Goal: Task Accomplishment & Management: Manage account settings

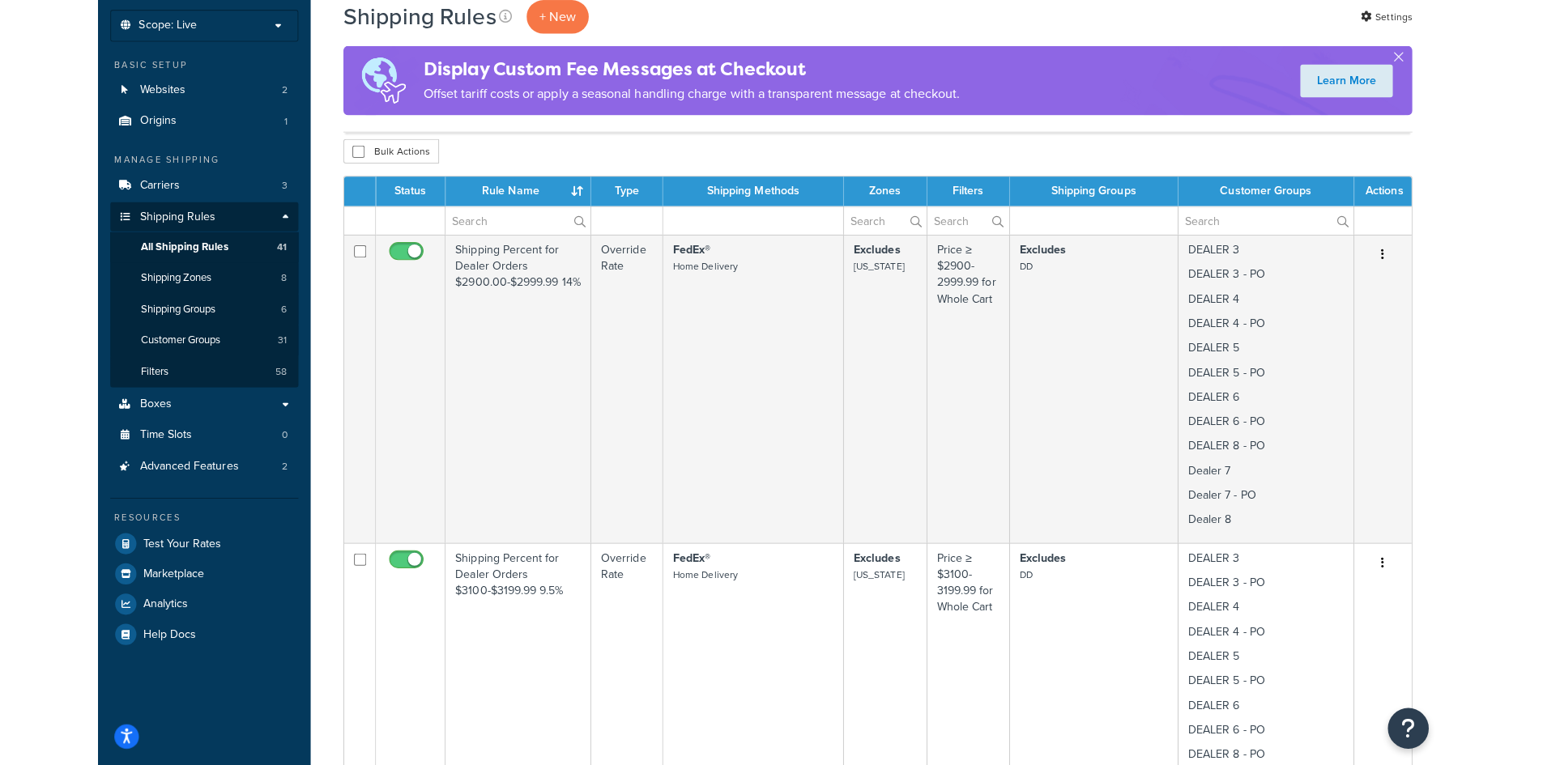
scroll to position [87, 0]
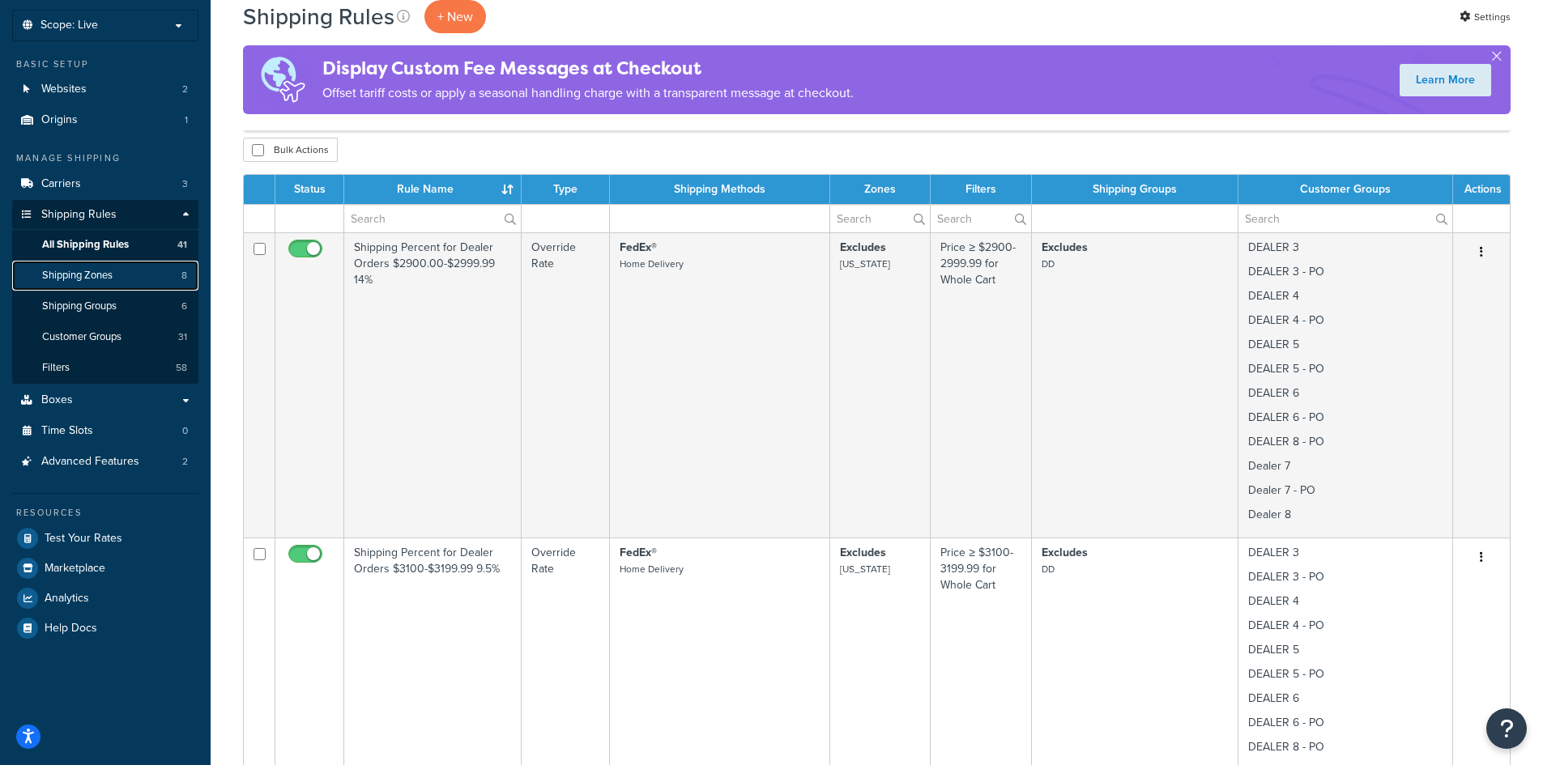
click at [118, 269] on link "Shipping Zones 8" at bounding box center [105, 276] width 186 height 30
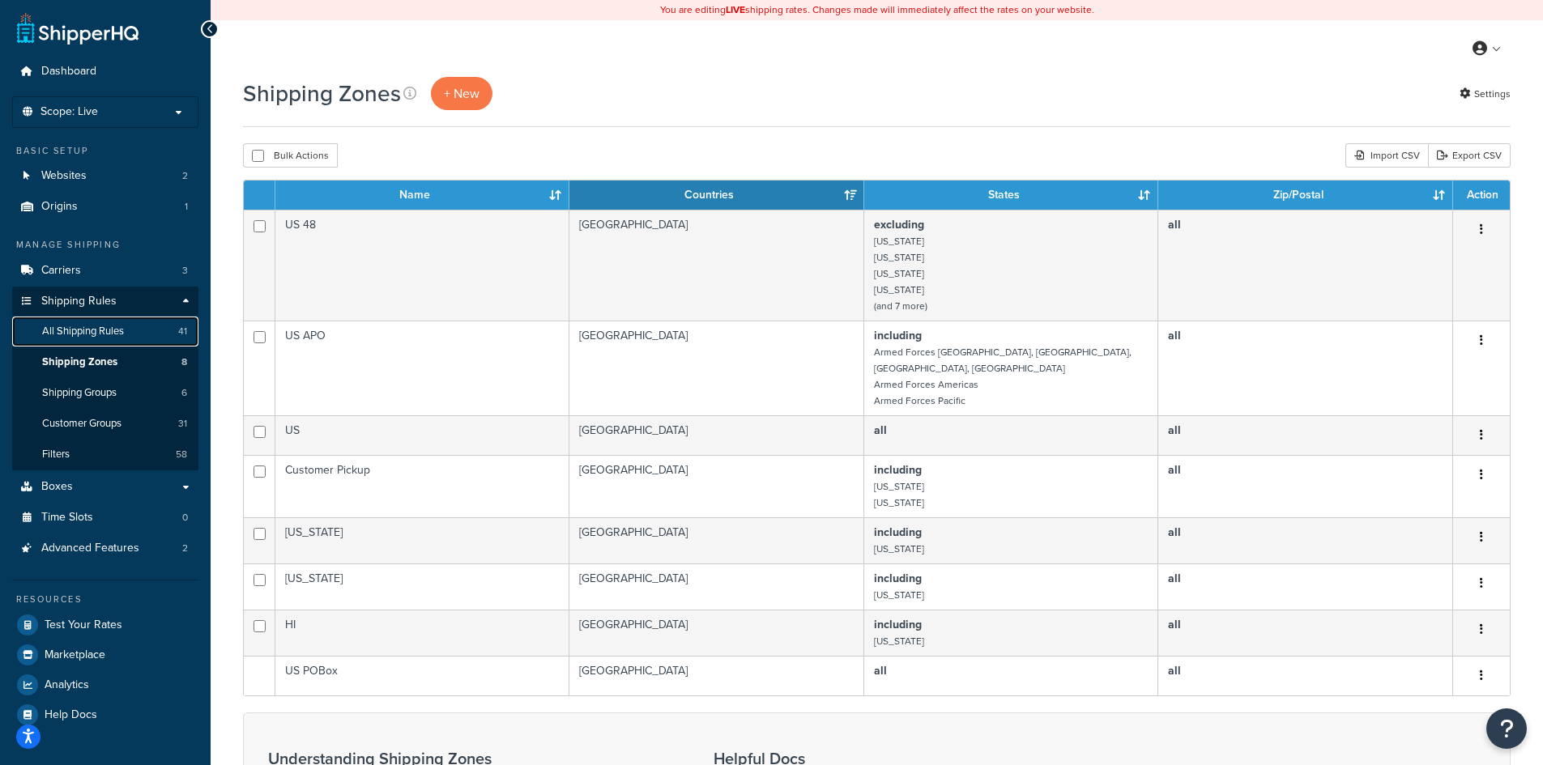
click at [85, 330] on span "All Shipping Rules" at bounding box center [83, 332] width 82 height 14
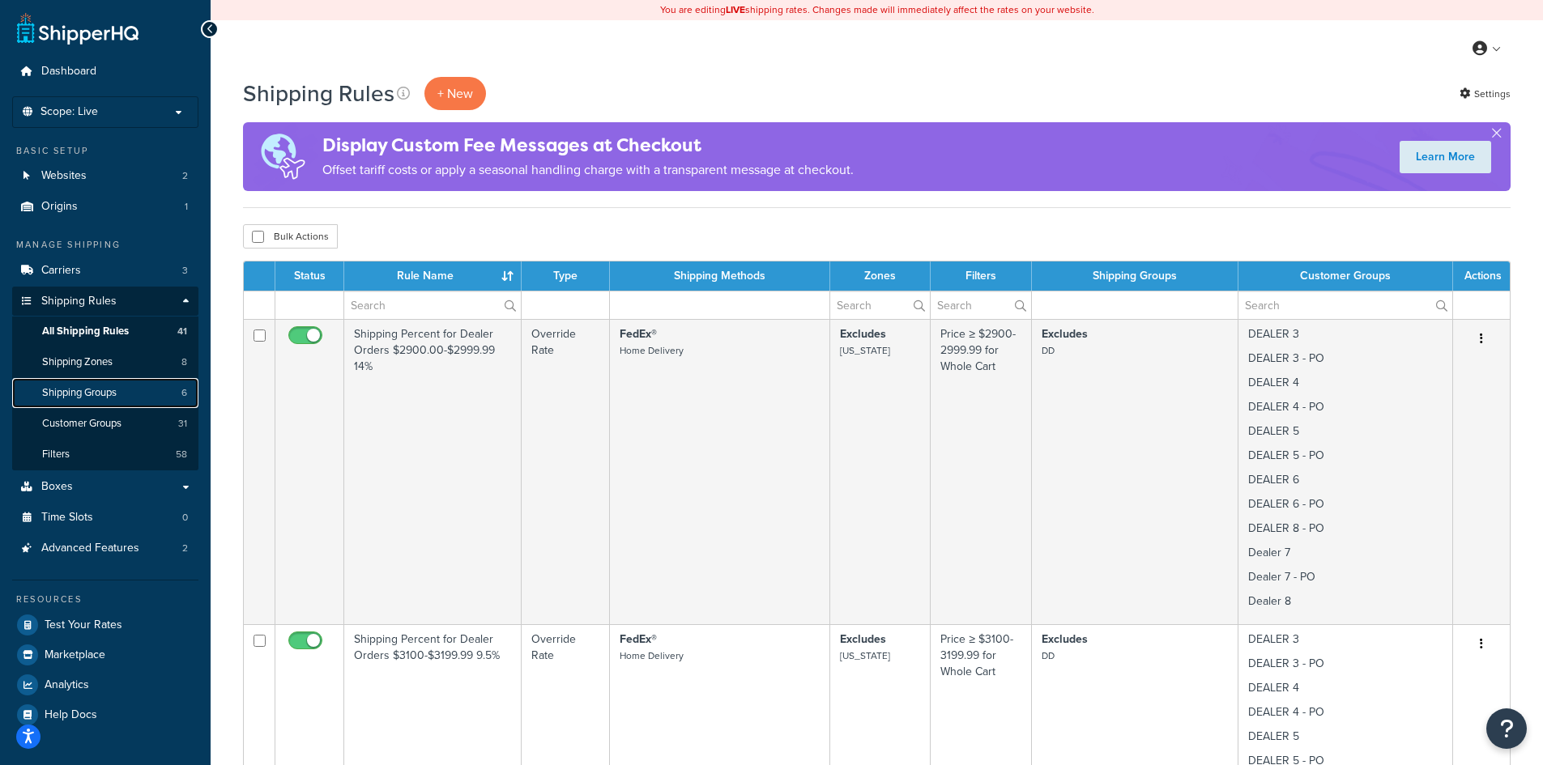
click at [98, 389] on span "Shipping Groups" at bounding box center [79, 393] width 74 height 14
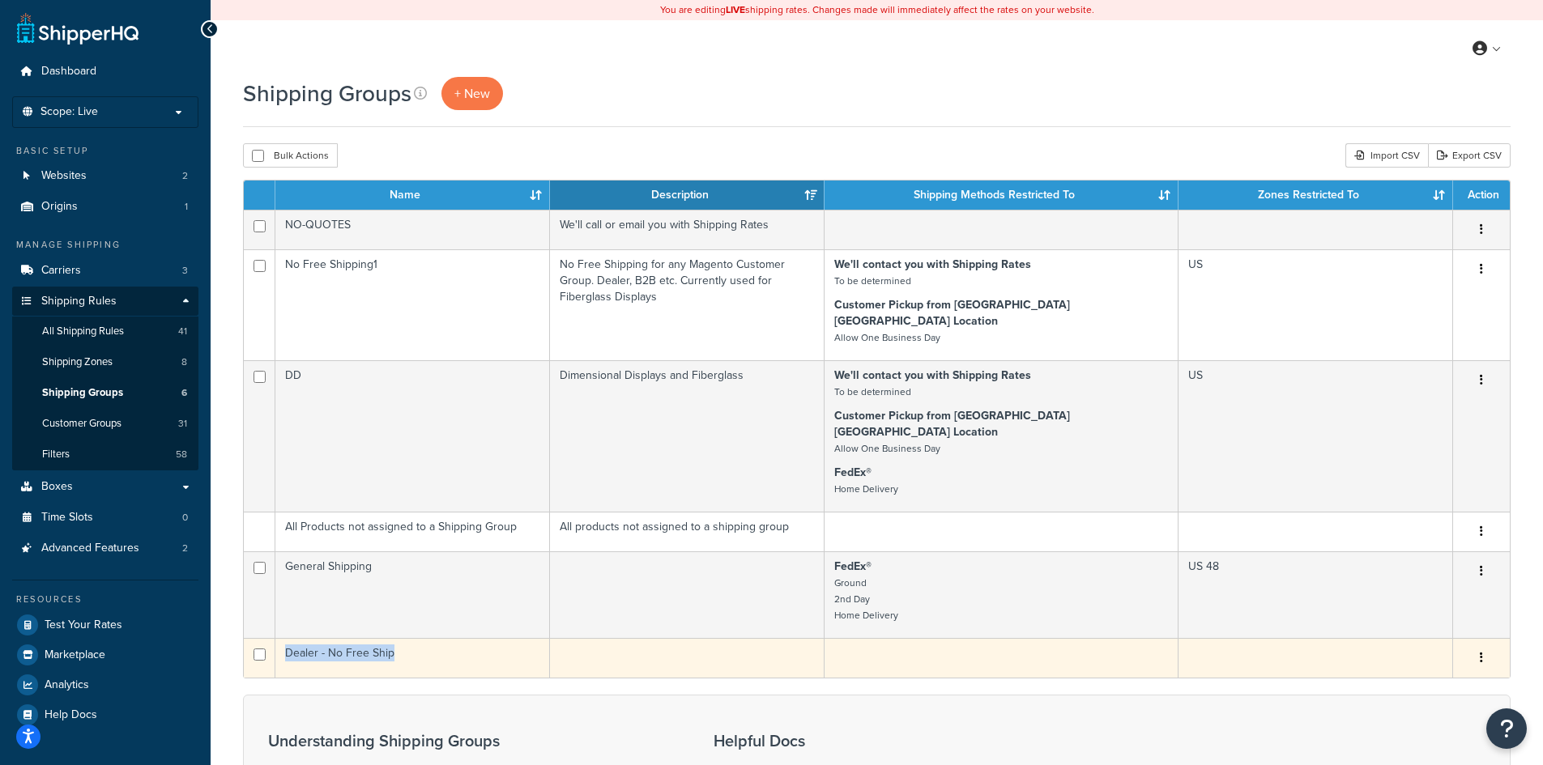
drag, startPoint x: 398, startPoint y: 619, endPoint x: 283, endPoint y: 620, distance: 115.0
click at [283, 638] on td "Dealer - No Free Ship" at bounding box center [412, 658] width 275 height 40
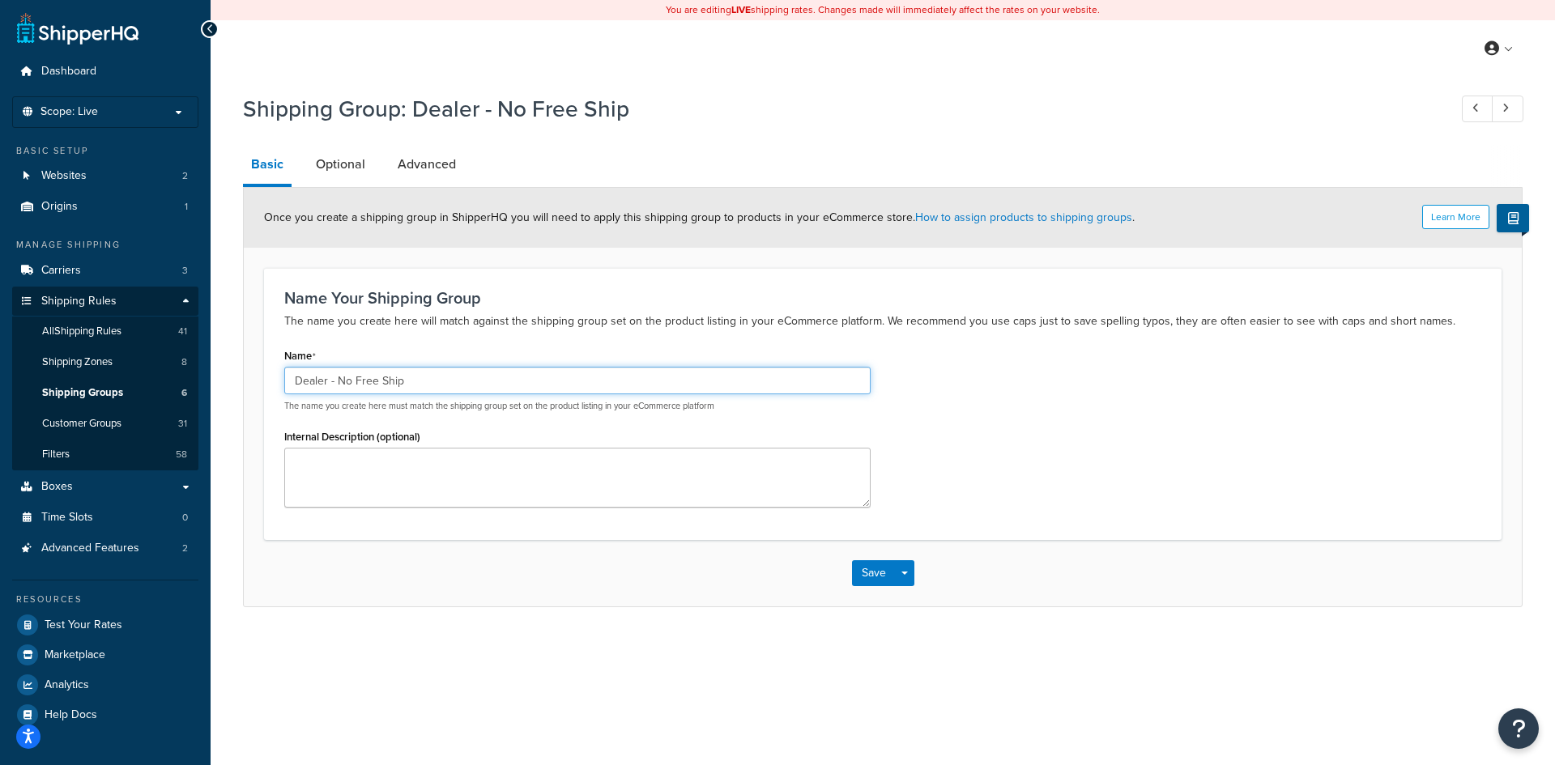
drag, startPoint x: 397, startPoint y: 380, endPoint x: 326, endPoint y: 372, distance: 71.6
click at [325, 372] on input "Dealer - No Free Ship" at bounding box center [577, 381] width 586 height 28
drag, startPoint x: 409, startPoint y: 379, endPoint x: 266, endPoint y: 364, distance: 143.3
click at [266, 364] on div "Name Your Shipping Group The name you create here will match against the shippi…" at bounding box center [882, 403] width 1237 height 271
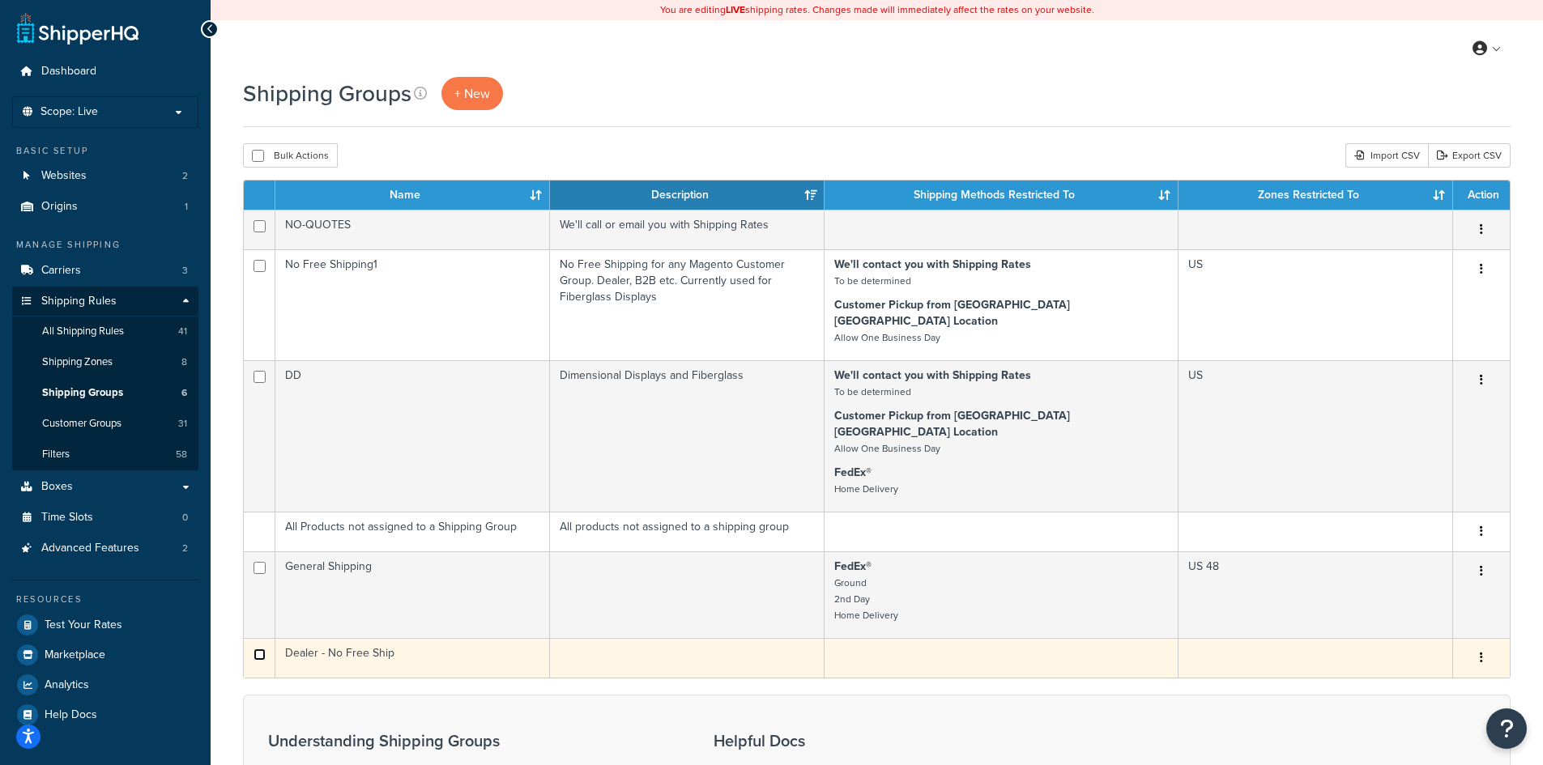
click at [260, 638] on td at bounding box center [260, 658] width 32 height 40
checkbox input "true"
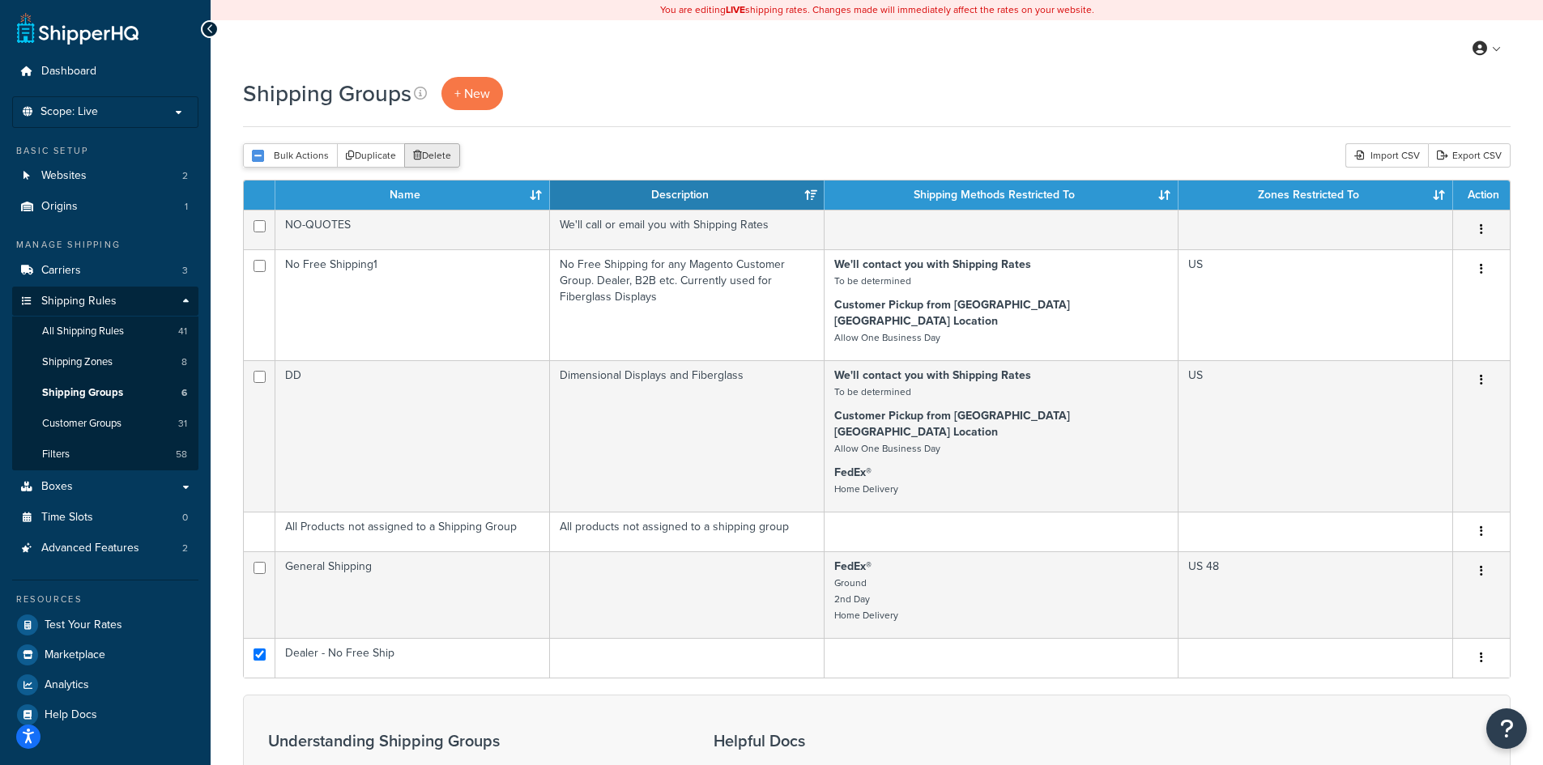
click at [424, 155] on button "Delete" at bounding box center [432, 155] width 56 height 24
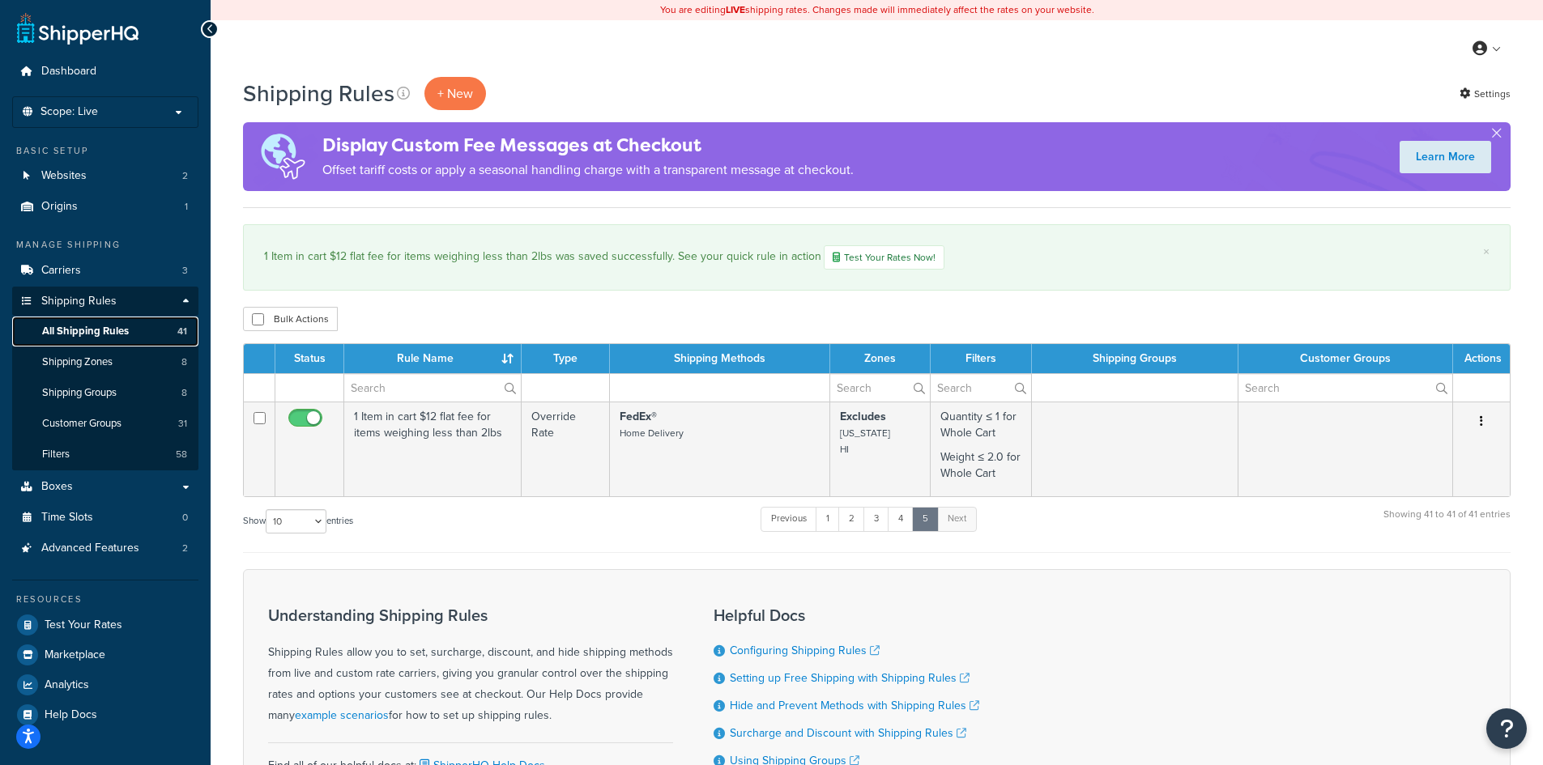
click at [98, 326] on span "All Shipping Rules" at bounding box center [85, 332] width 87 height 14
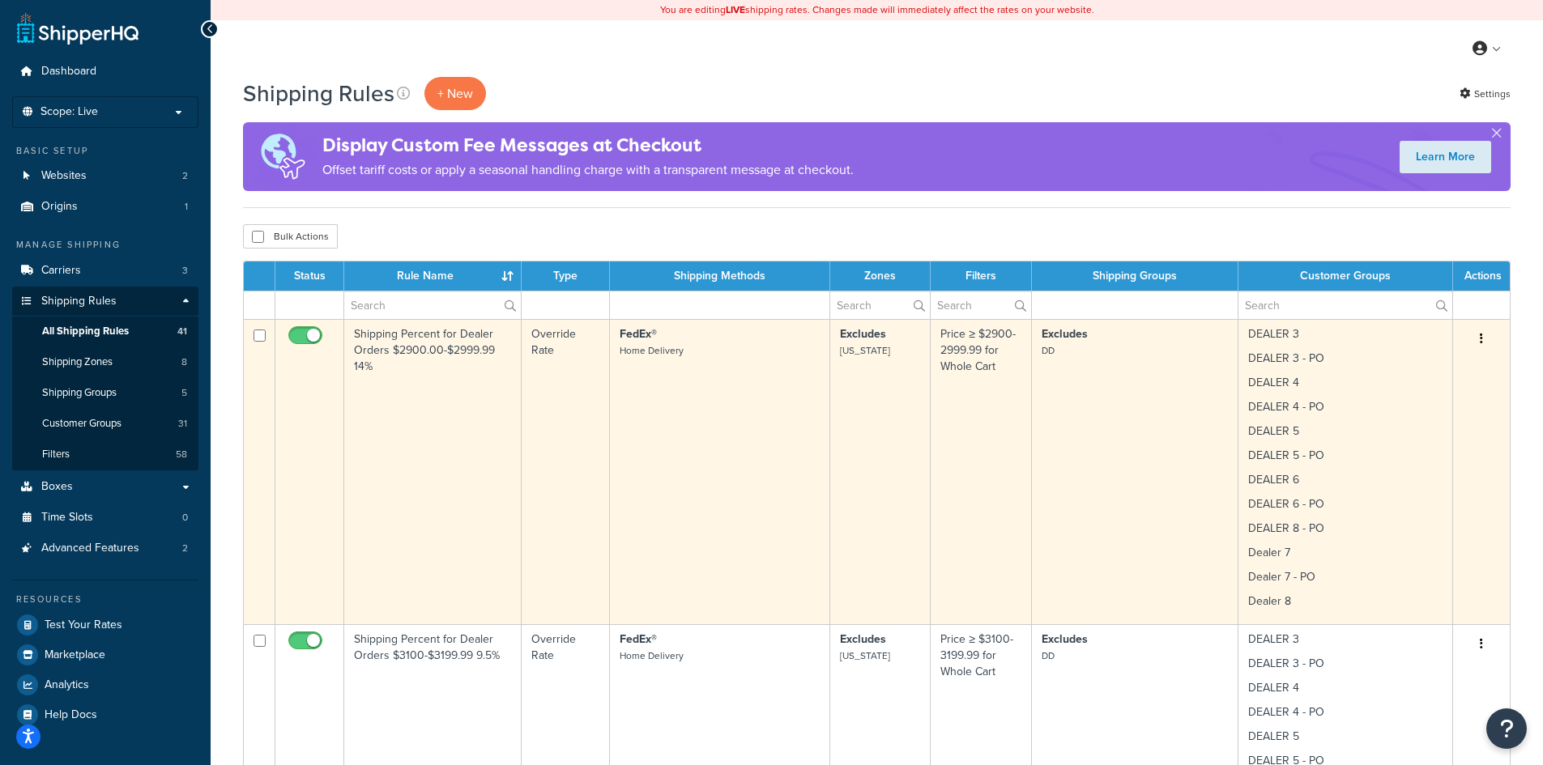
click at [257, 334] on input "checkbox" at bounding box center [259, 336] width 12 height 12
checkbox input "true"
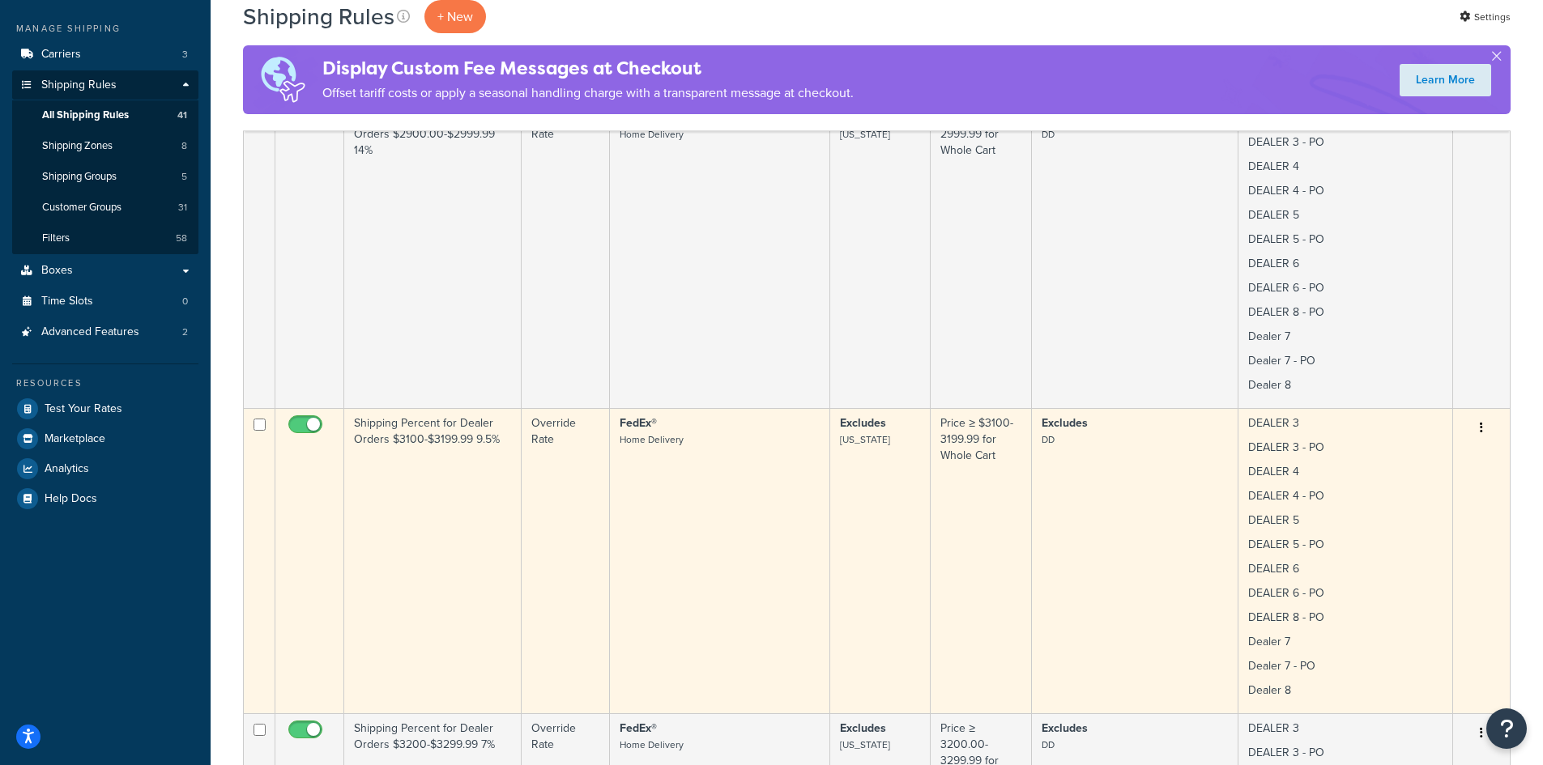
drag, startPoint x: 262, startPoint y: 423, endPoint x: 279, endPoint y: 435, distance: 20.9
click at [266, 425] on td at bounding box center [260, 560] width 32 height 305
checkbox input "true"
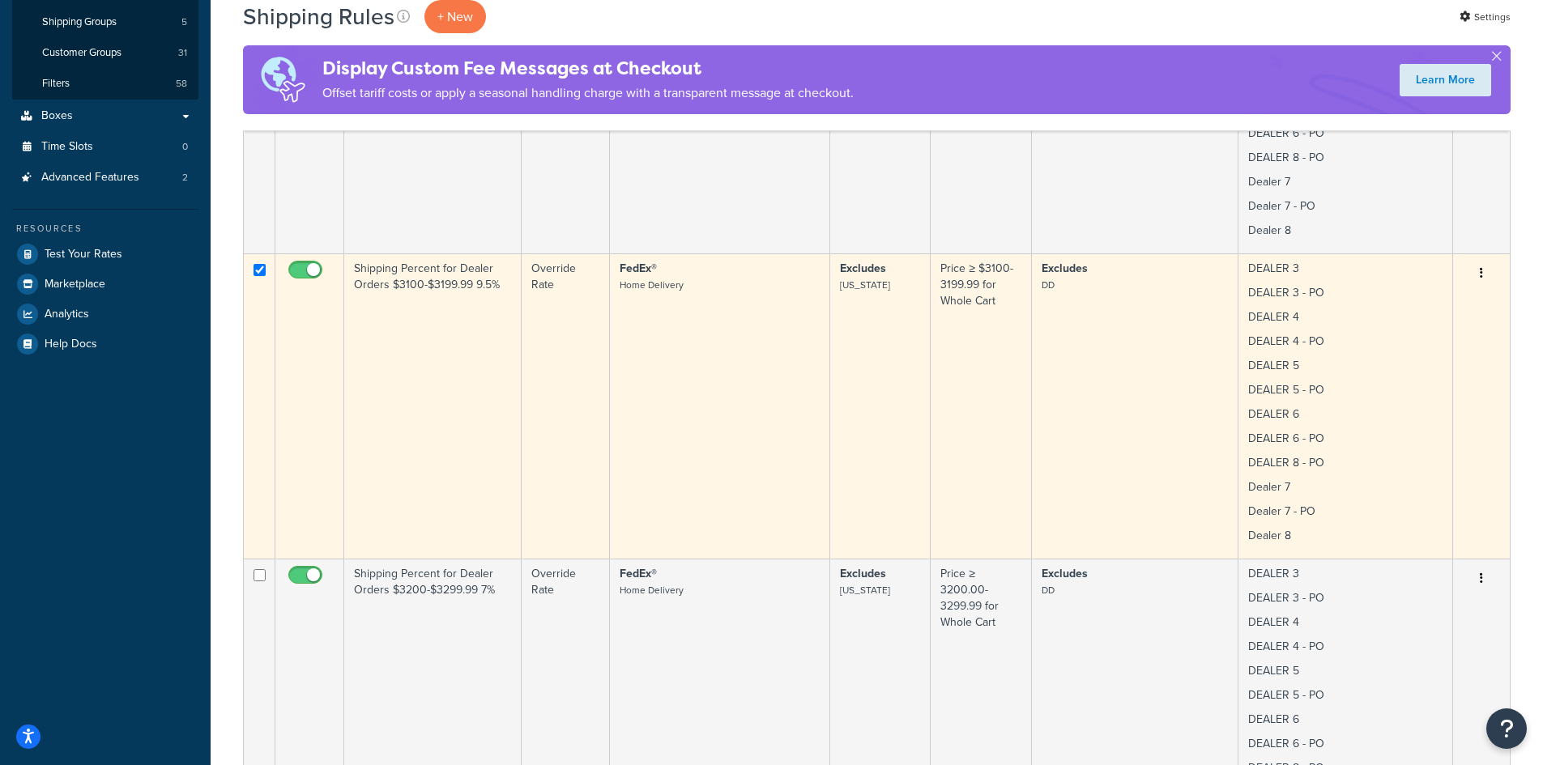
scroll to position [432, 0]
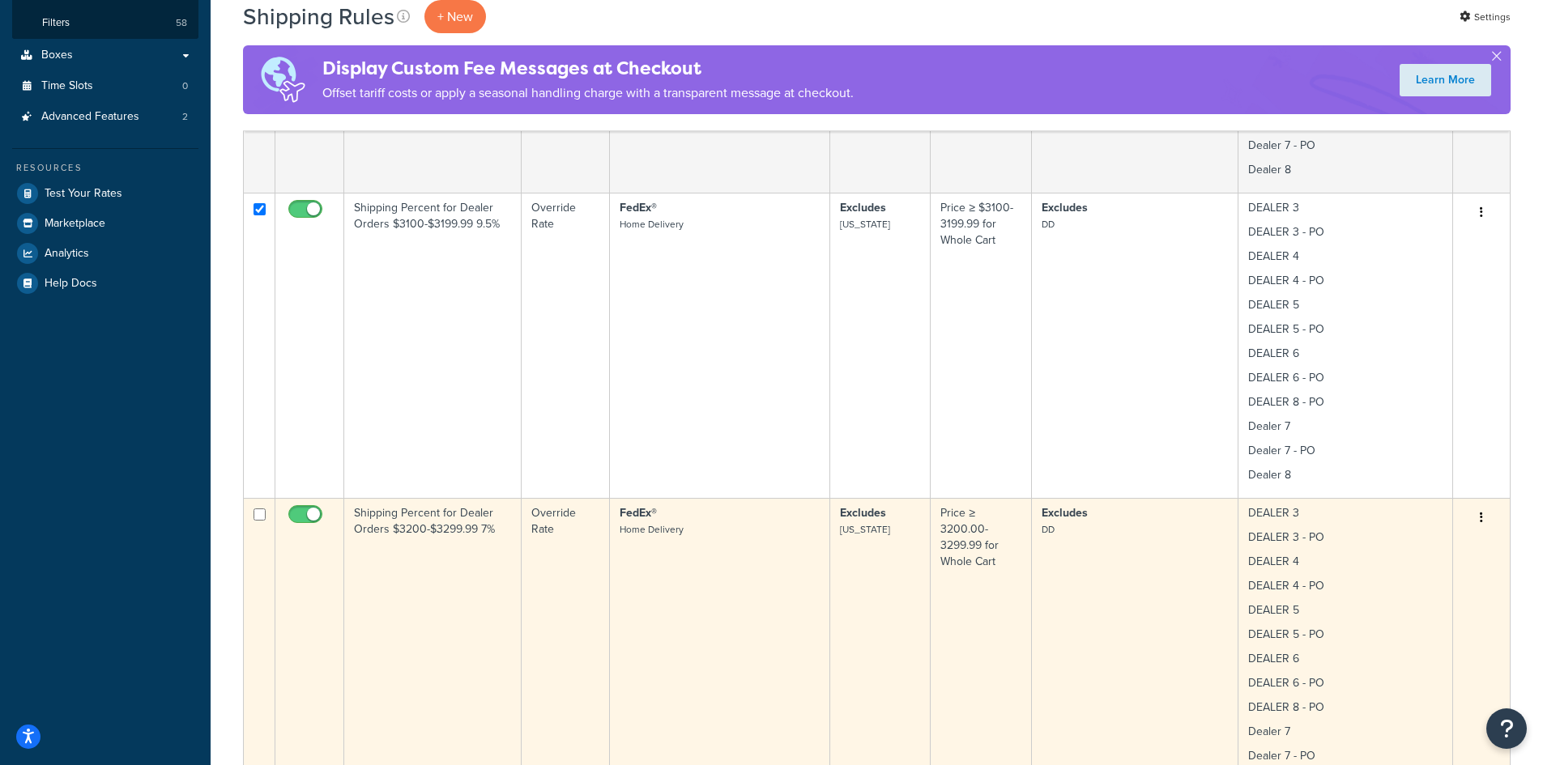
click at [261, 514] on input "checkbox" at bounding box center [259, 515] width 12 height 12
checkbox input "true"
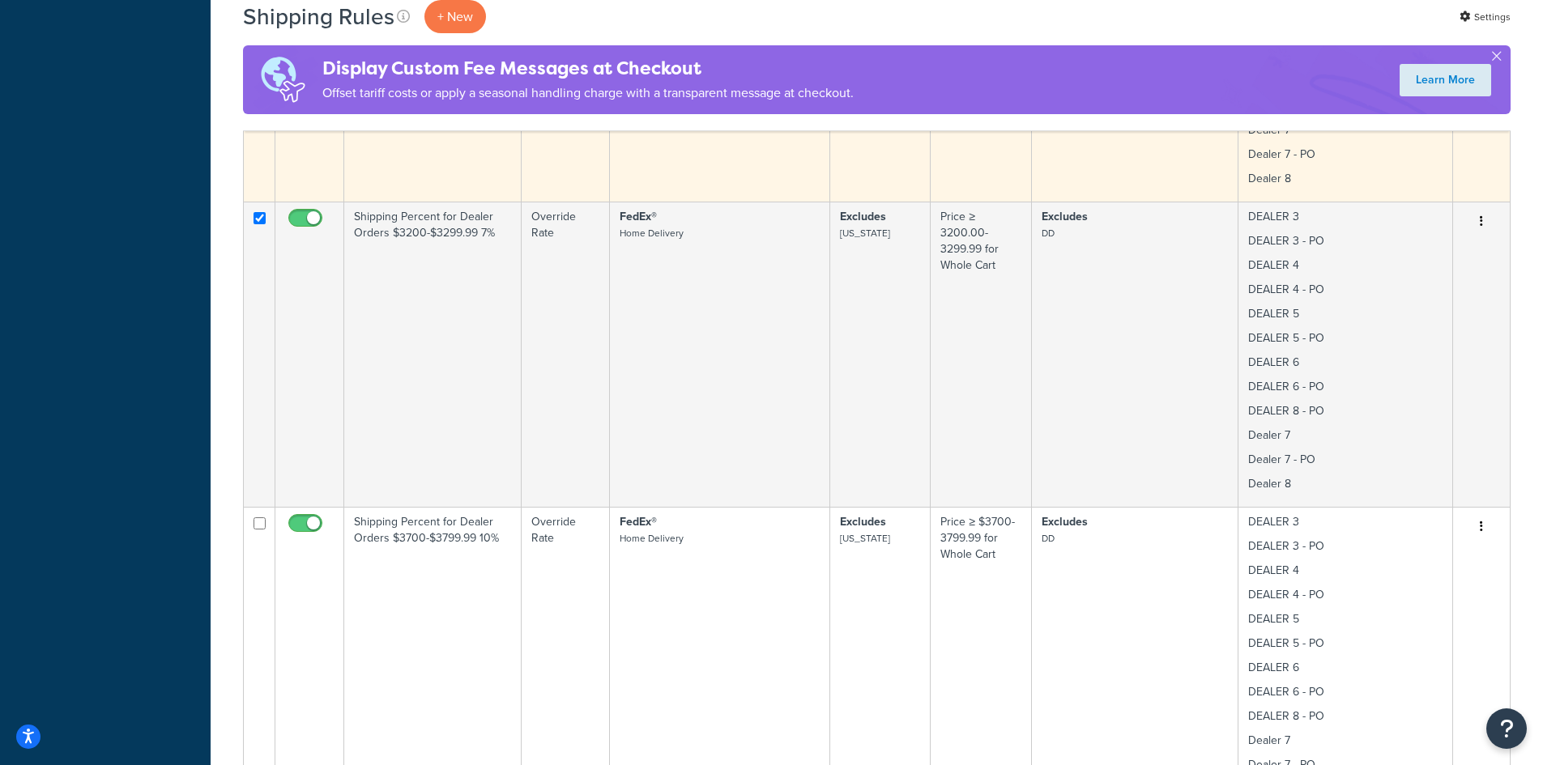
scroll to position [864, 0]
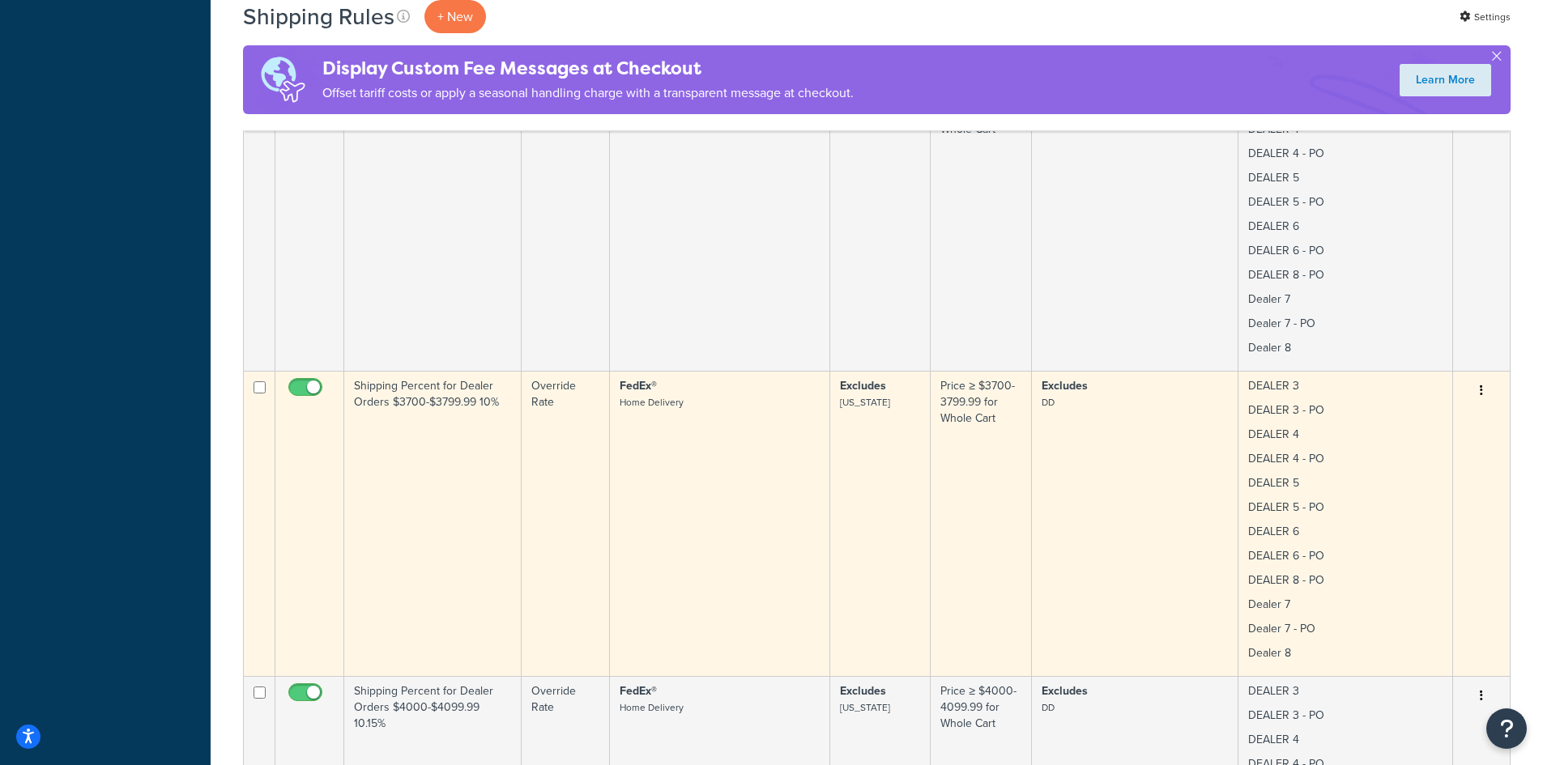
drag, startPoint x: 258, startPoint y: 385, endPoint x: 265, endPoint y: 417, distance: 32.4
click at [258, 385] on input "checkbox" at bounding box center [259, 387] width 12 height 12
checkbox input "true"
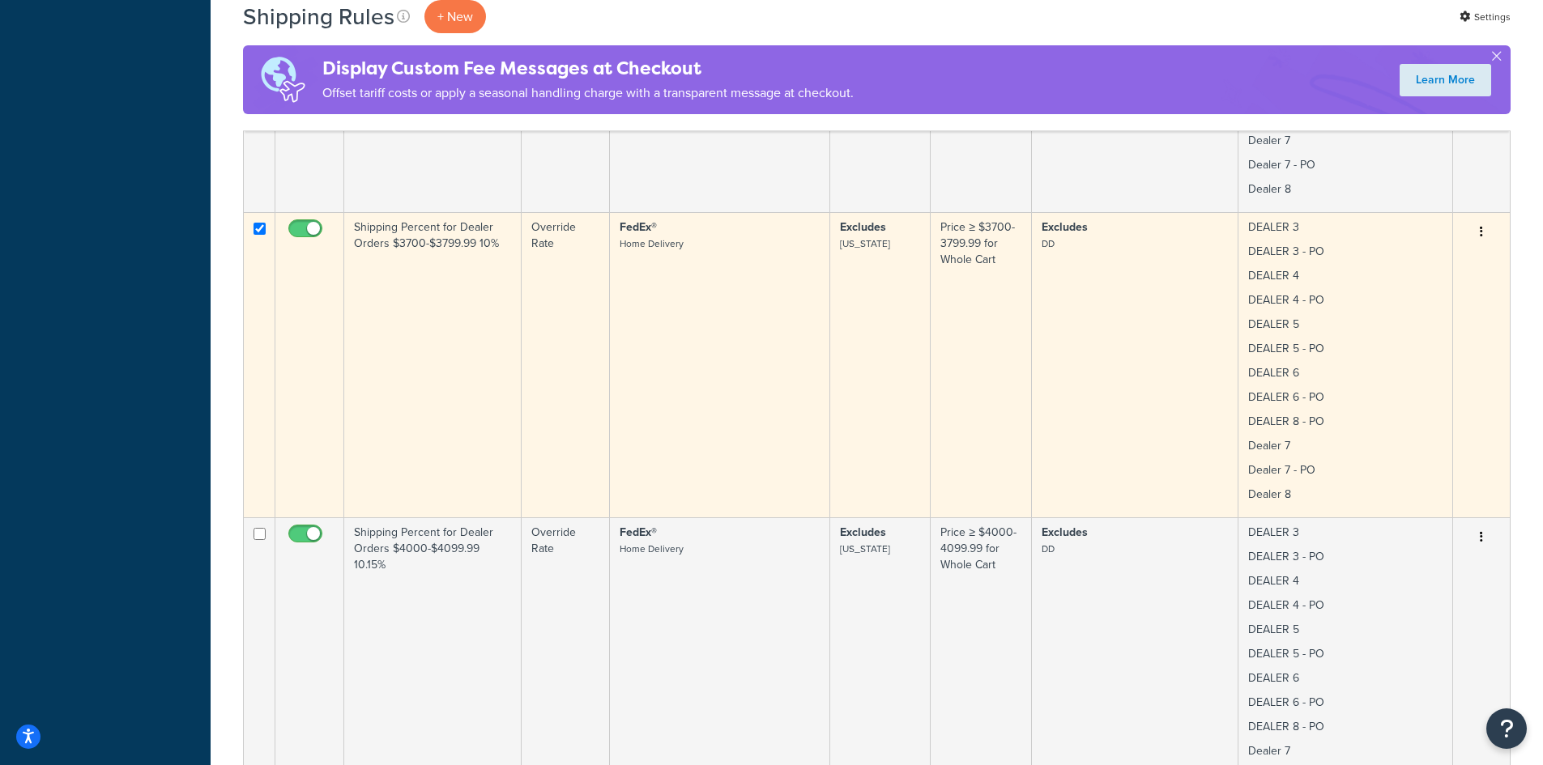
scroll to position [1079, 0]
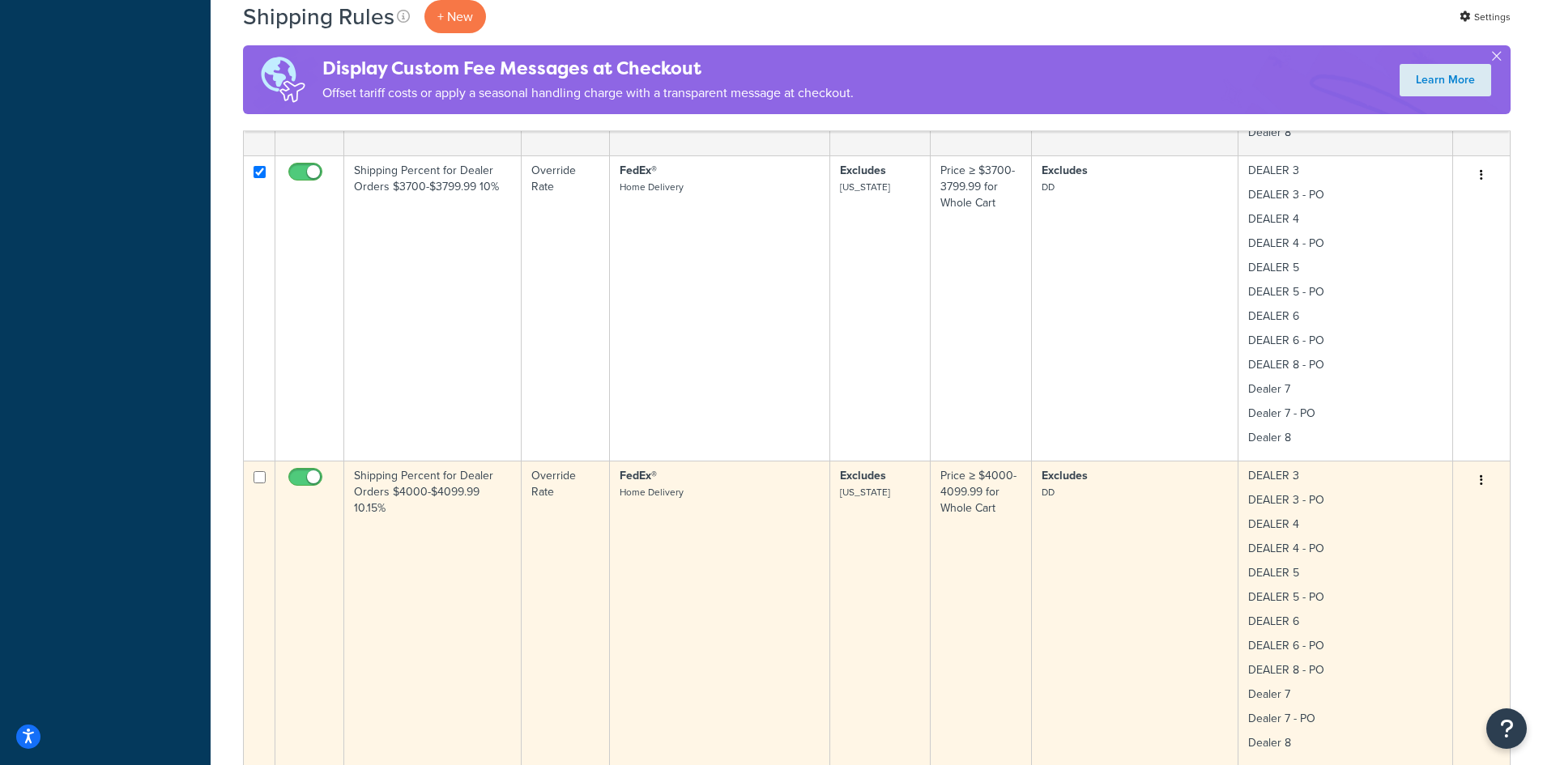
click at [264, 475] on input "checkbox" at bounding box center [259, 477] width 12 height 12
checkbox input "true"
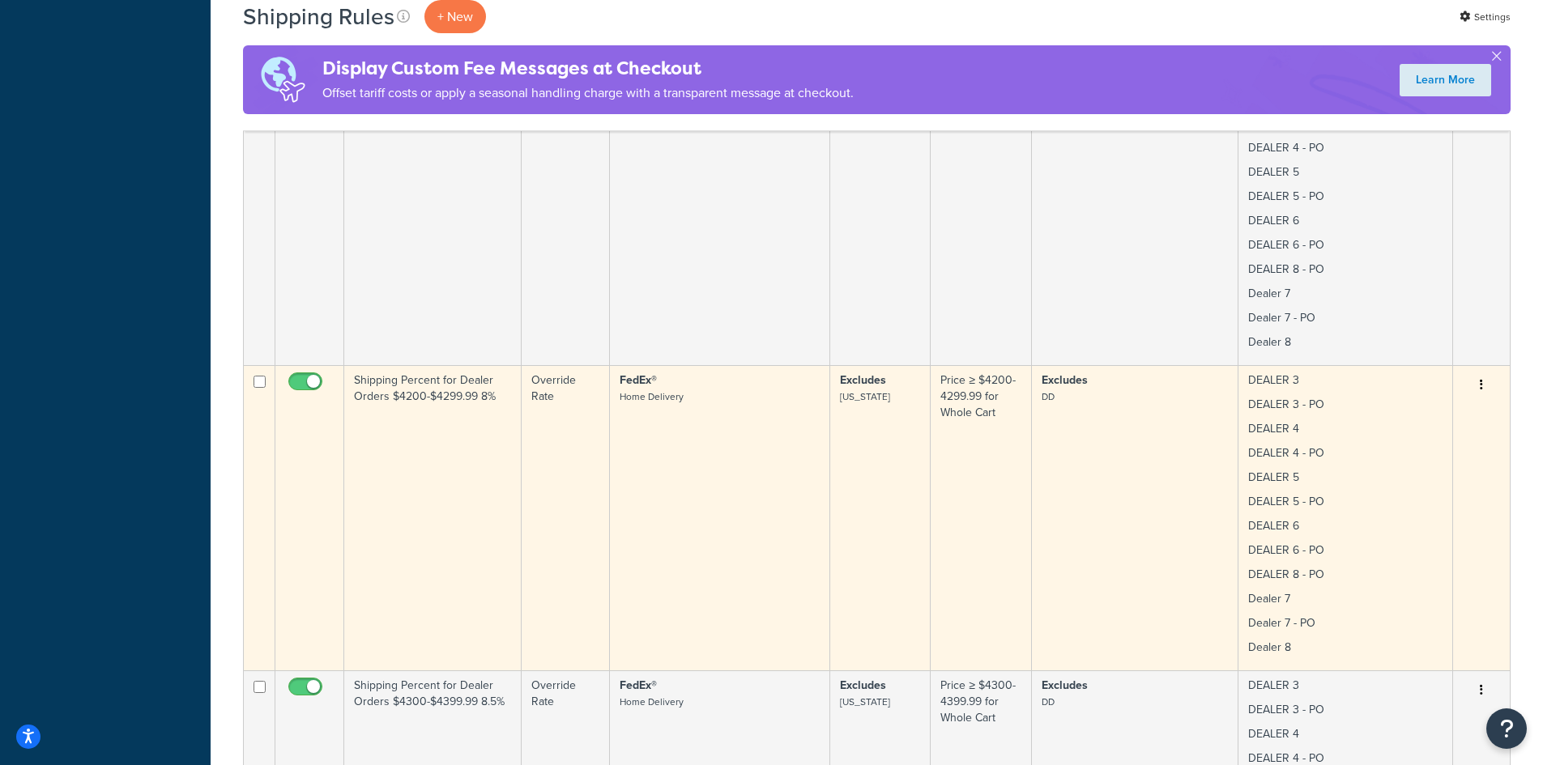
scroll to position [1512, 0]
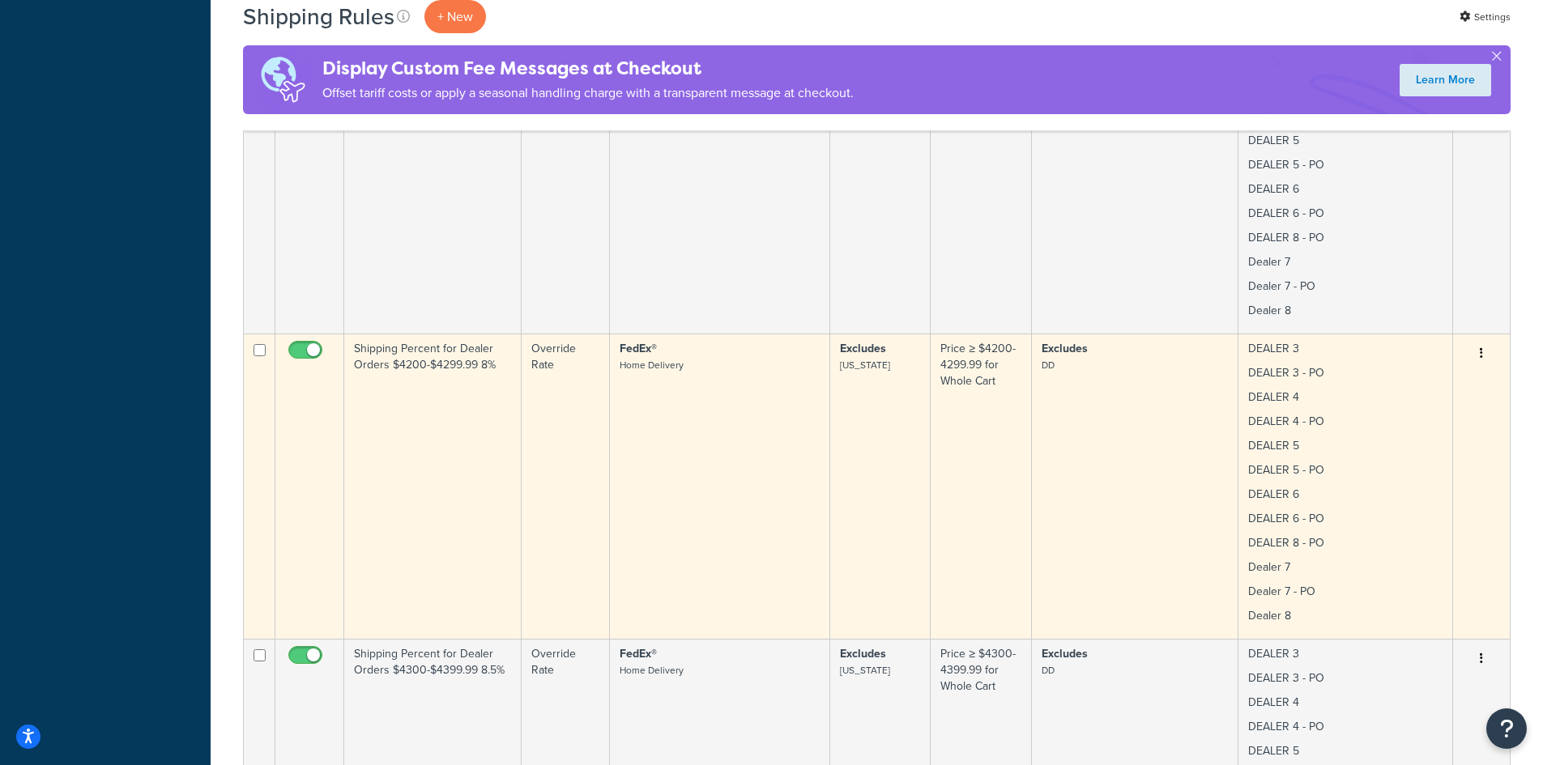
drag, startPoint x: 255, startPoint y: 345, endPoint x: 266, endPoint y: 384, distance: 40.3
click at [256, 347] on input "checkbox" at bounding box center [259, 350] width 12 height 12
checkbox input "true"
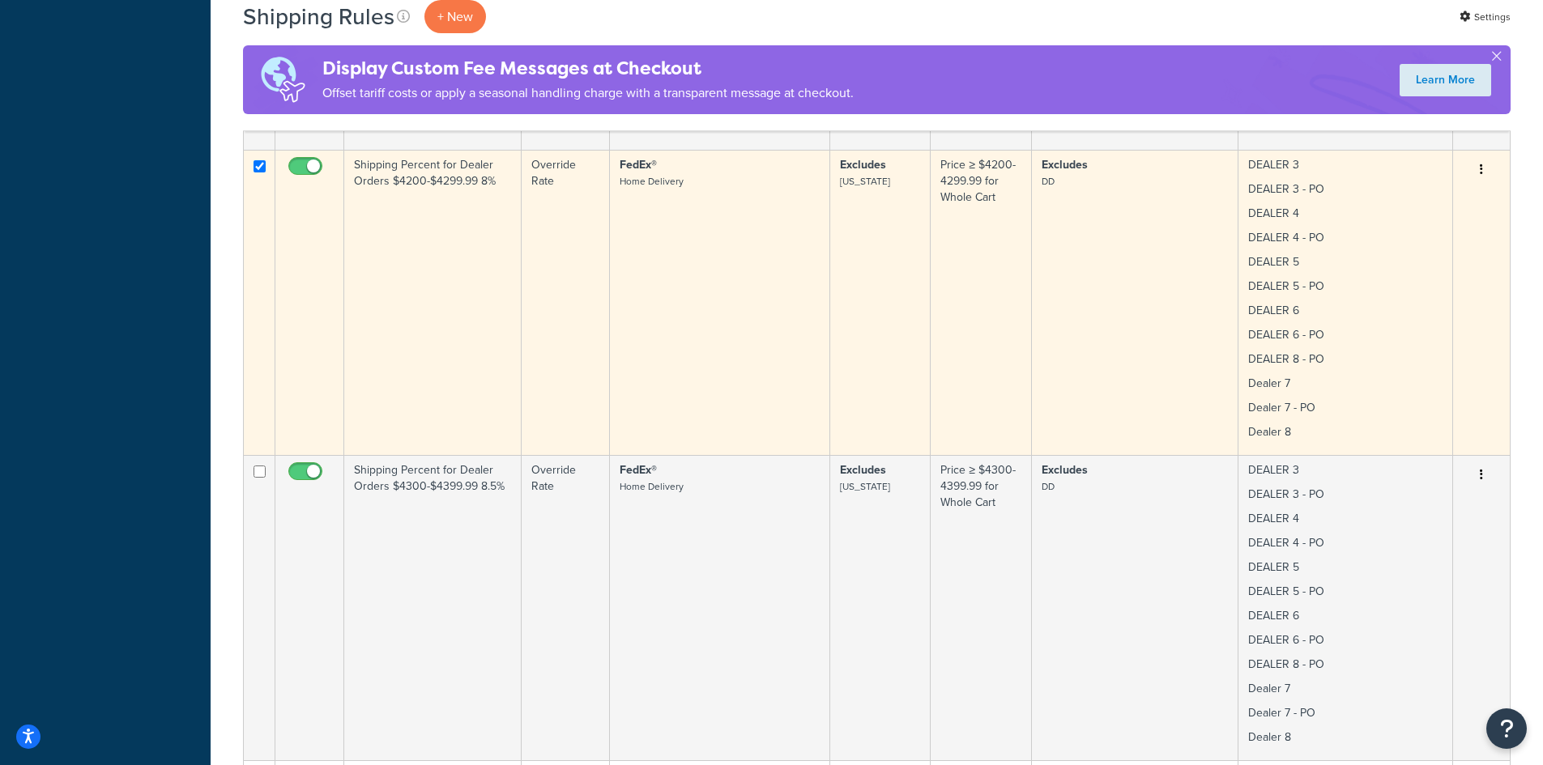
scroll to position [1727, 0]
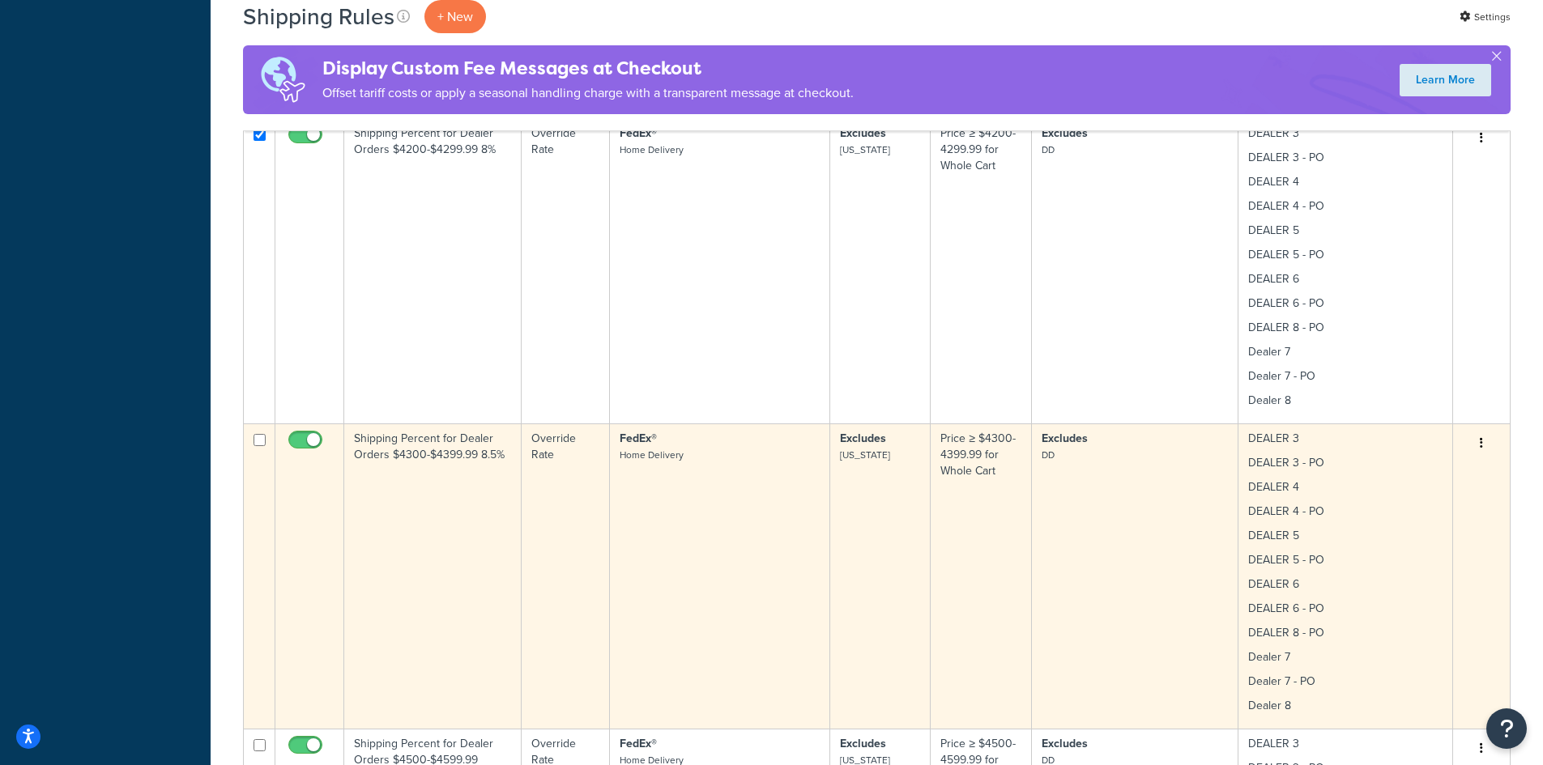
click at [261, 439] on input "checkbox" at bounding box center [259, 440] width 12 height 12
checkbox input "true"
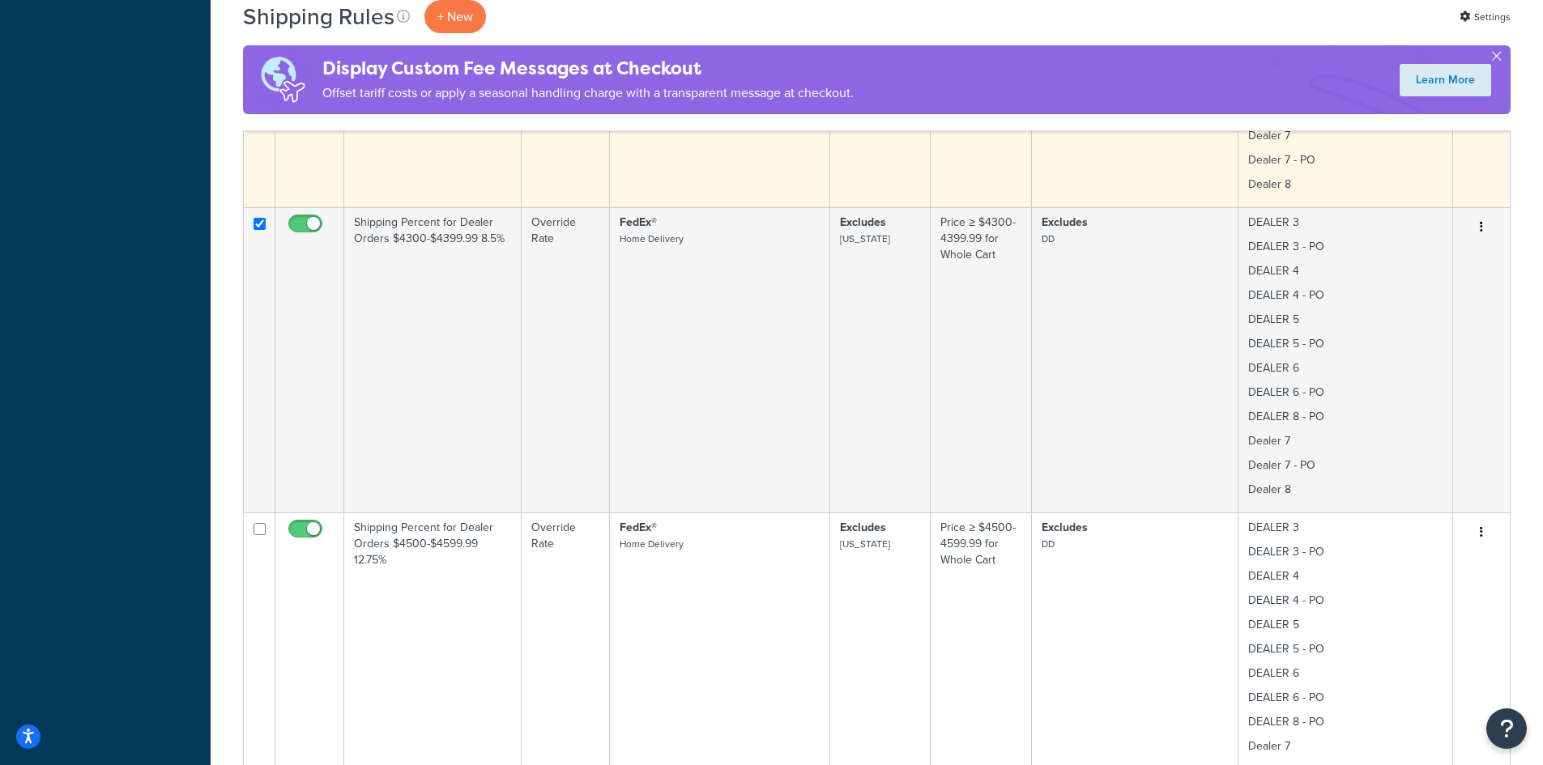
scroll to position [2160, 0]
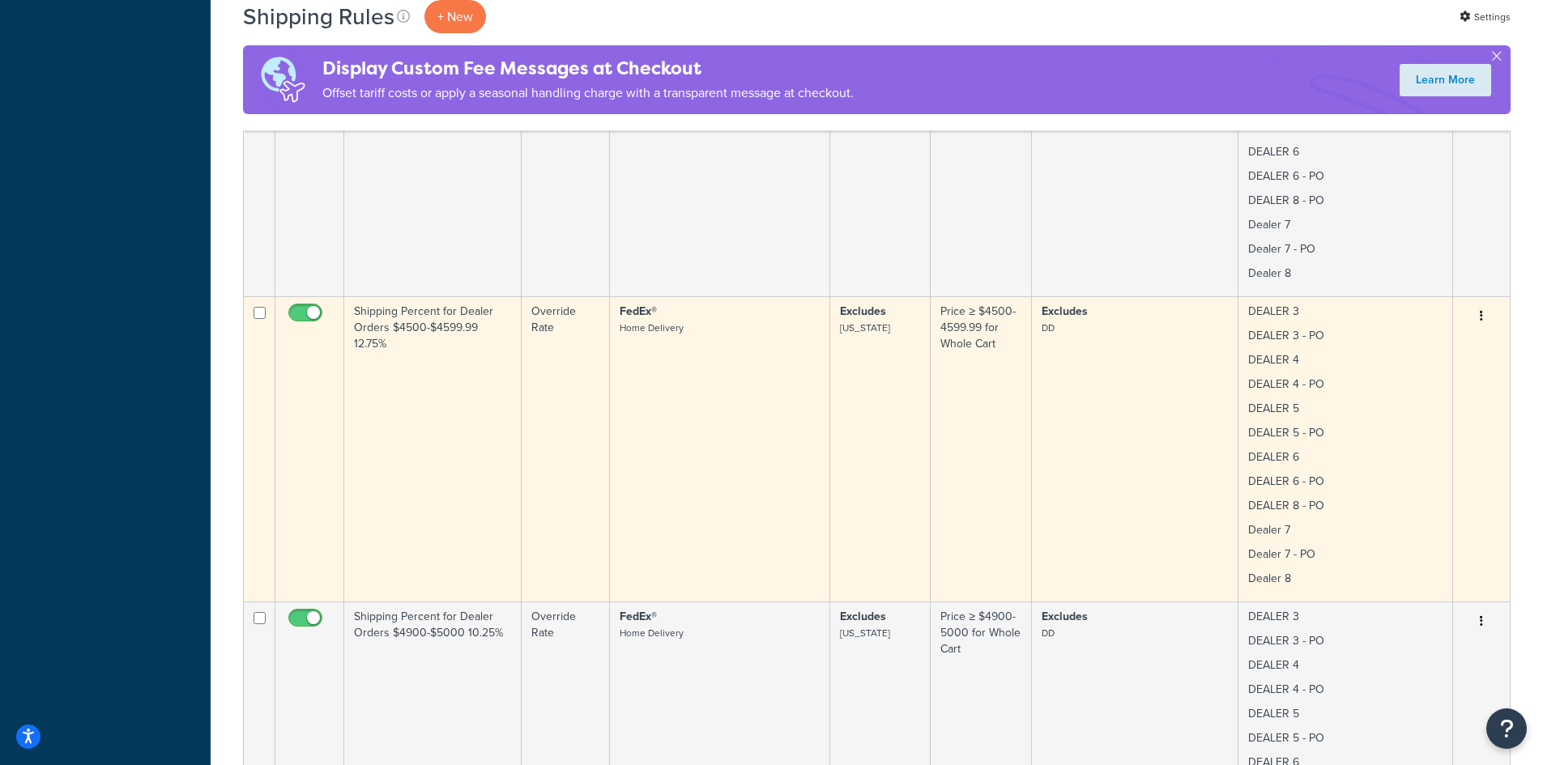
click at [259, 313] on input "checkbox" at bounding box center [259, 313] width 12 height 12
checkbox input "true"
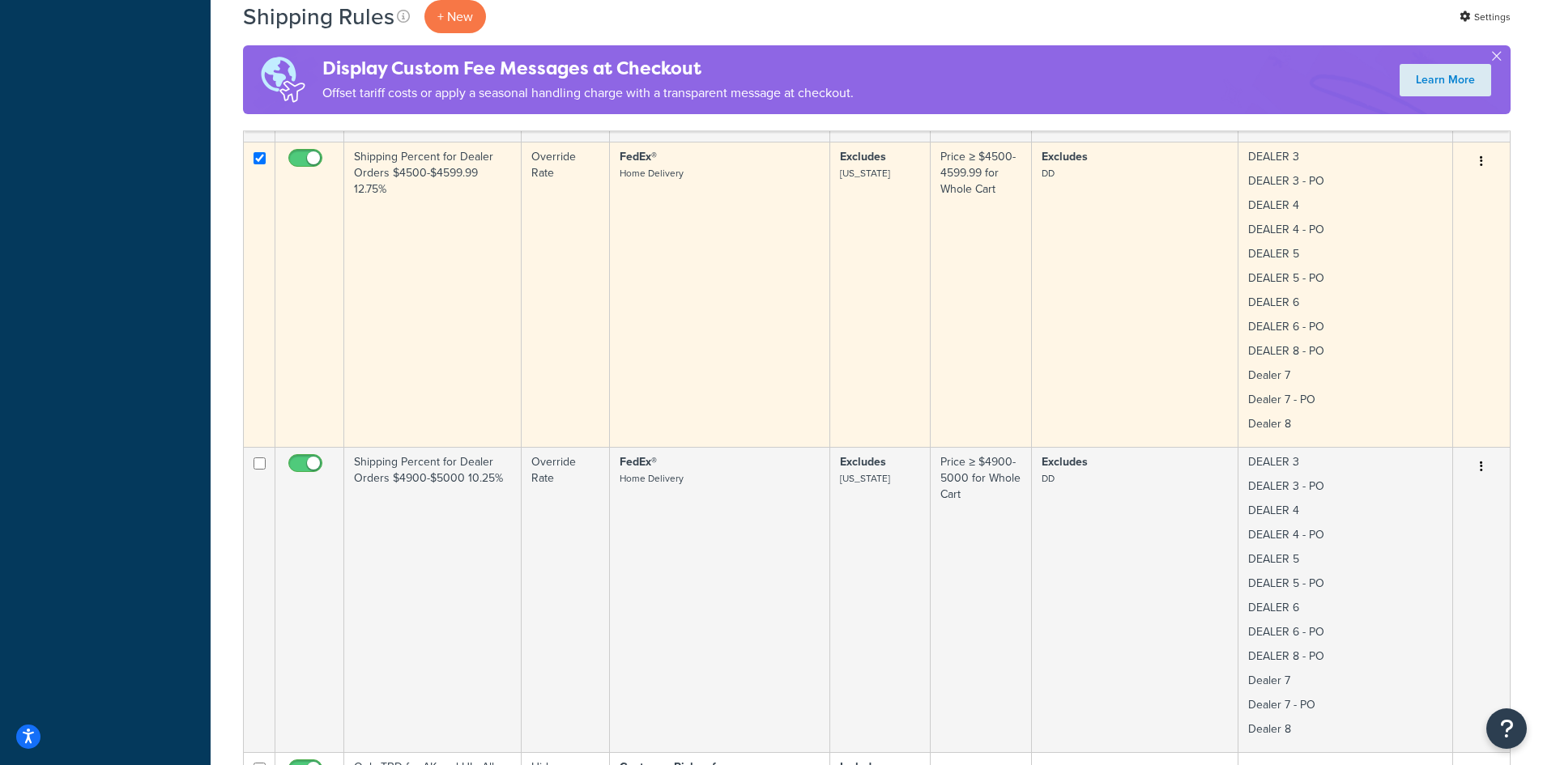
scroll to position [2375, 0]
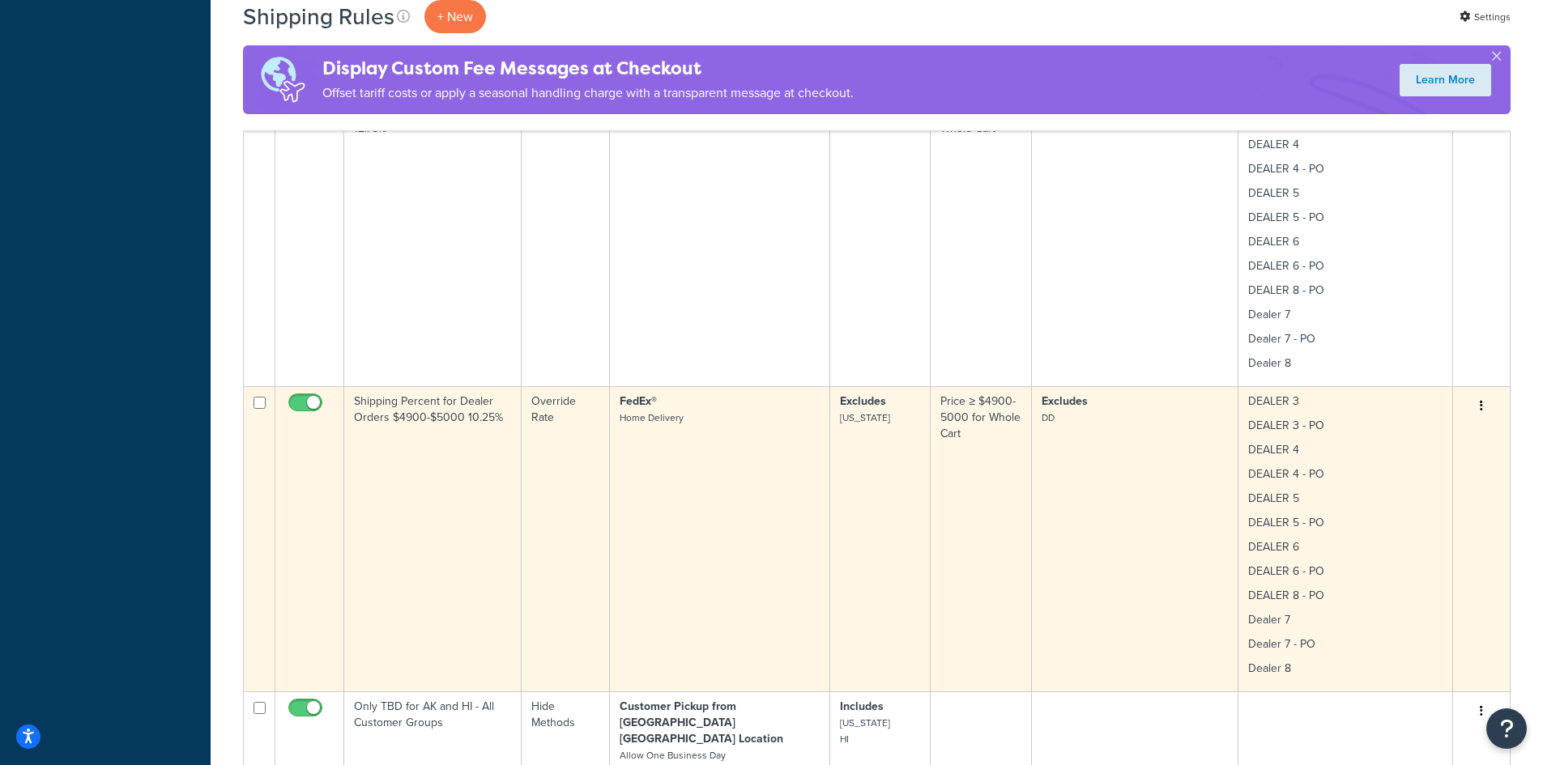
click at [258, 400] on input "checkbox" at bounding box center [259, 403] width 12 height 12
checkbox input "true"
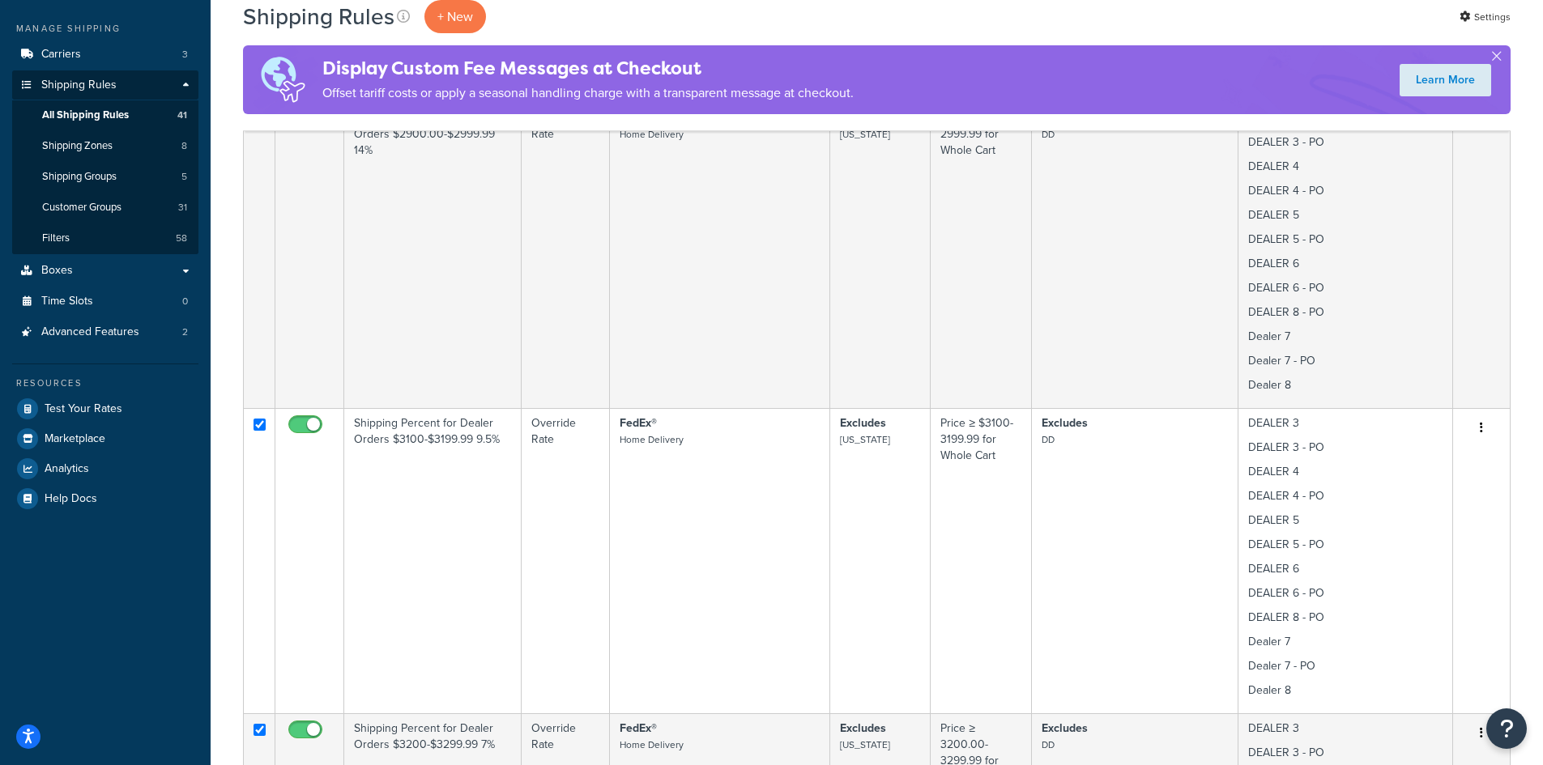
scroll to position [0, 0]
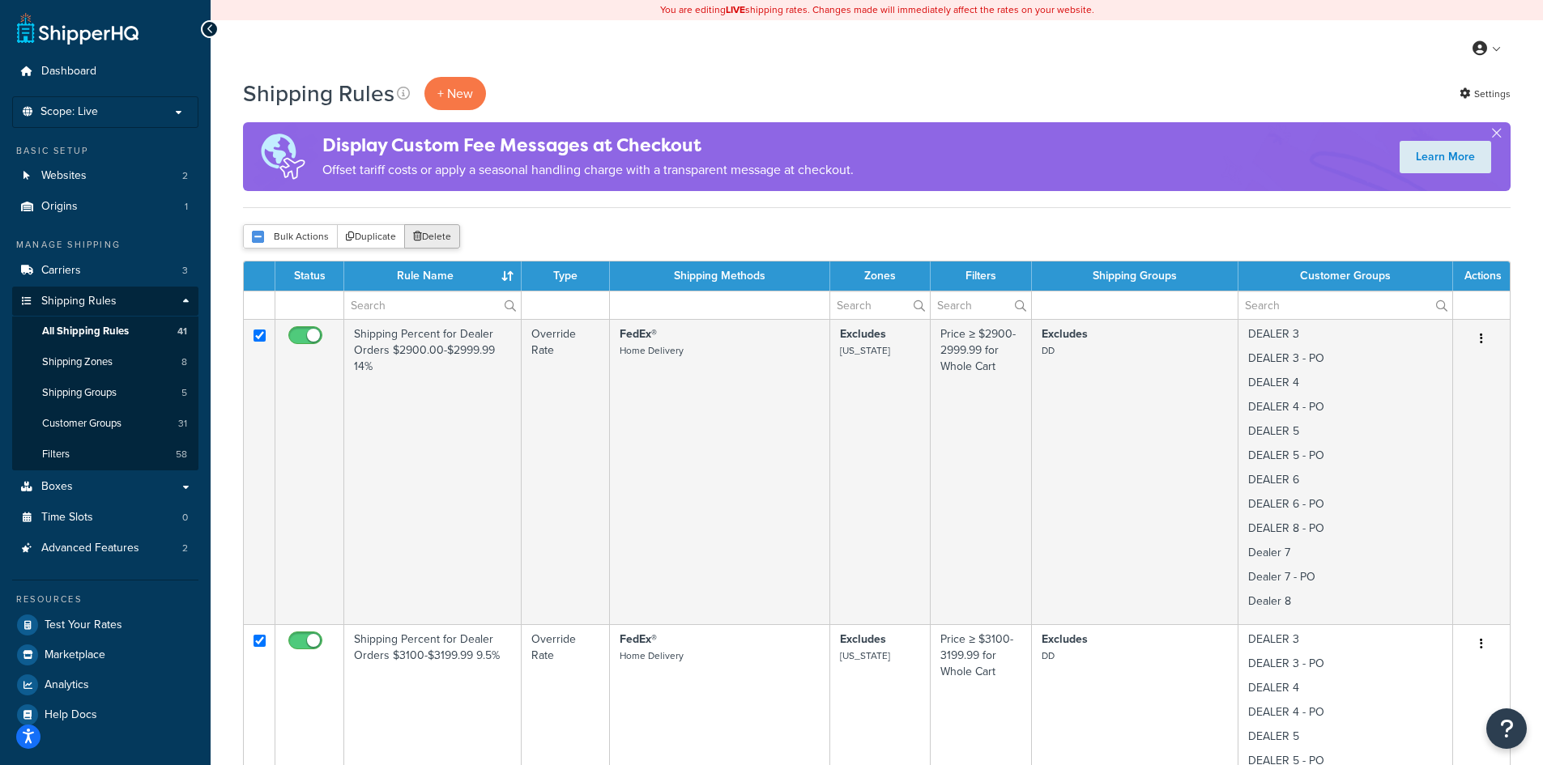
click at [443, 231] on button "Delete" at bounding box center [432, 236] width 56 height 24
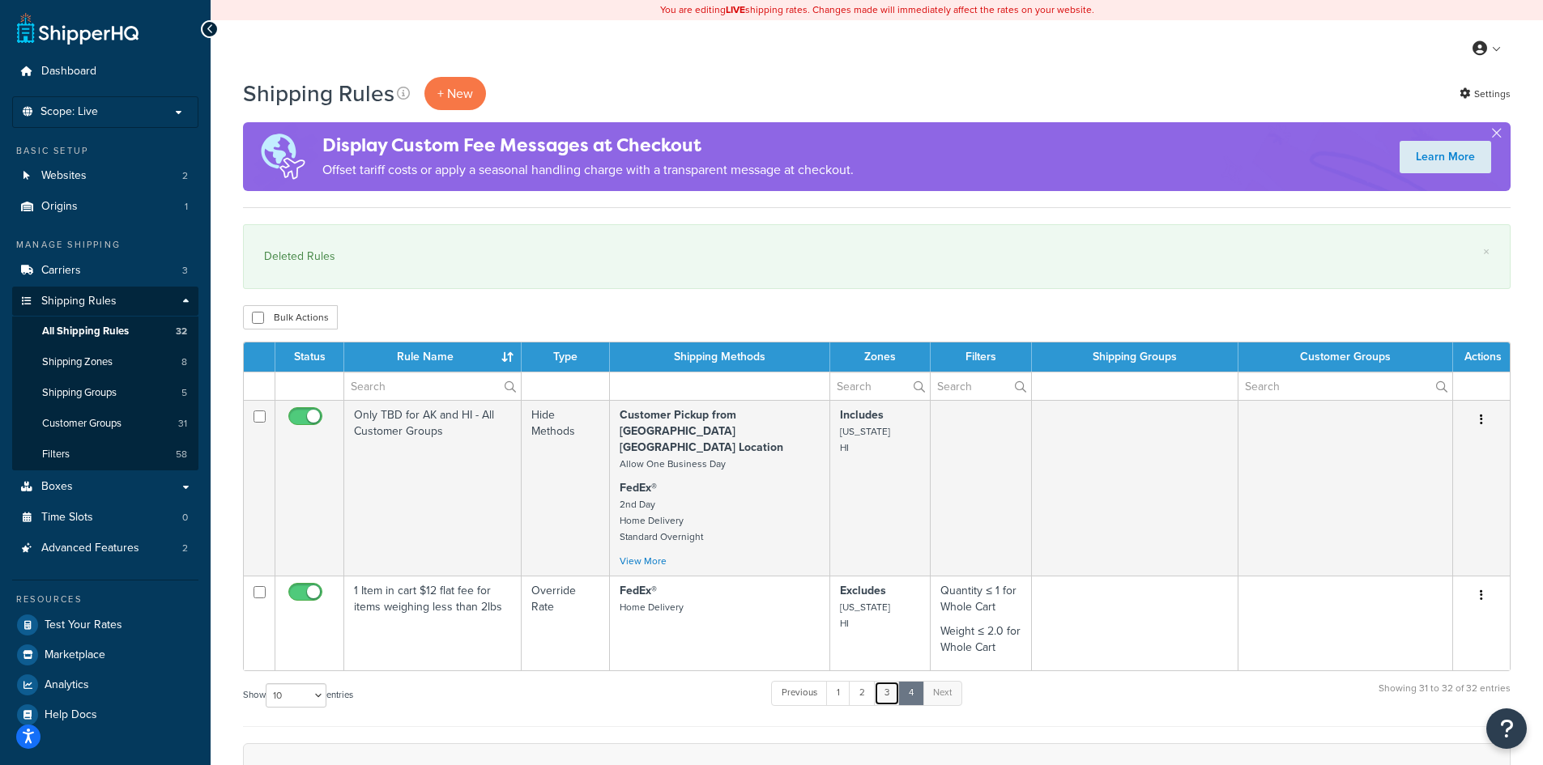
click at [886, 681] on link "3" at bounding box center [887, 693] width 26 height 24
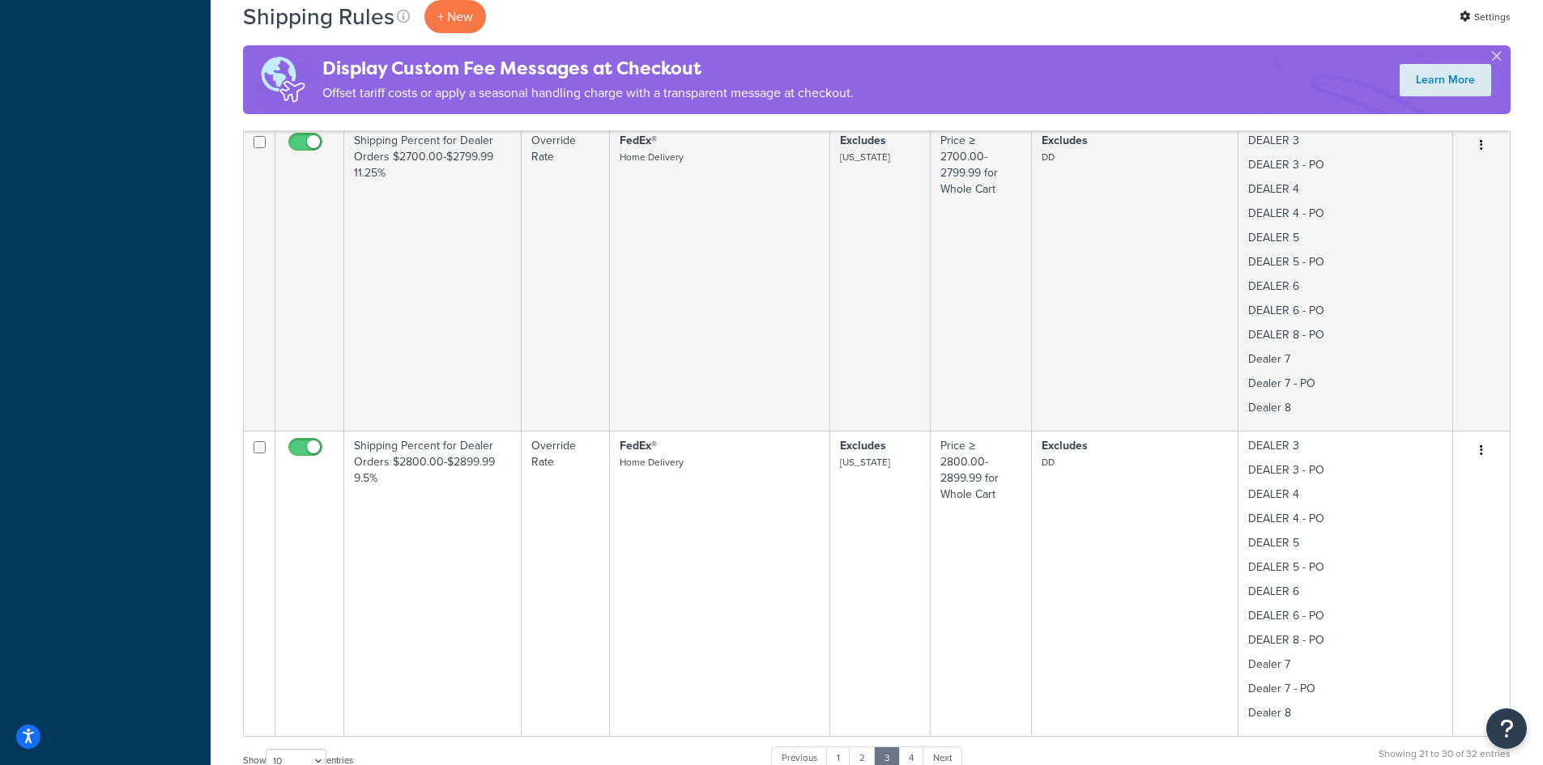
scroll to position [2662, 0]
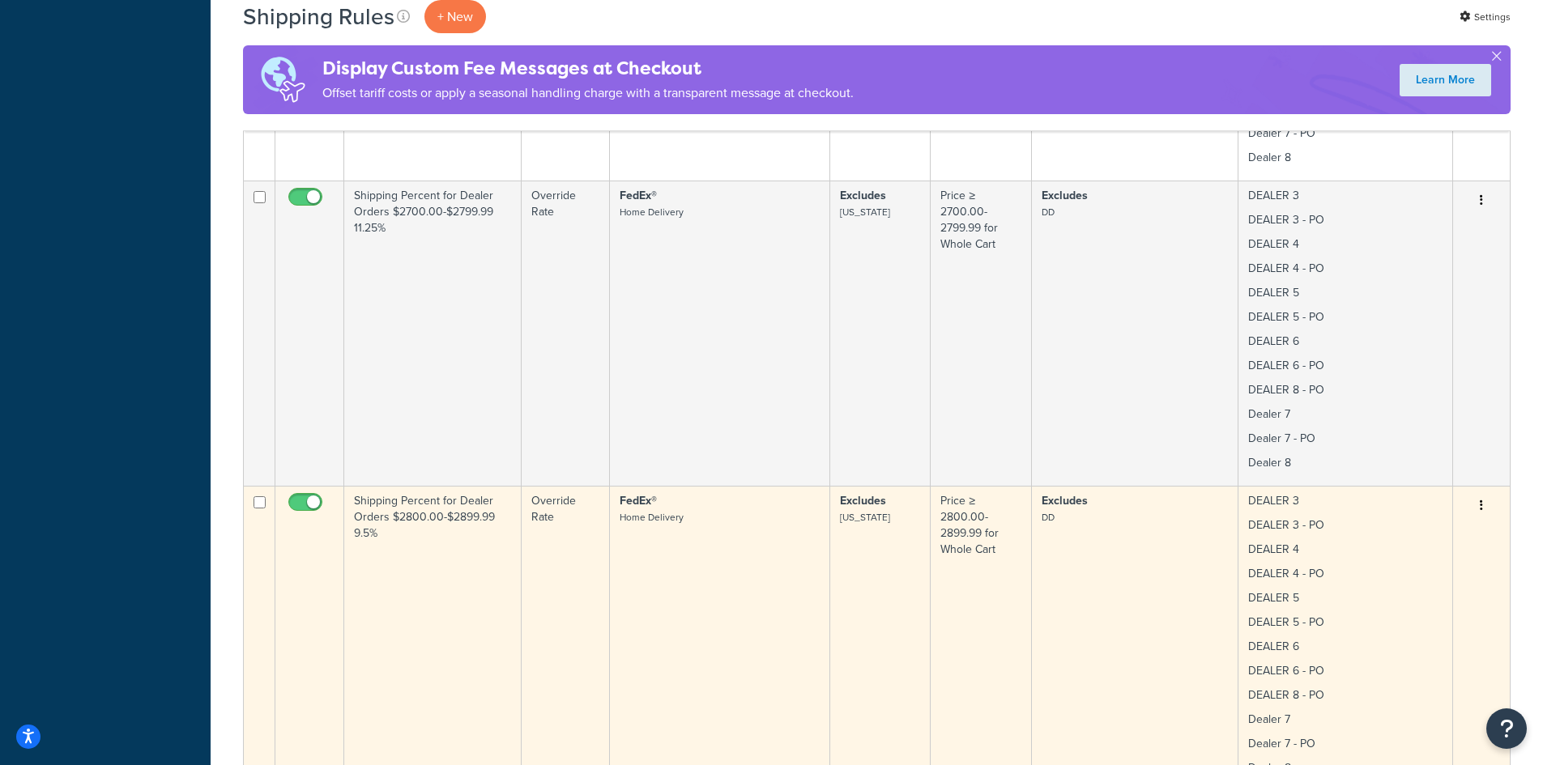
click at [258, 504] on input "checkbox" at bounding box center [259, 502] width 12 height 12
checkbox input "true"
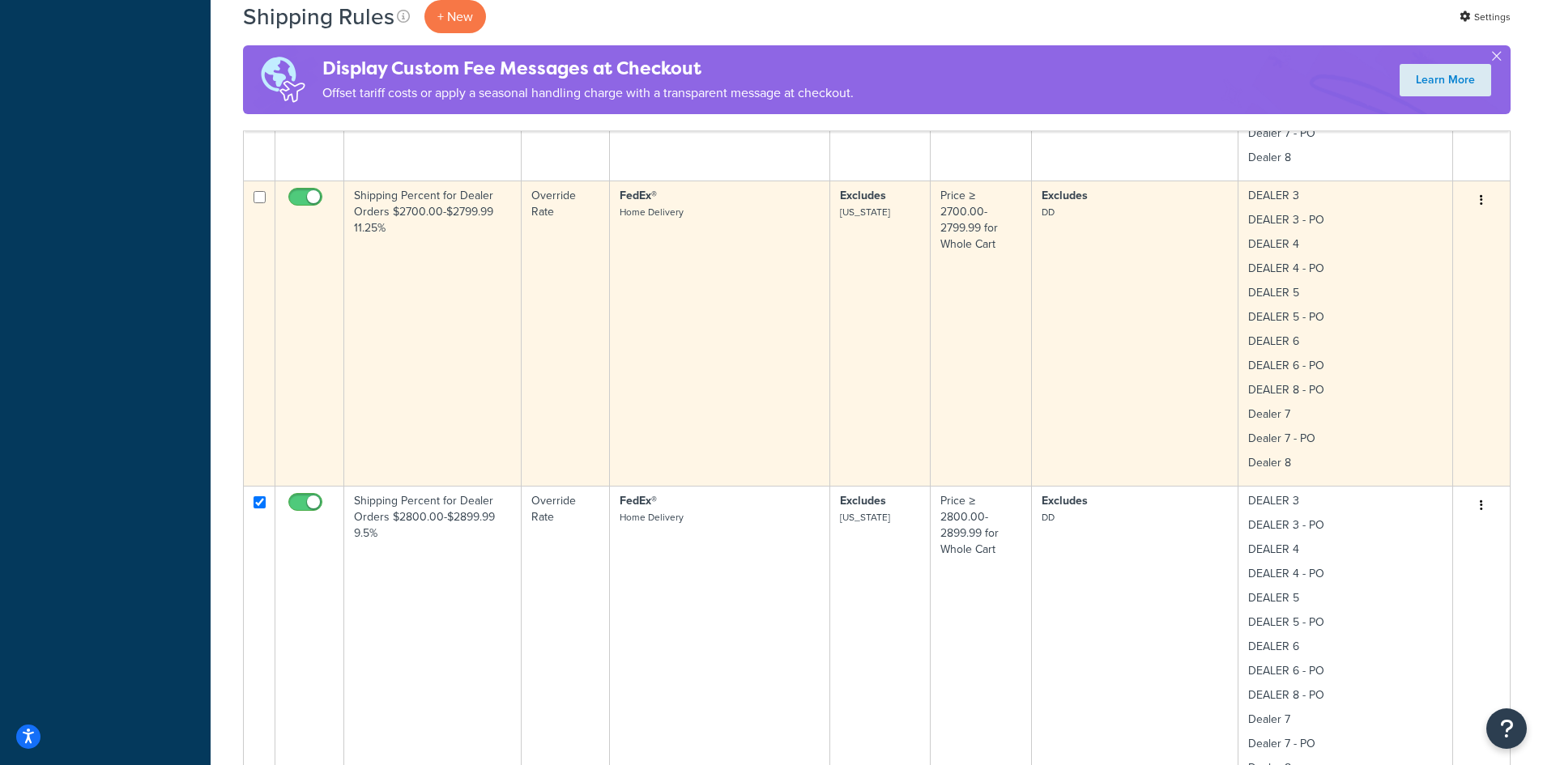
click at [260, 198] on input "checkbox" at bounding box center [259, 197] width 12 height 12
checkbox input "true"
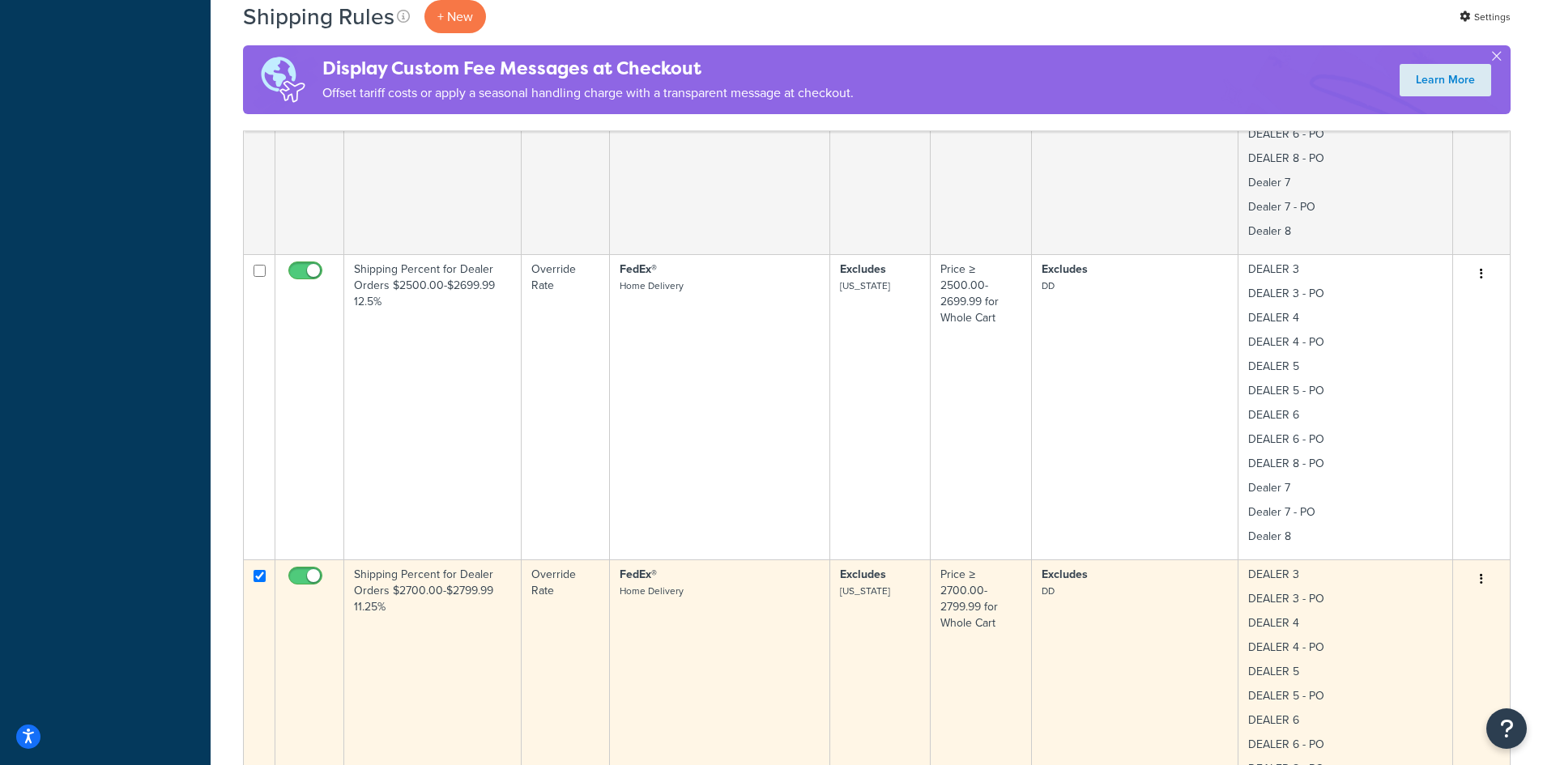
scroll to position [2229, 0]
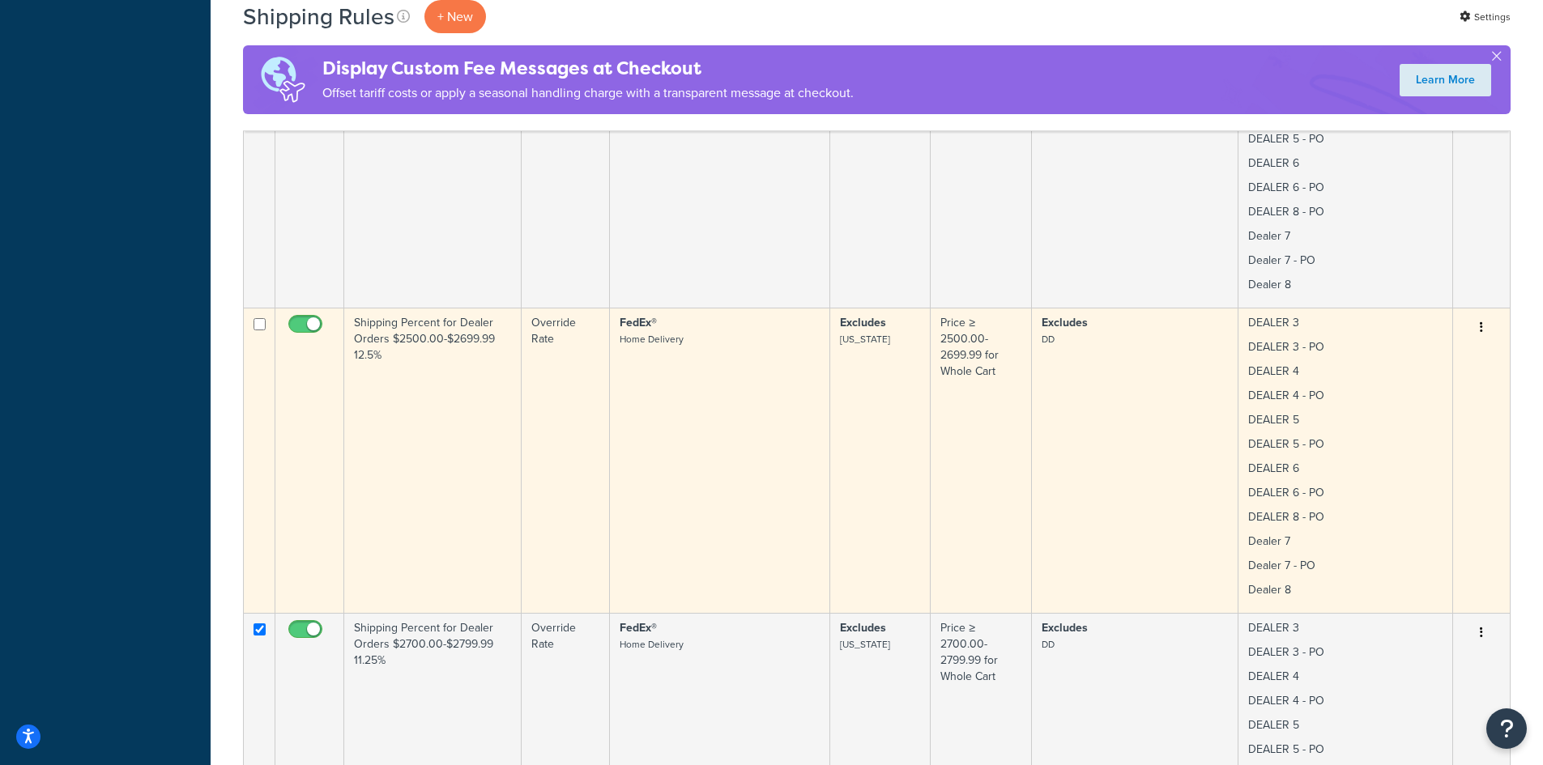
click at [260, 317] on td at bounding box center [260, 460] width 32 height 305
checkbox input "true"
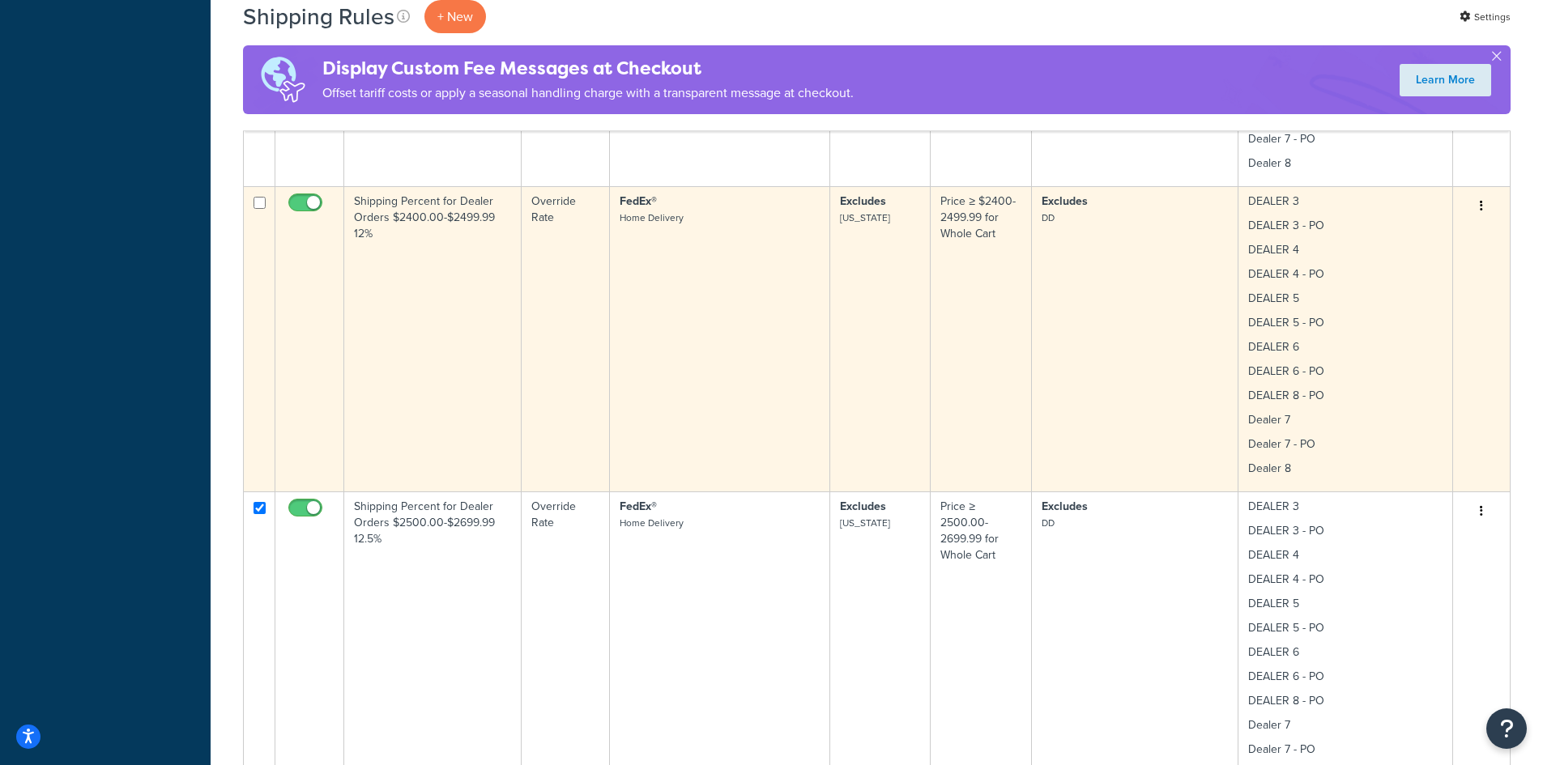
scroll to position [2014, 0]
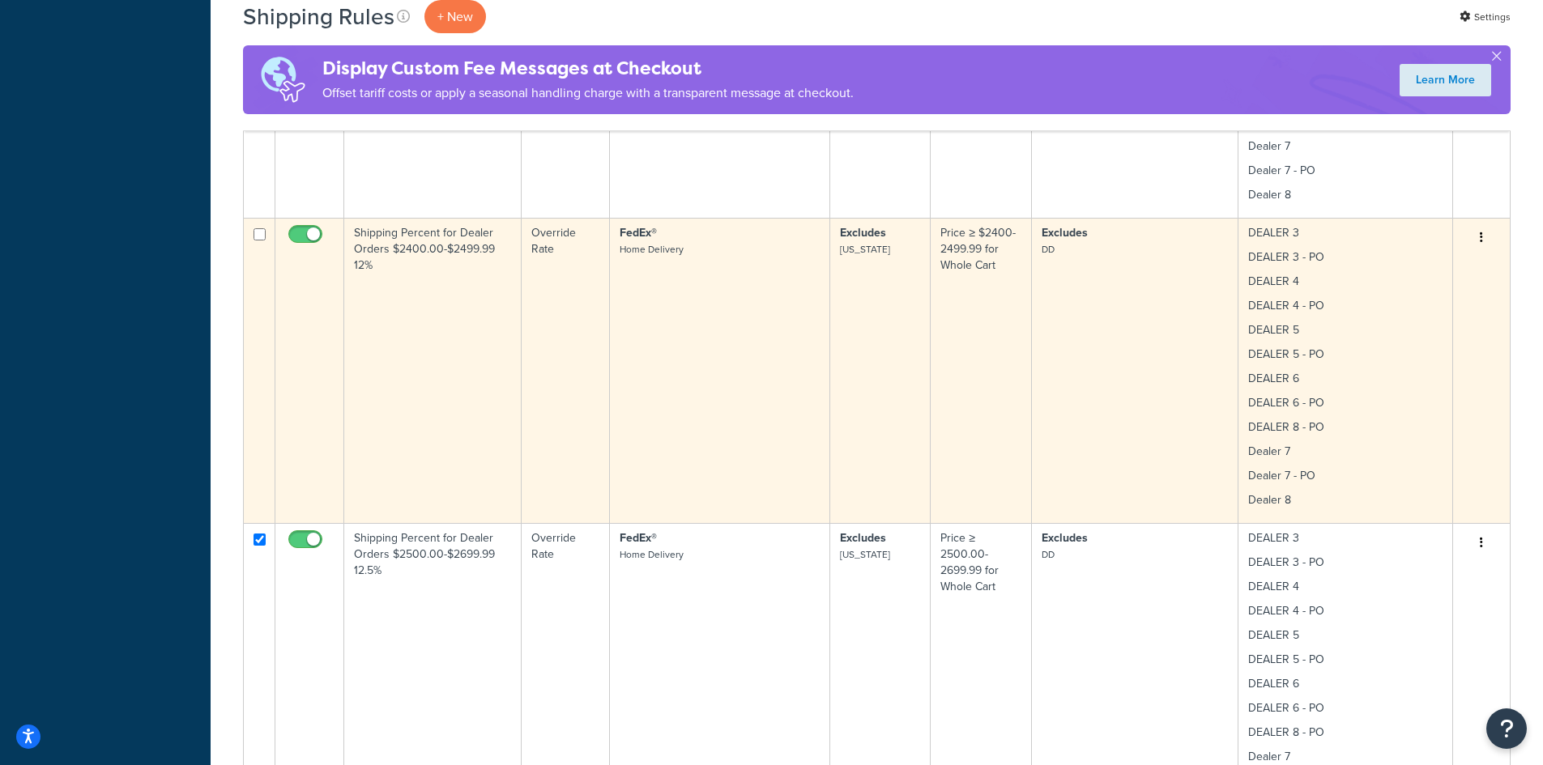
click at [258, 233] on input "checkbox" at bounding box center [259, 234] width 12 height 12
checkbox input "true"
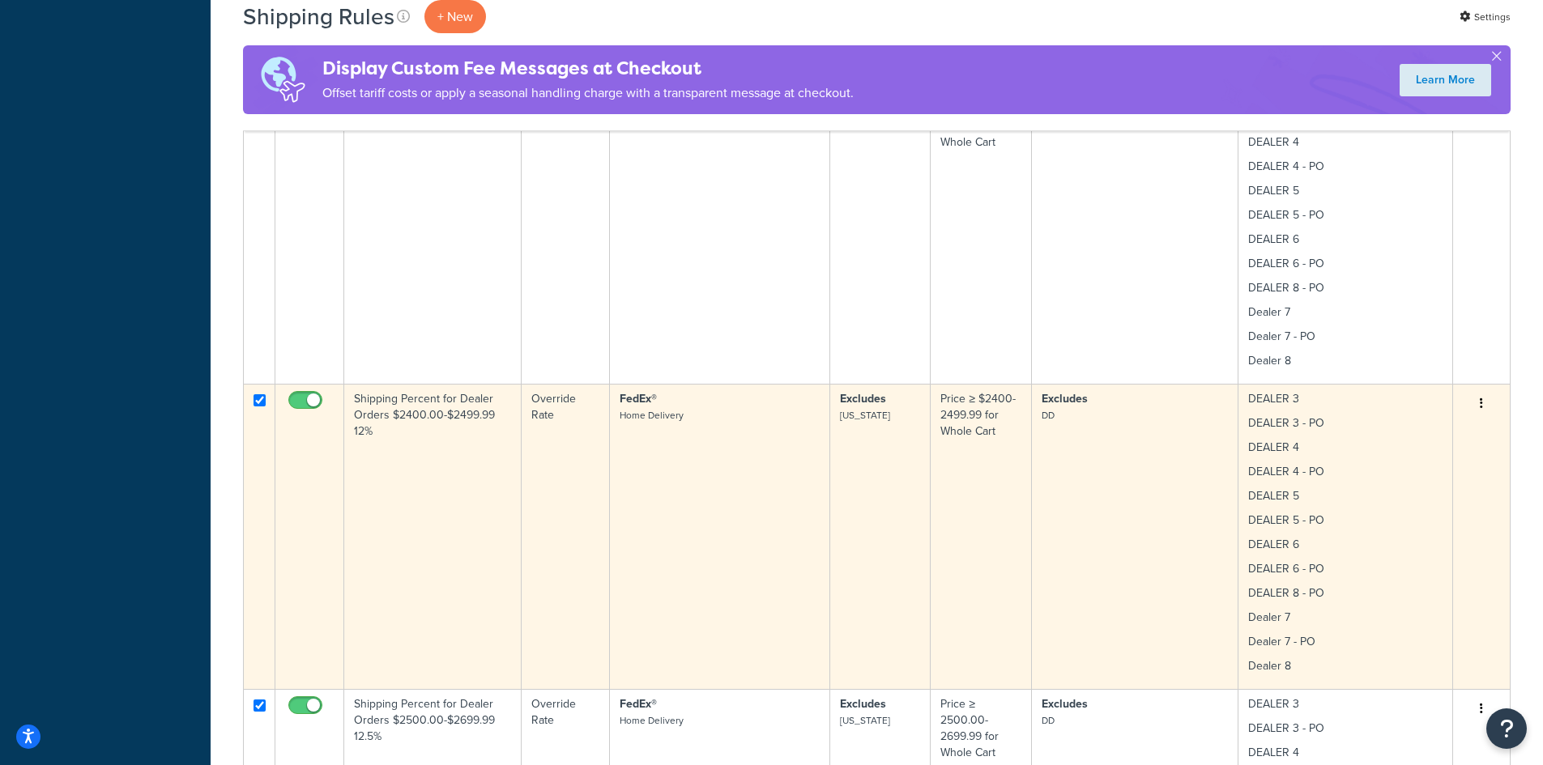
scroll to position [1798, 0]
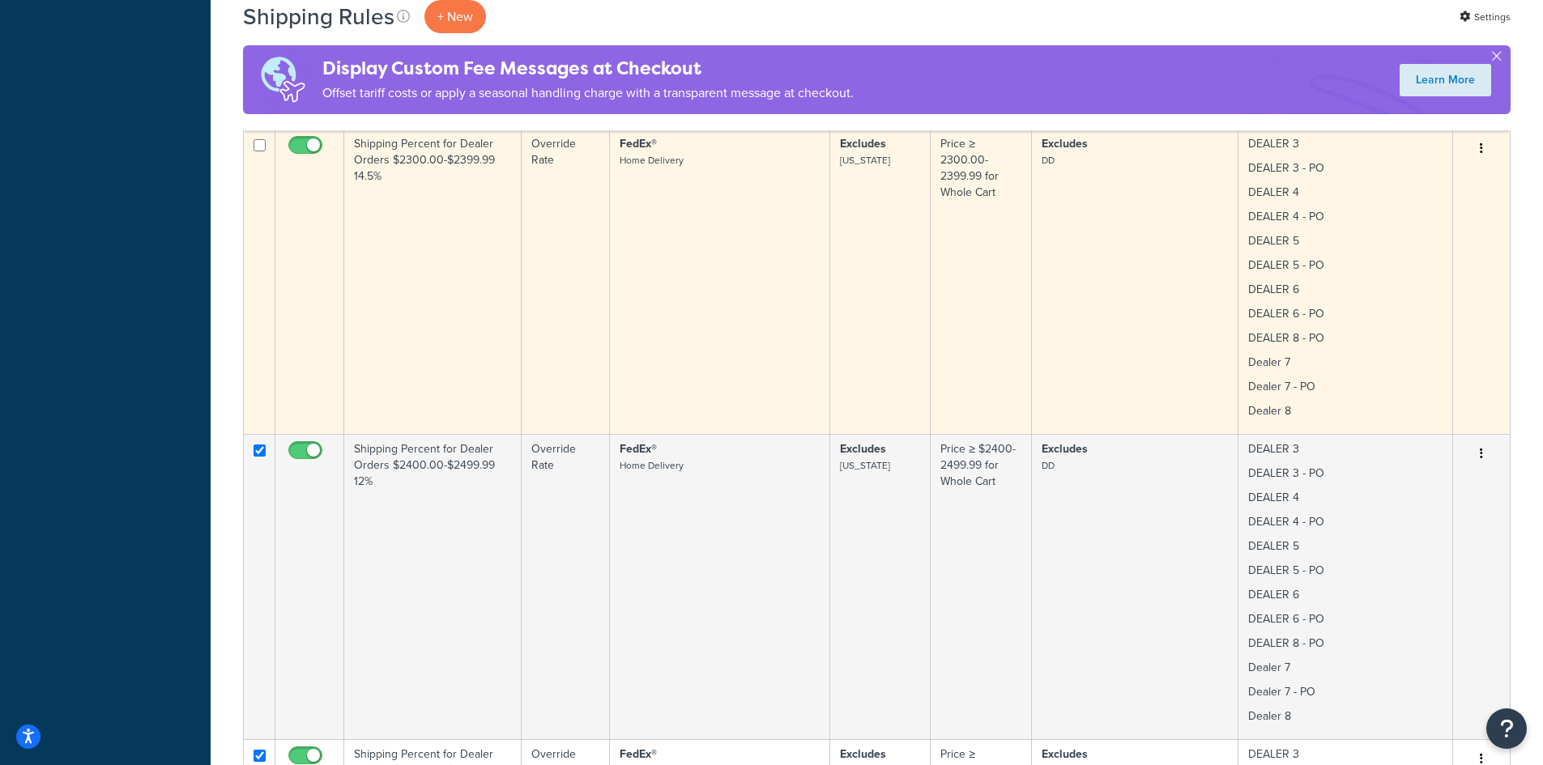
drag, startPoint x: 259, startPoint y: 143, endPoint x: 259, endPoint y: 160, distance: 17.0
click at [259, 144] on input "checkbox" at bounding box center [259, 145] width 12 height 12
checkbox input "true"
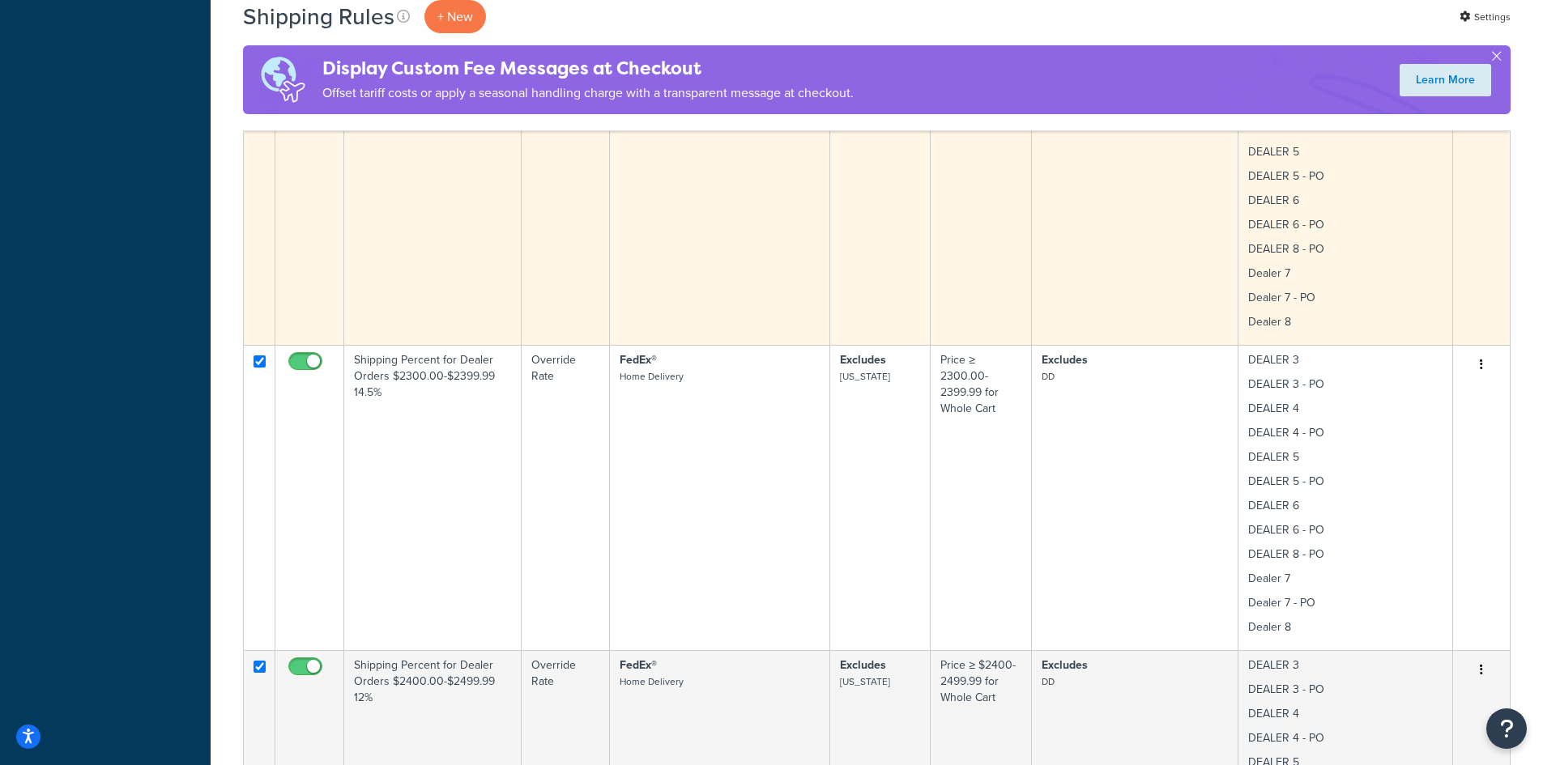
scroll to position [1366, 0]
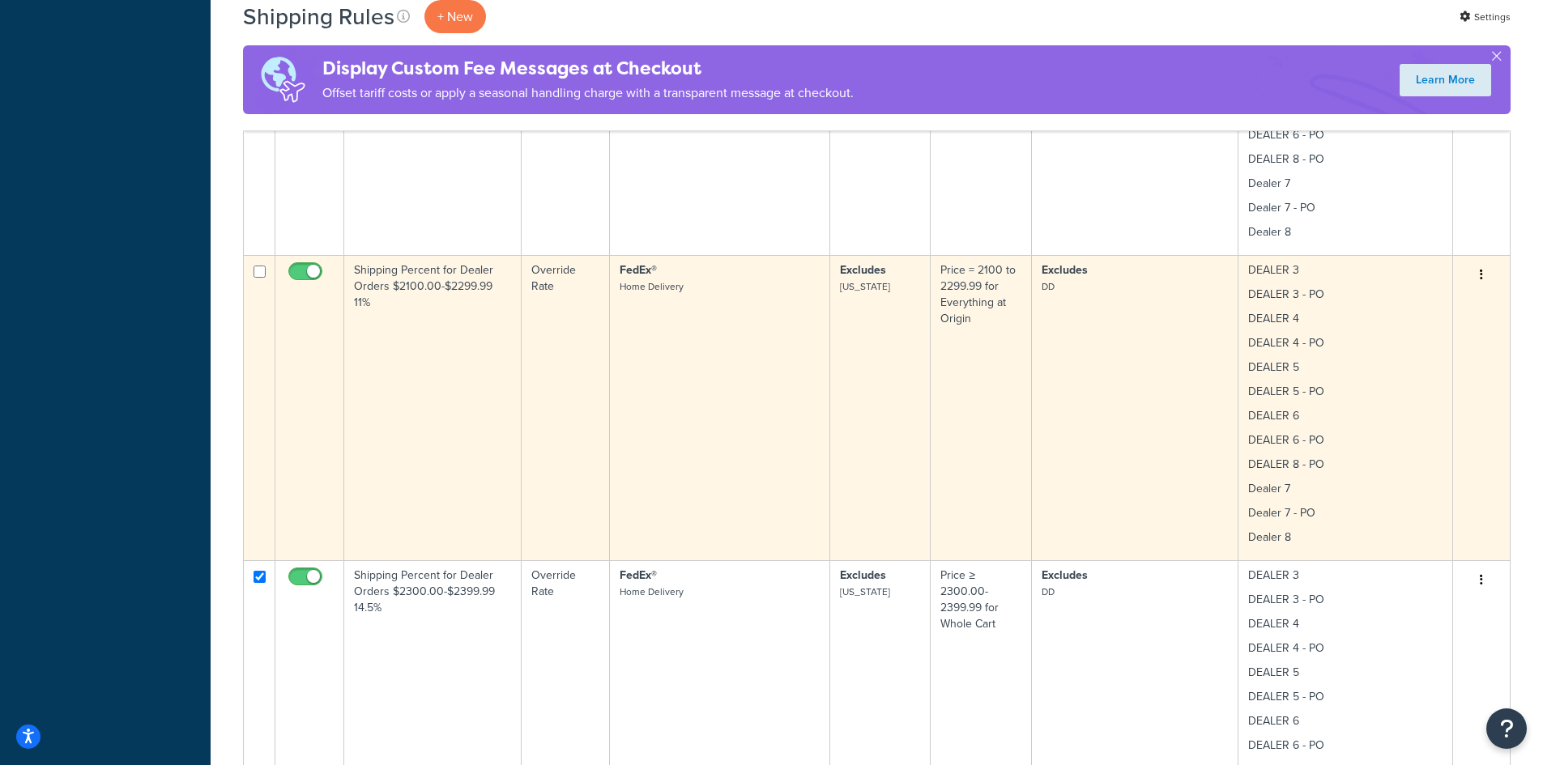
click at [256, 270] on input "checkbox" at bounding box center [259, 272] width 12 height 12
checkbox input "true"
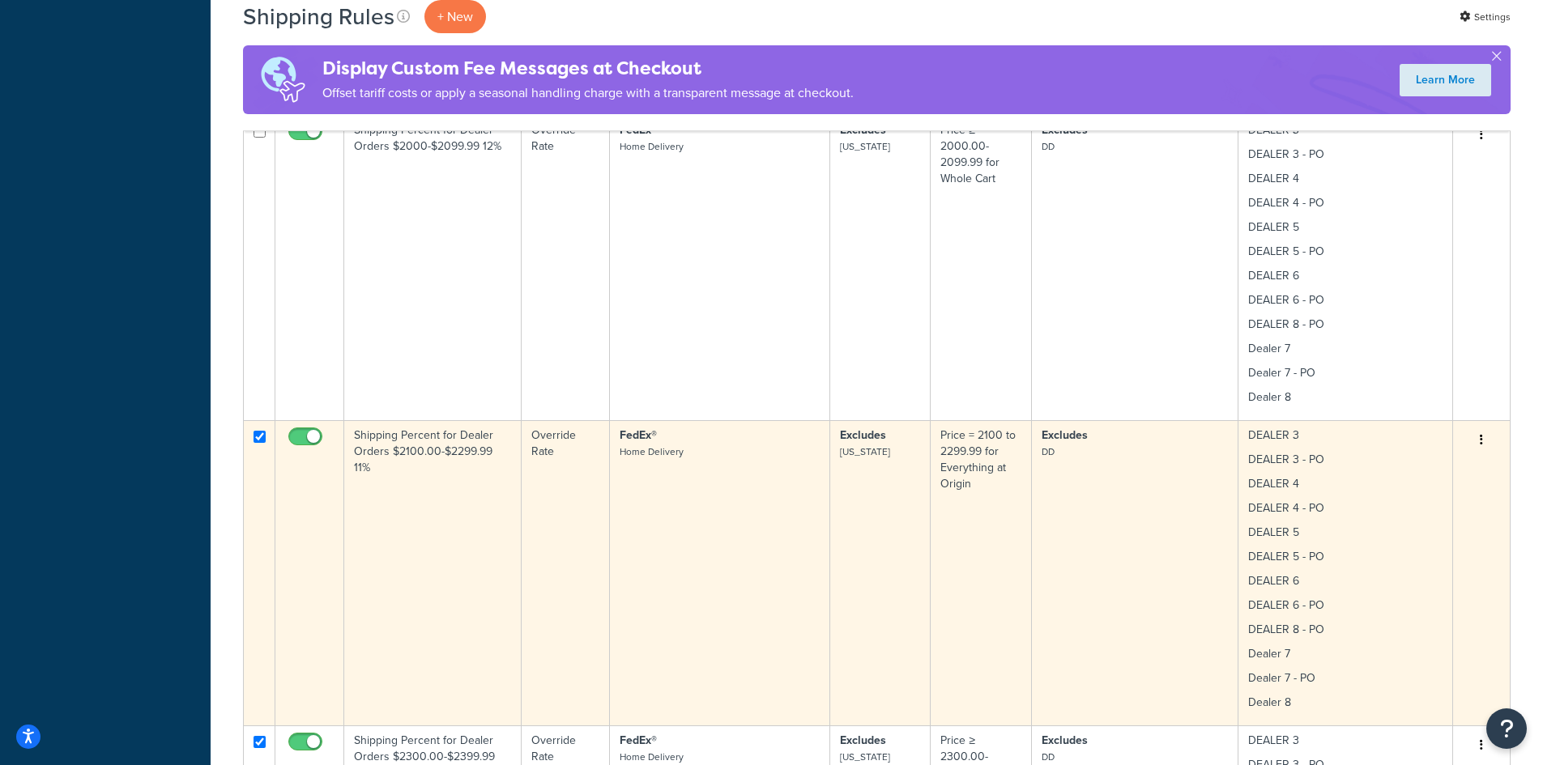
scroll to position [1150, 0]
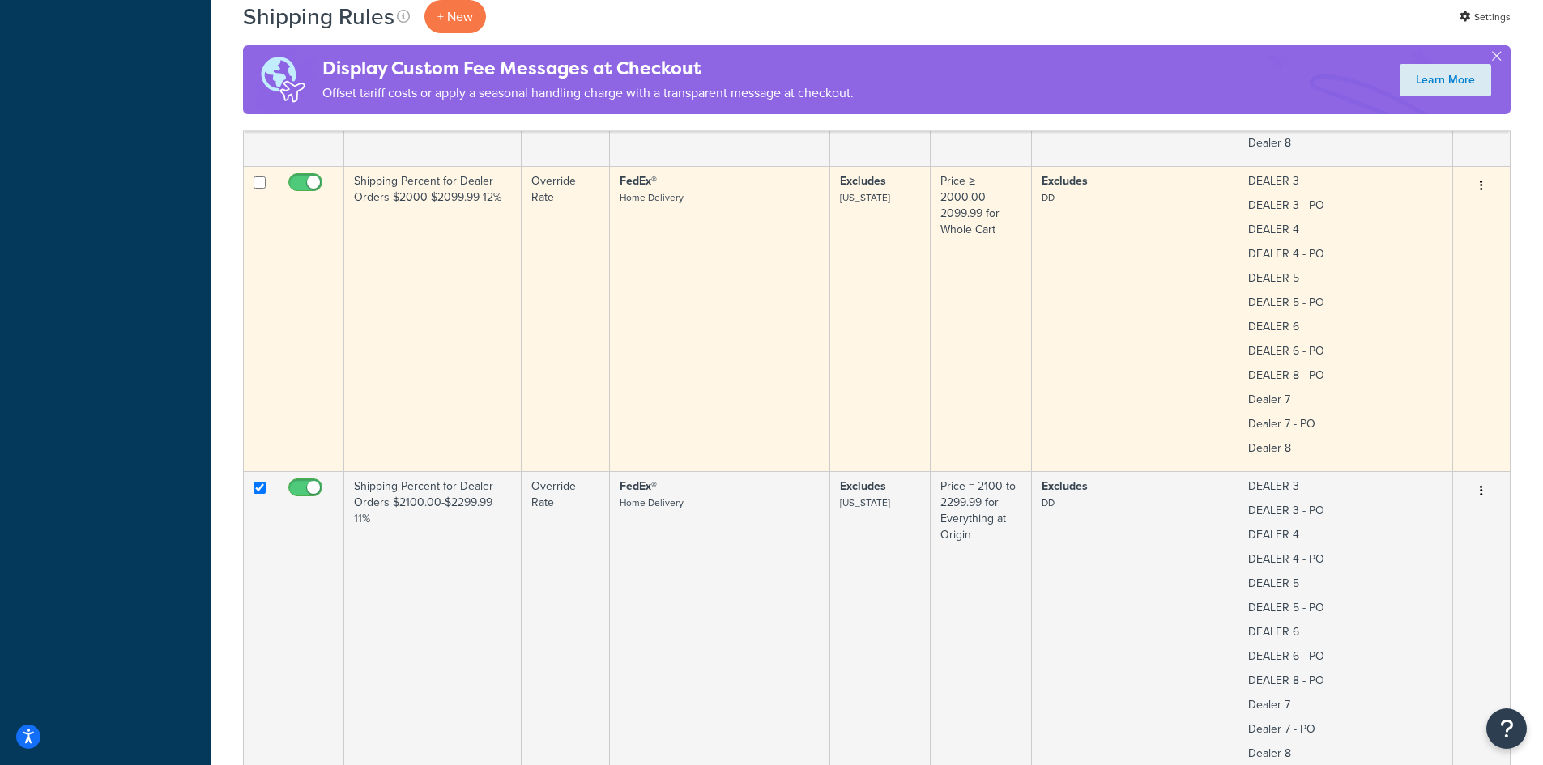
click at [258, 182] on input "checkbox" at bounding box center [259, 183] width 12 height 12
checkbox input "true"
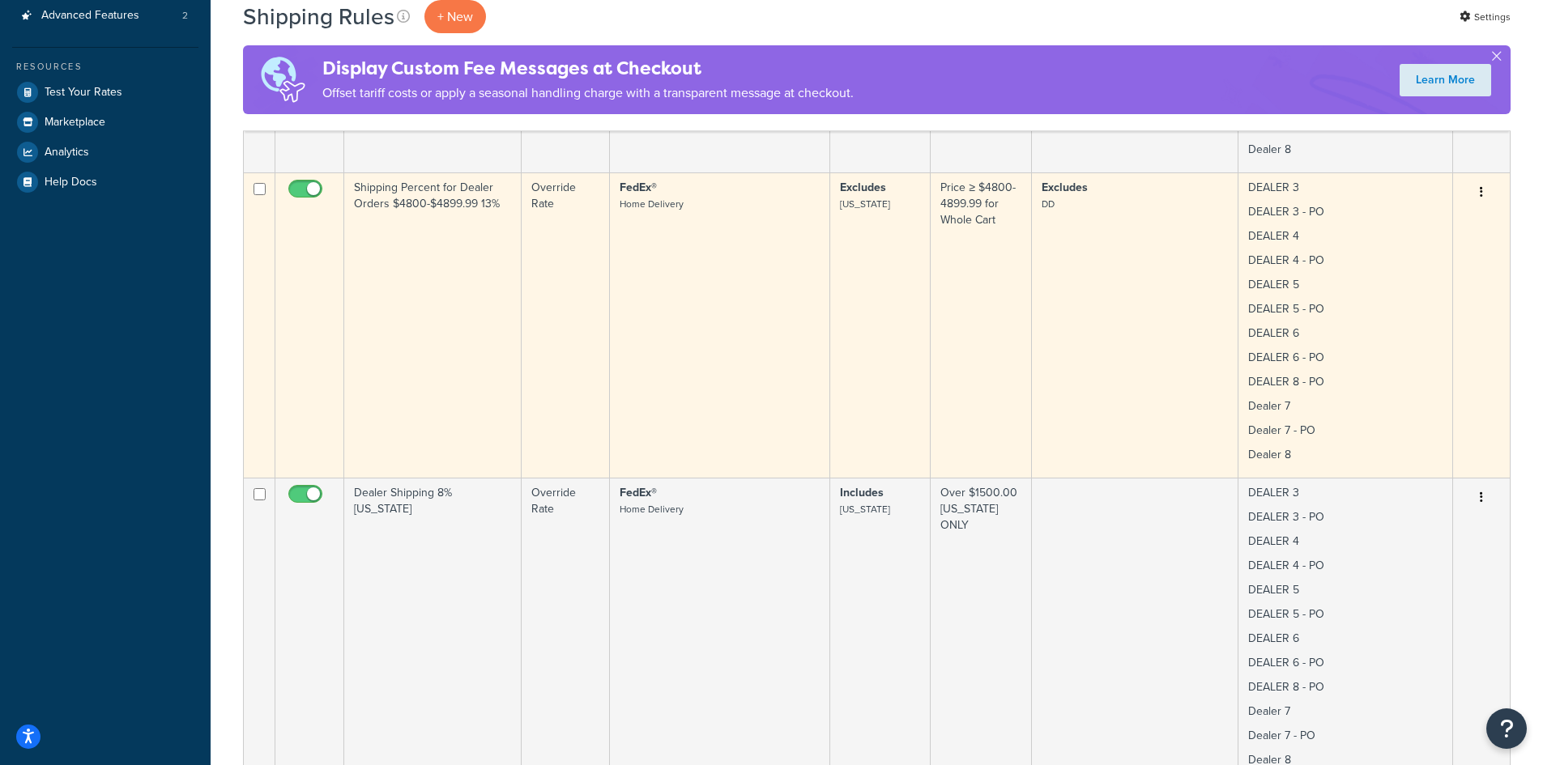
scroll to position [502, 0]
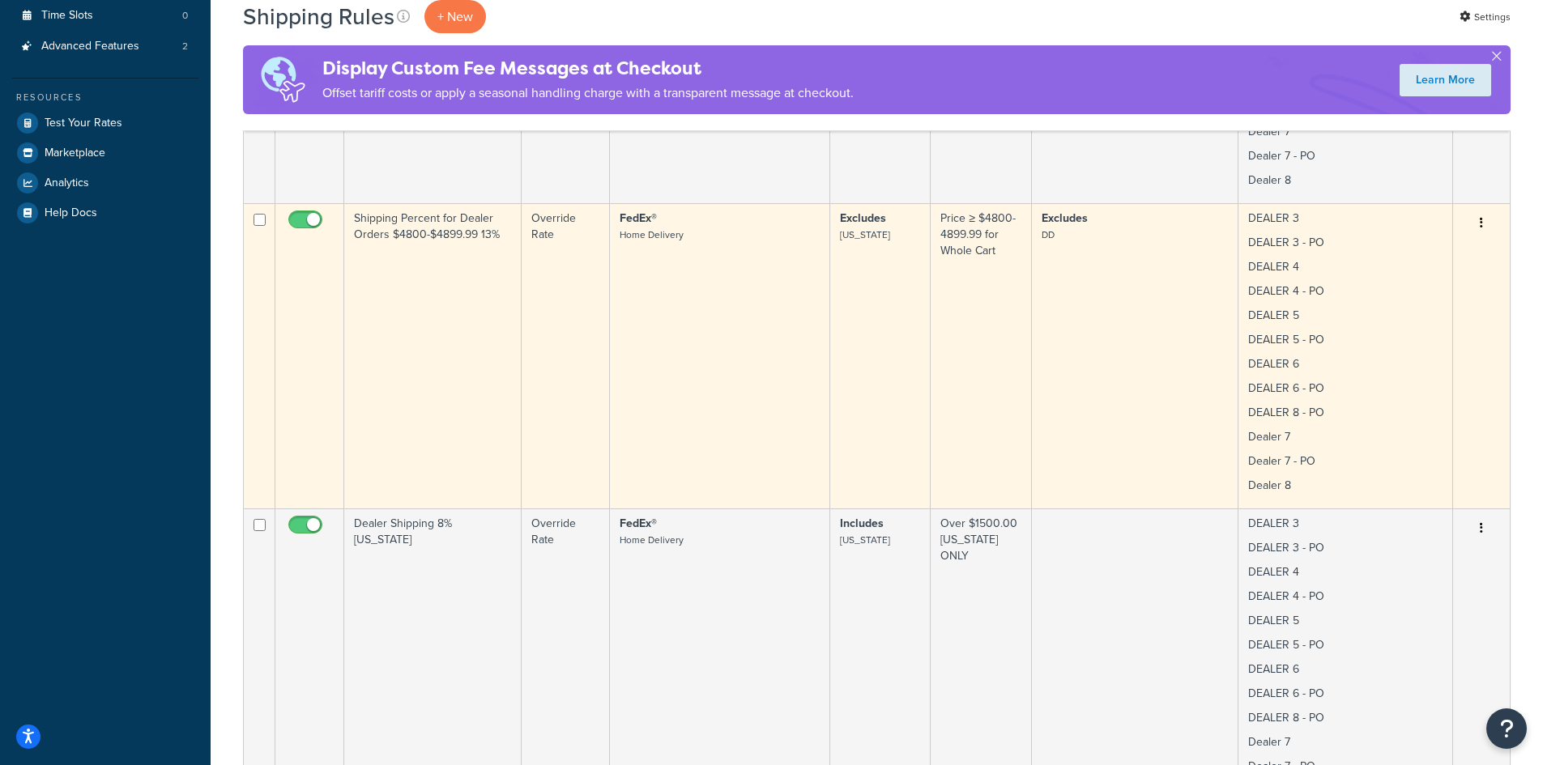
click at [256, 219] on input "checkbox" at bounding box center [259, 220] width 12 height 12
checkbox input "true"
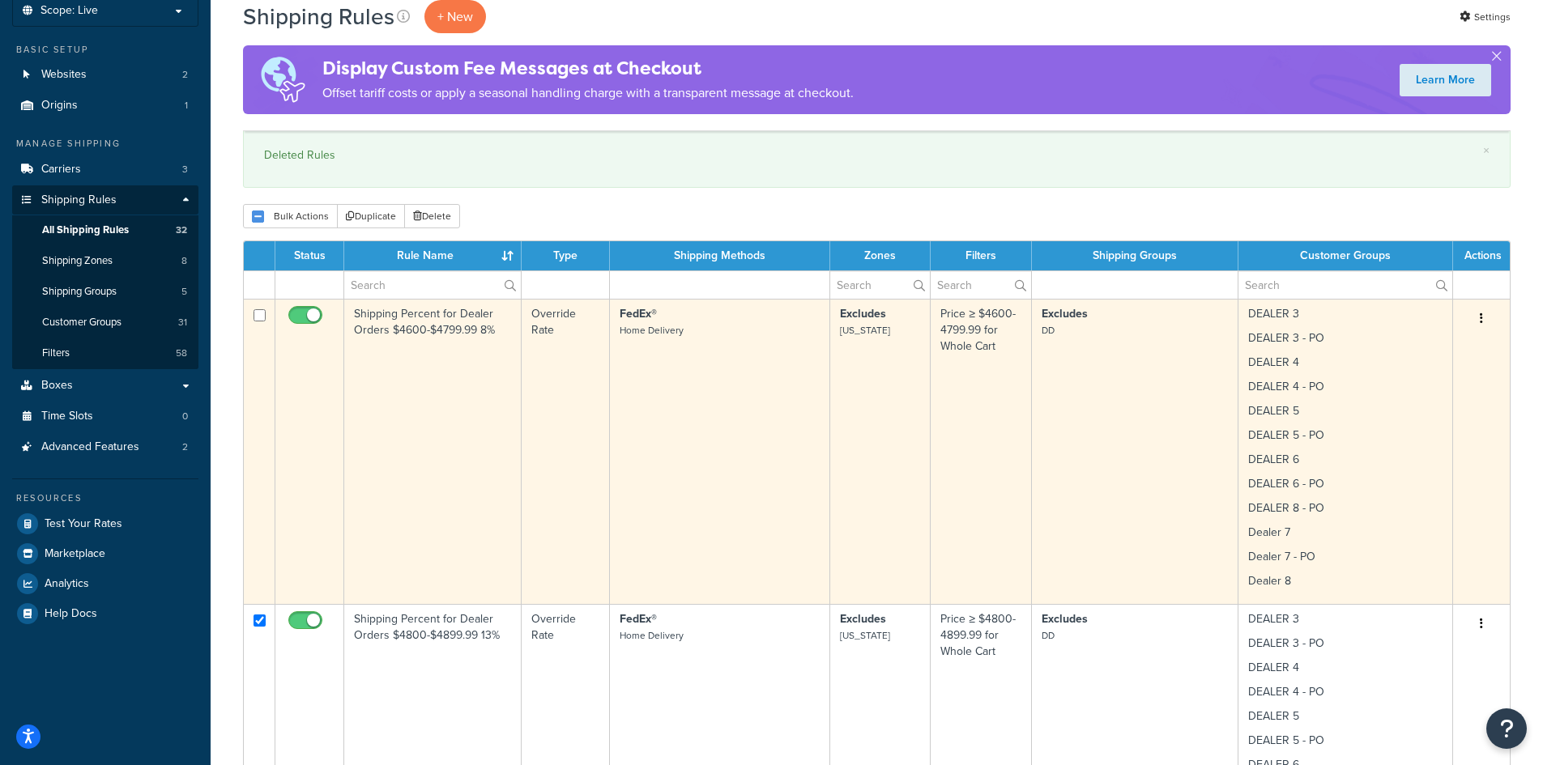
scroll to position [70, 0]
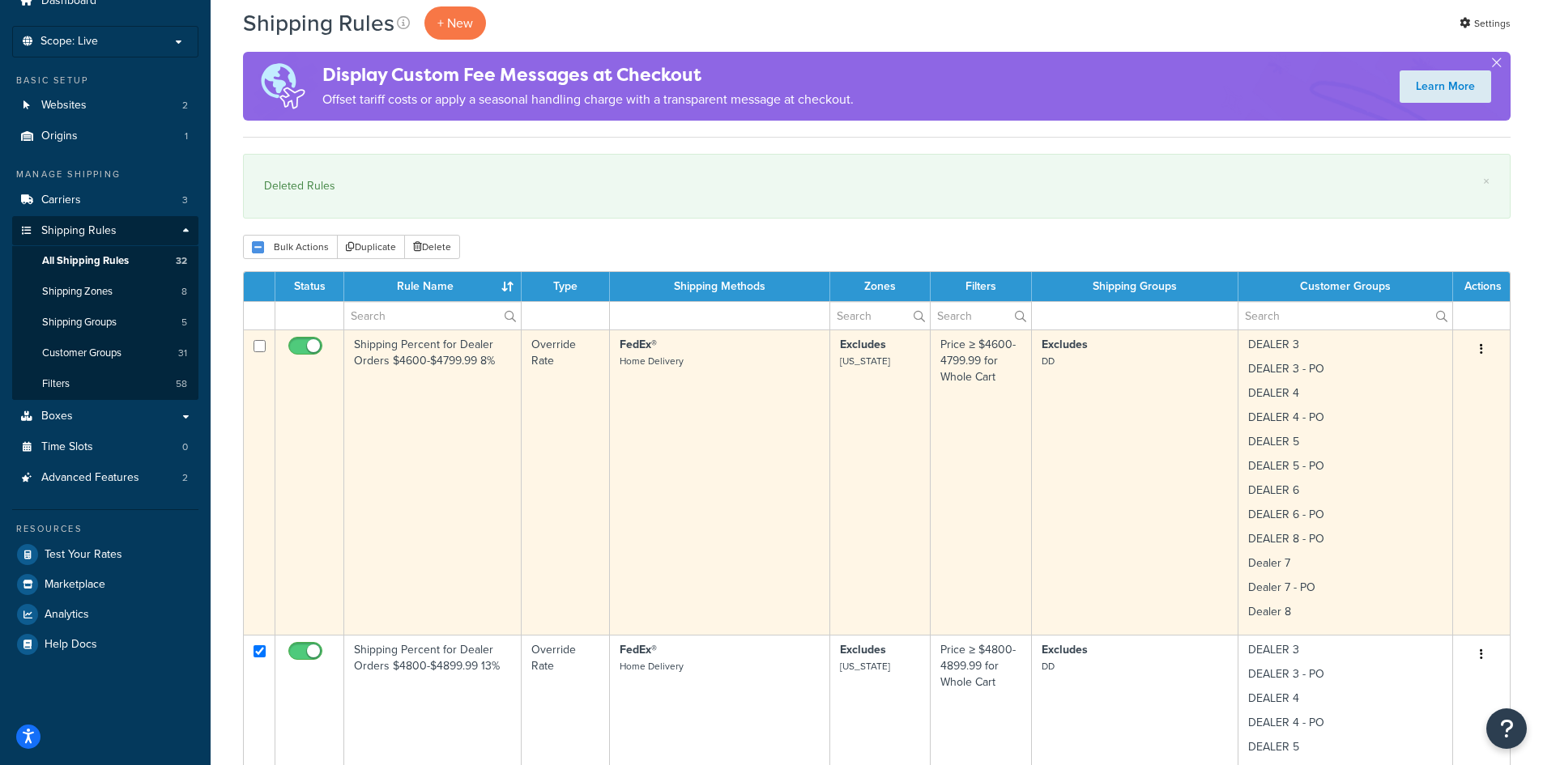
click at [257, 347] on input "checkbox" at bounding box center [259, 346] width 12 height 12
checkbox input "true"
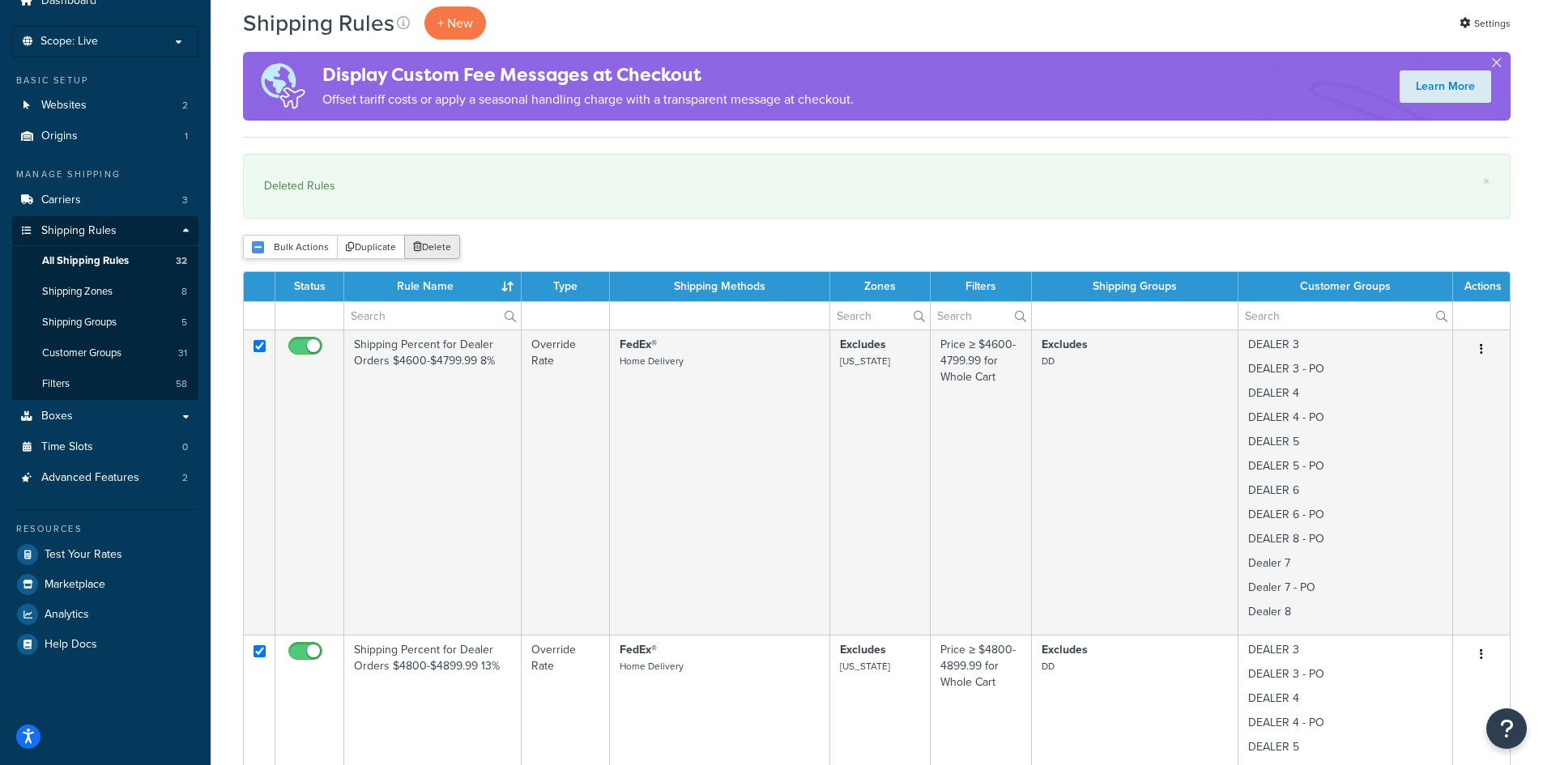
click at [436, 246] on button "Delete" at bounding box center [432, 247] width 56 height 24
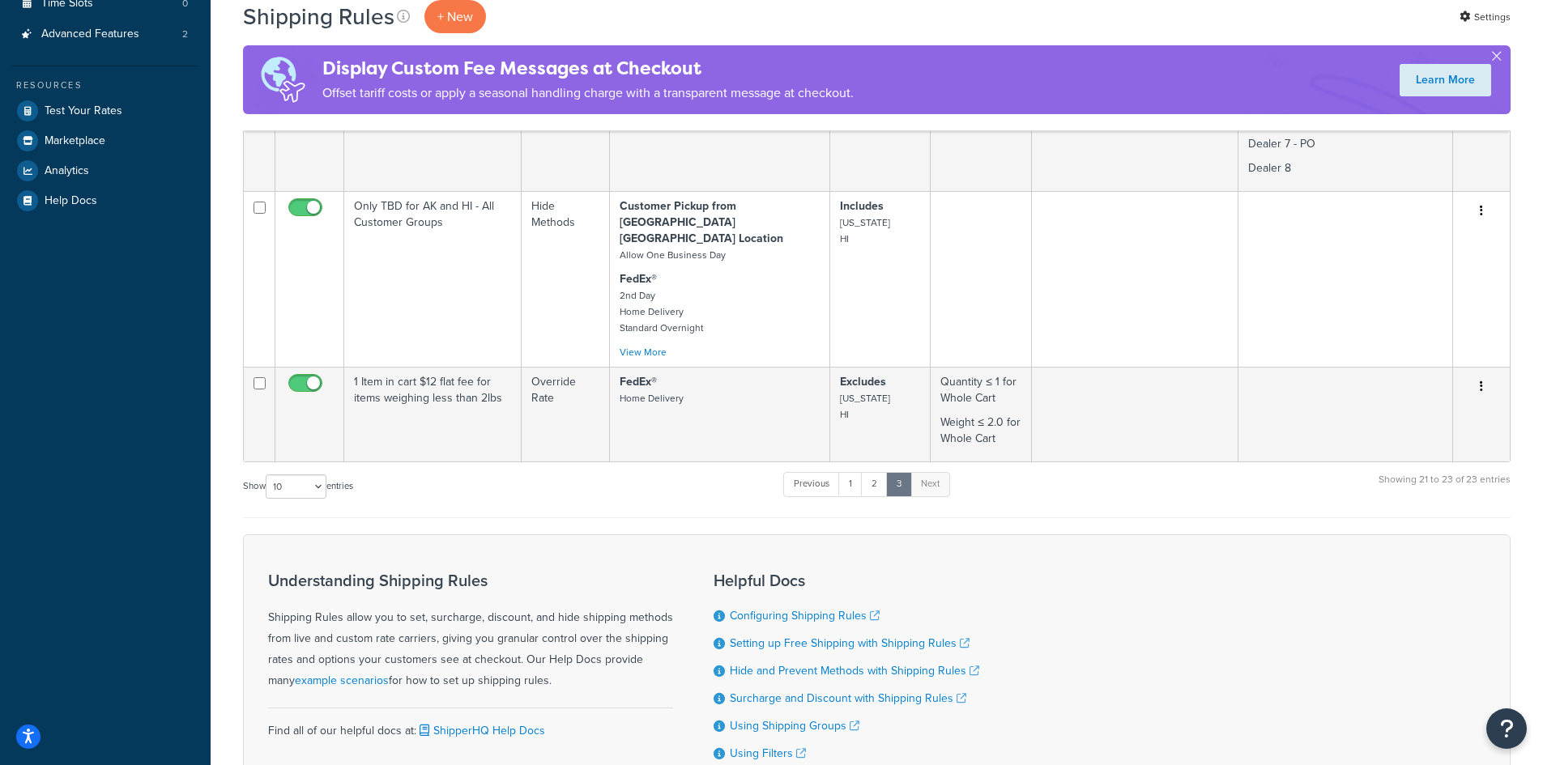
scroll to position [648, 0]
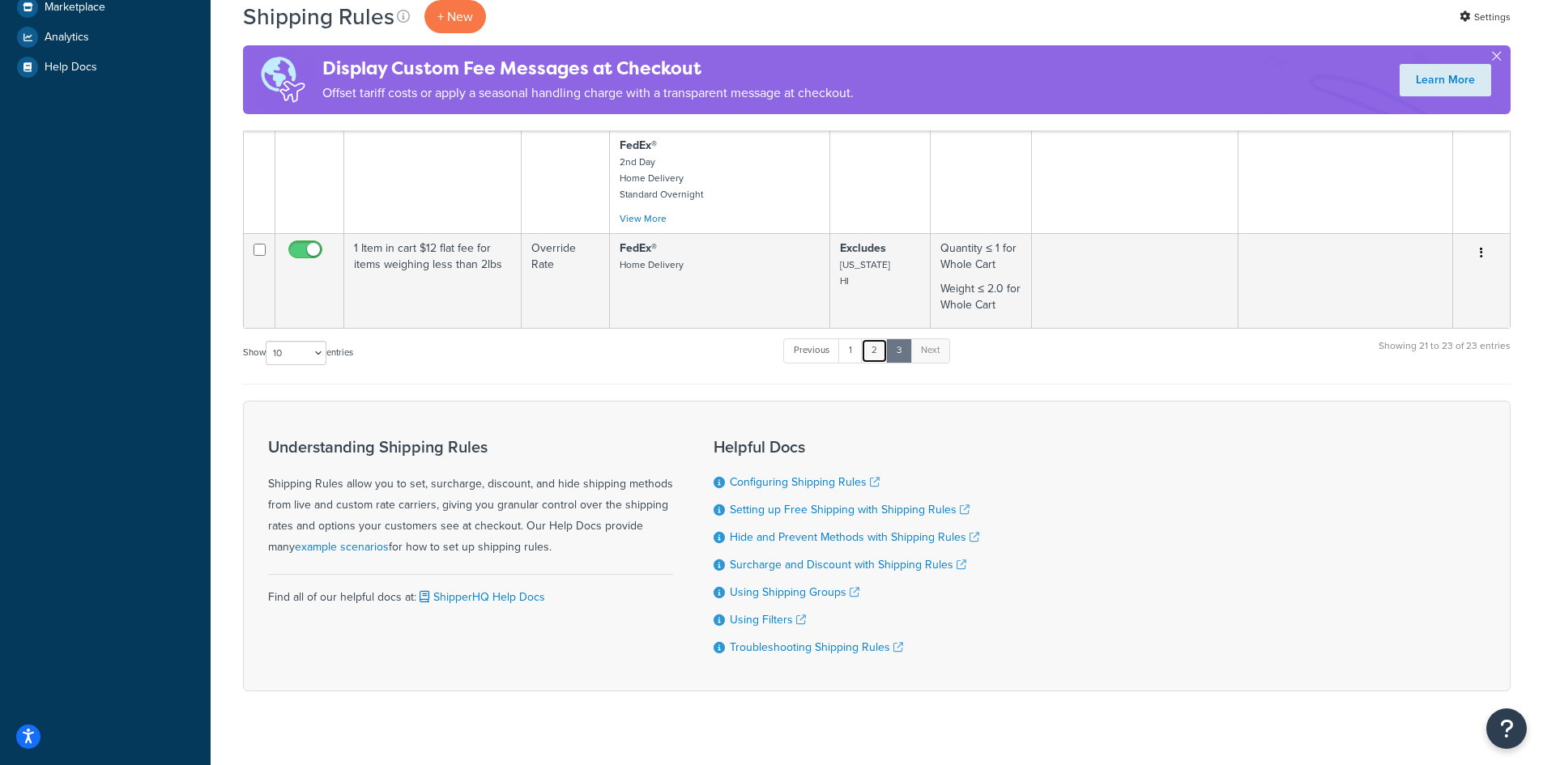
click at [881, 338] on link "2" at bounding box center [874, 350] width 27 height 24
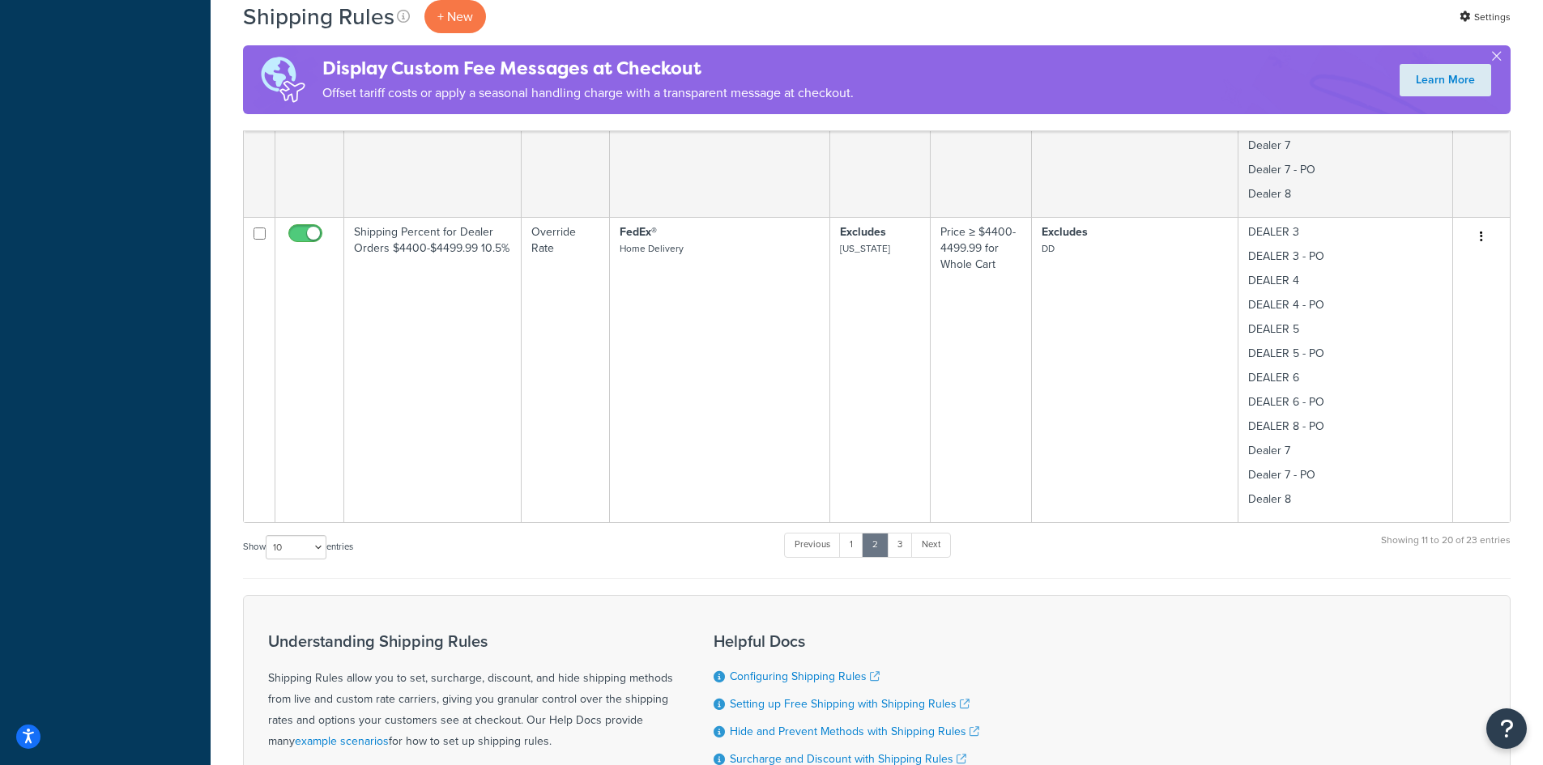
scroll to position [2877, 0]
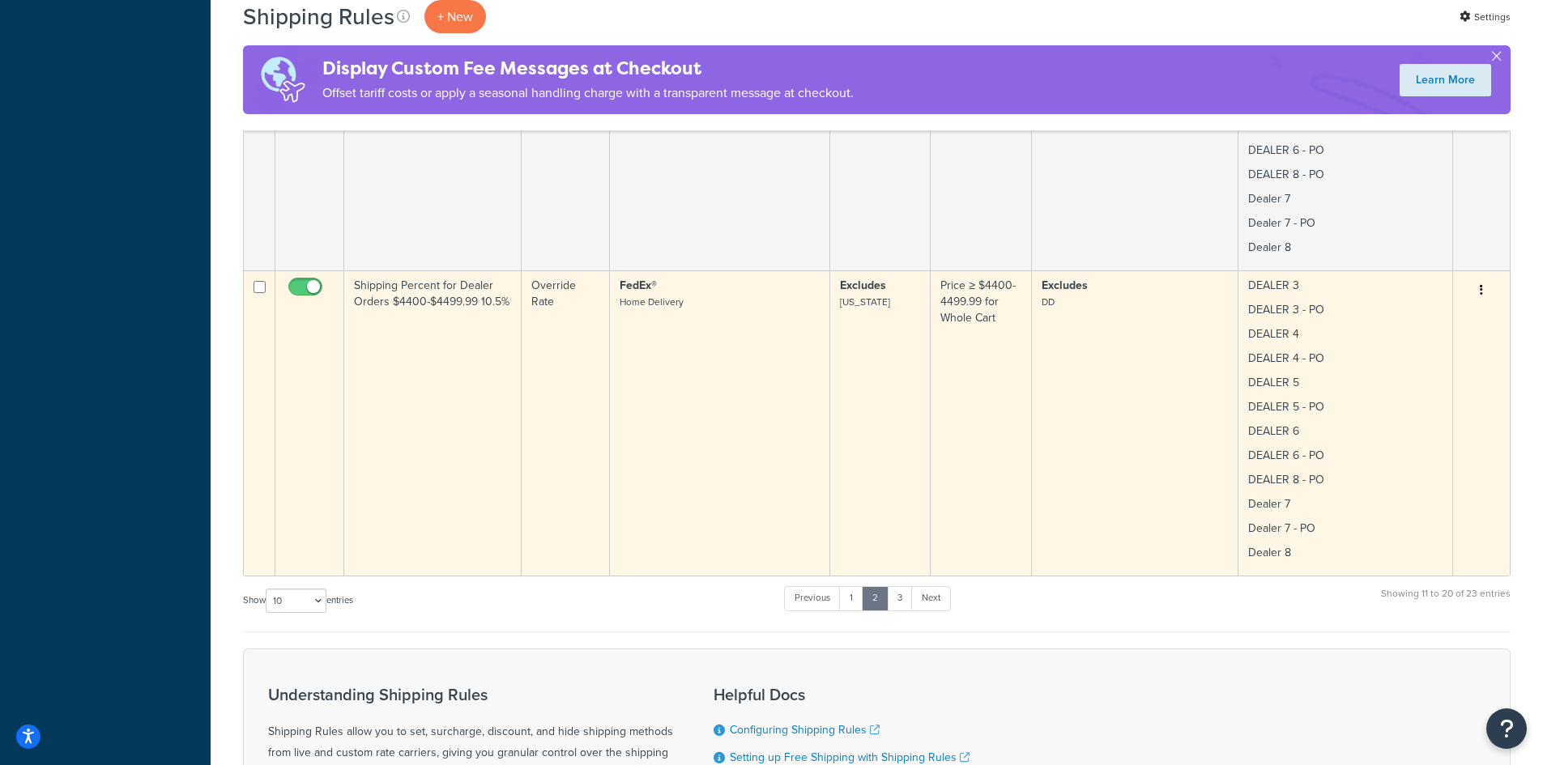
click at [262, 283] on input "checkbox" at bounding box center [259, 287] width 12 height 12
checkbox input "true"
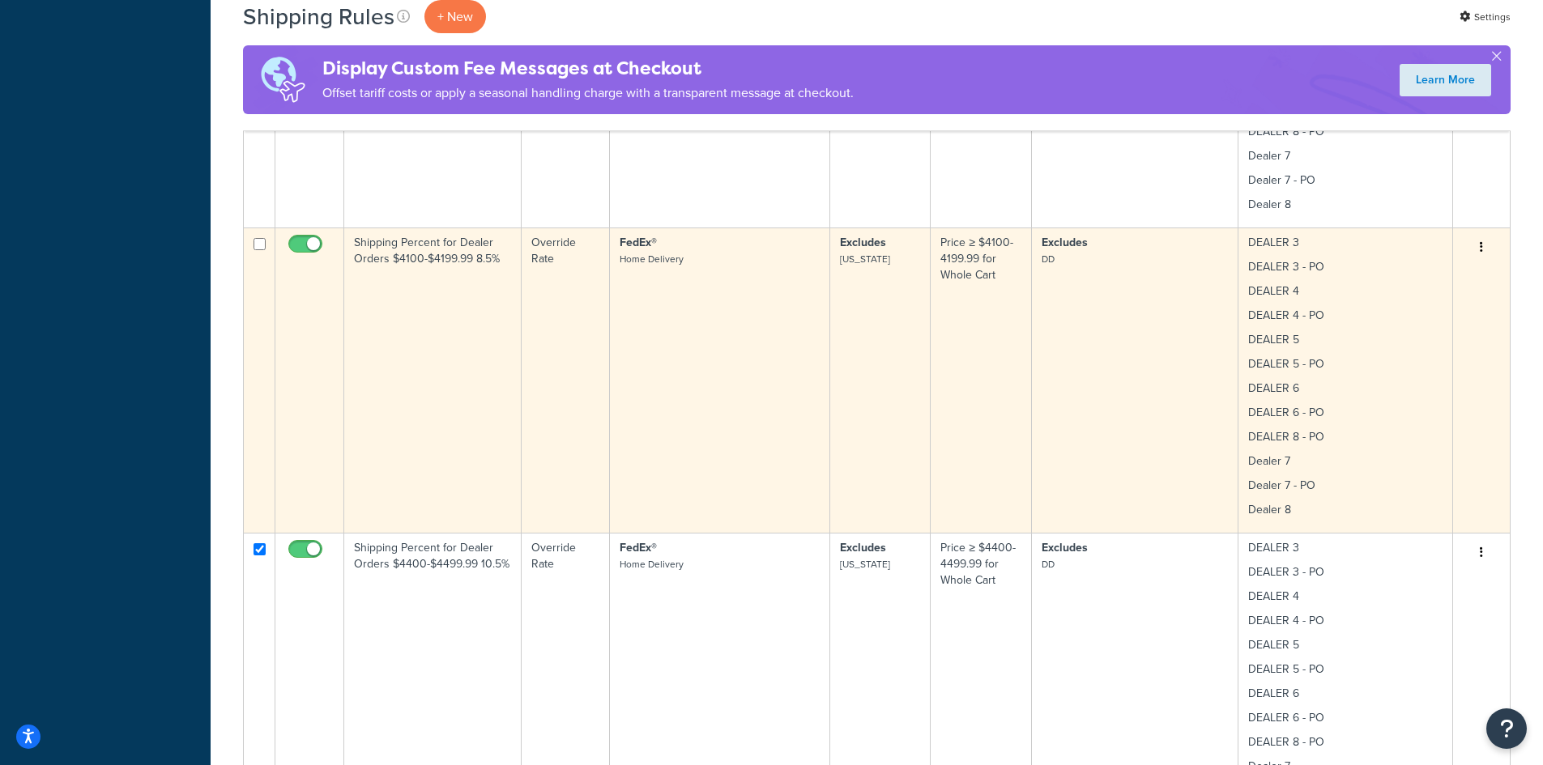
scroll to position [2445, 0]
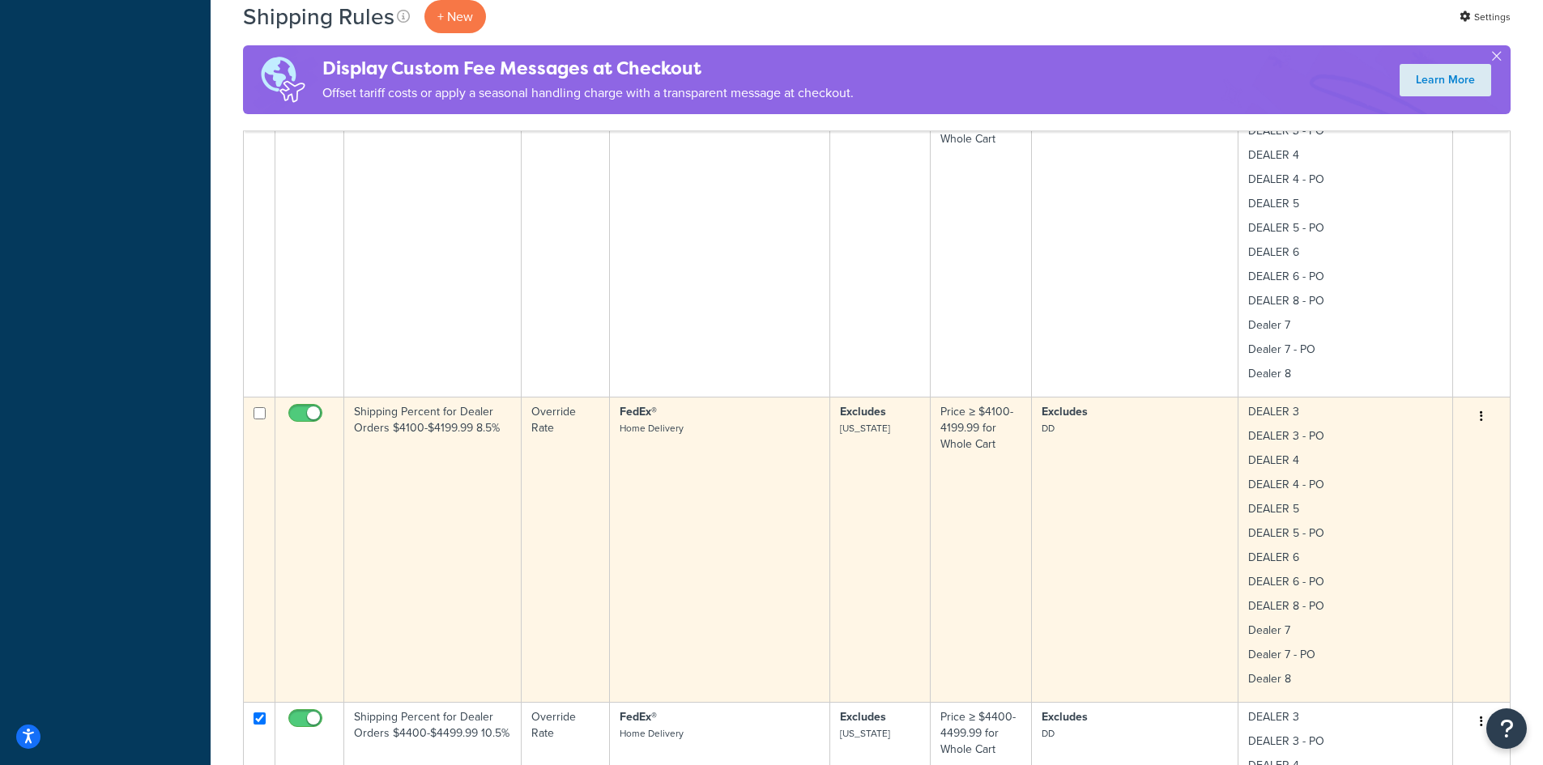
click at [258, 412] on input "checkbox" at bounding box center [259, 413] width 12 height 12
checkbox input "true"
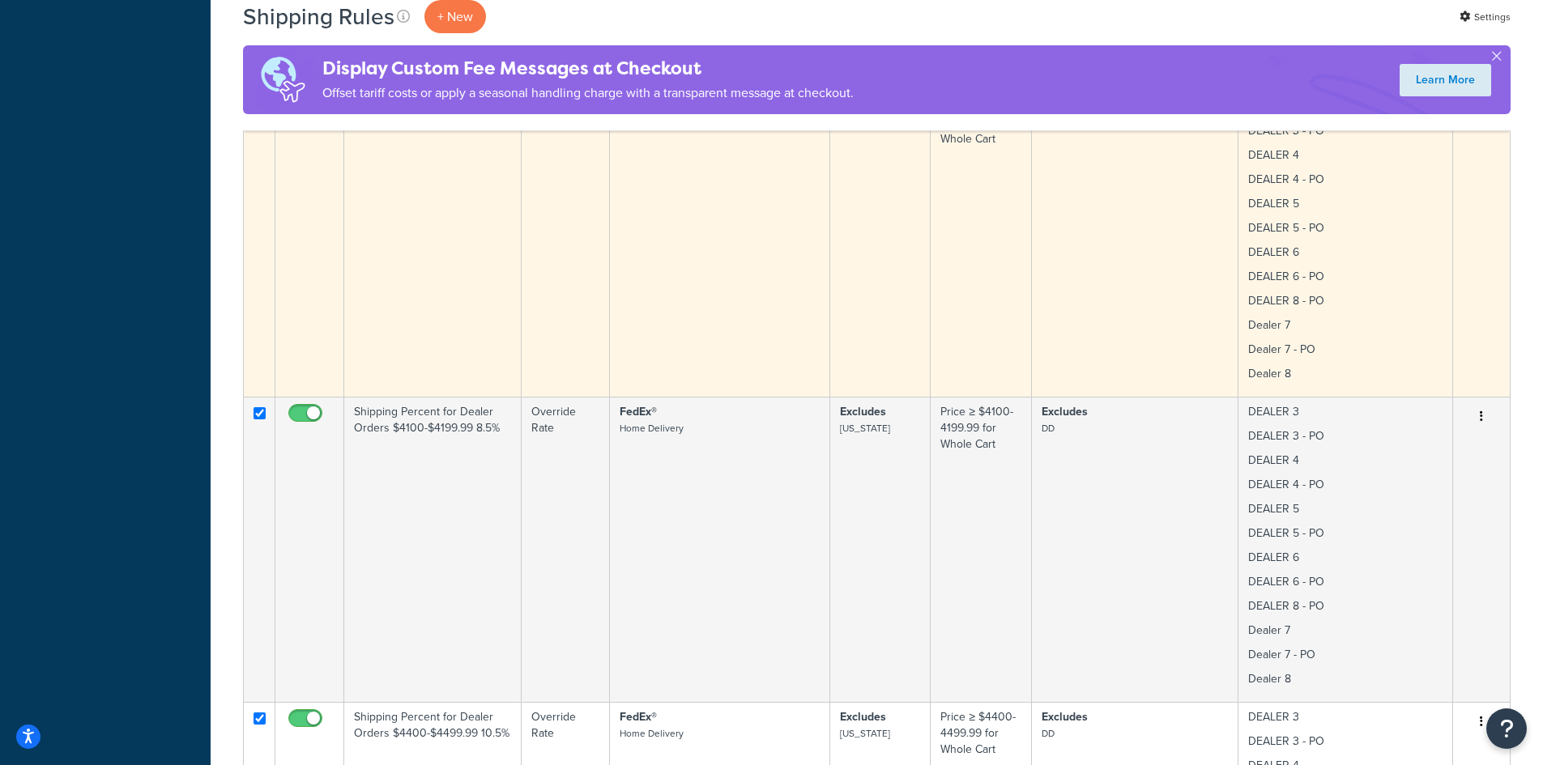
scroll to position [2229, 0]
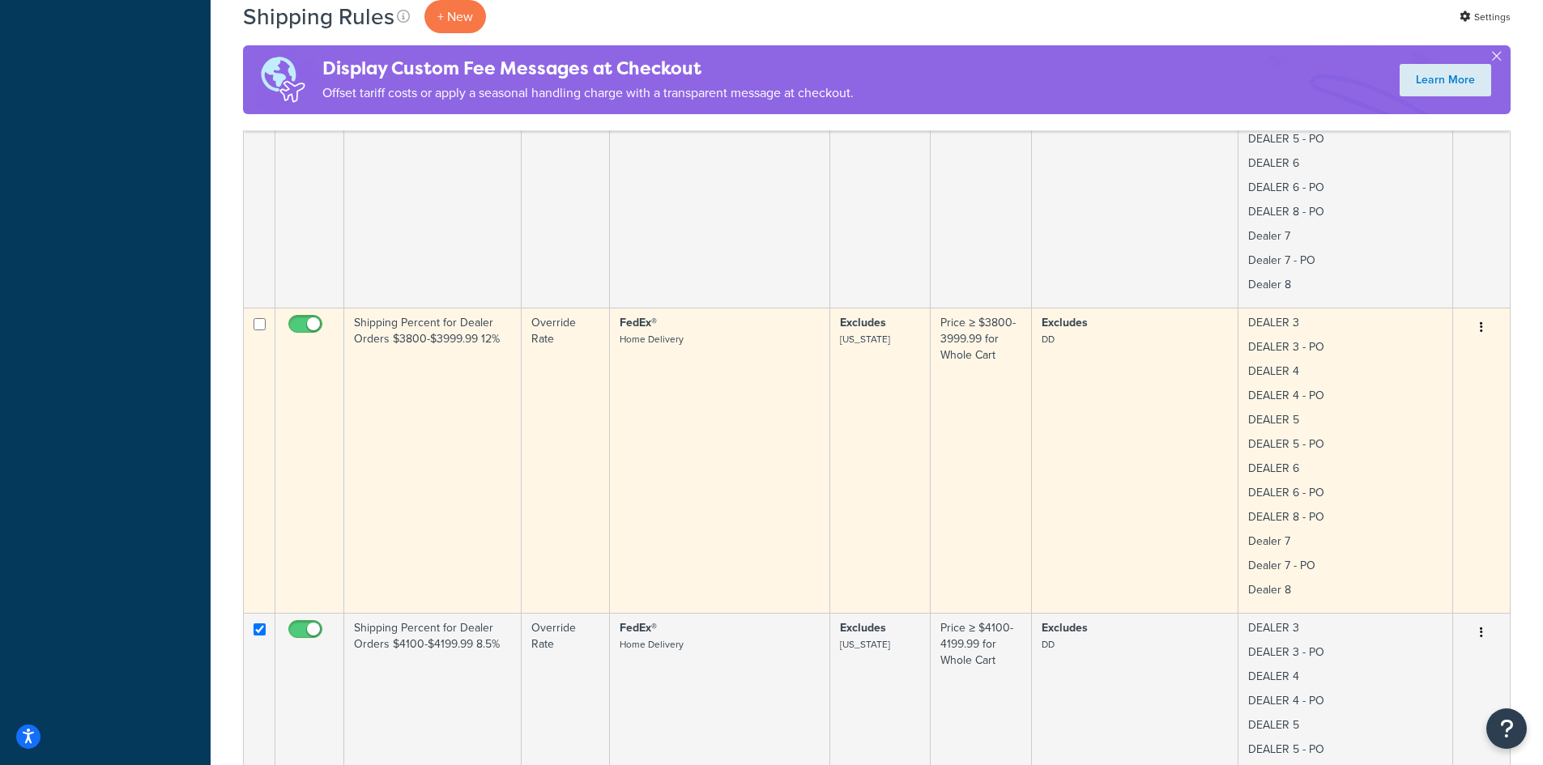
click at [259, 321] on input "checkbox" at bounding box center [259, 324] width 12 height 12
checkbox input "true"
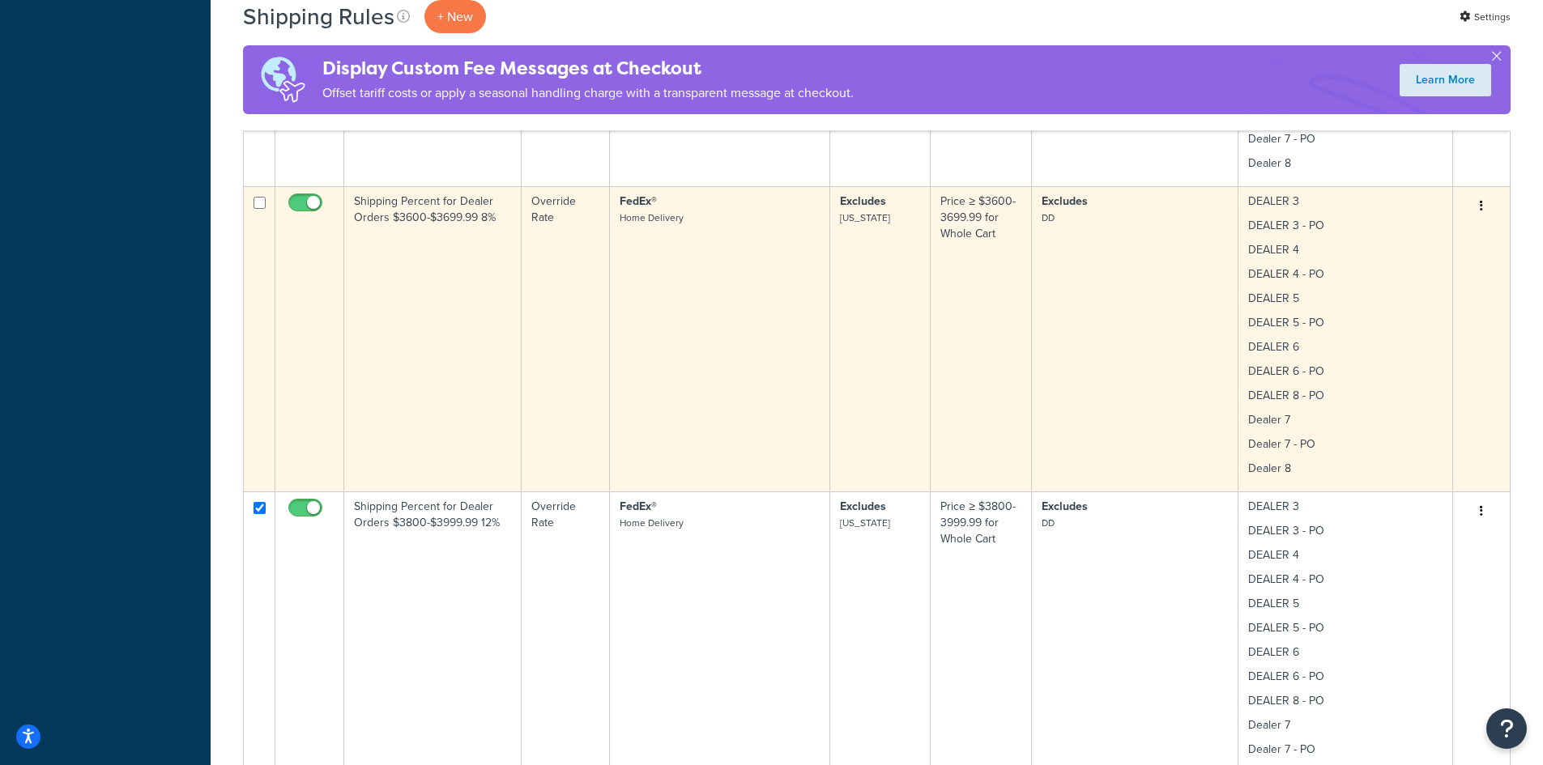
scroll to position [2014, 0]
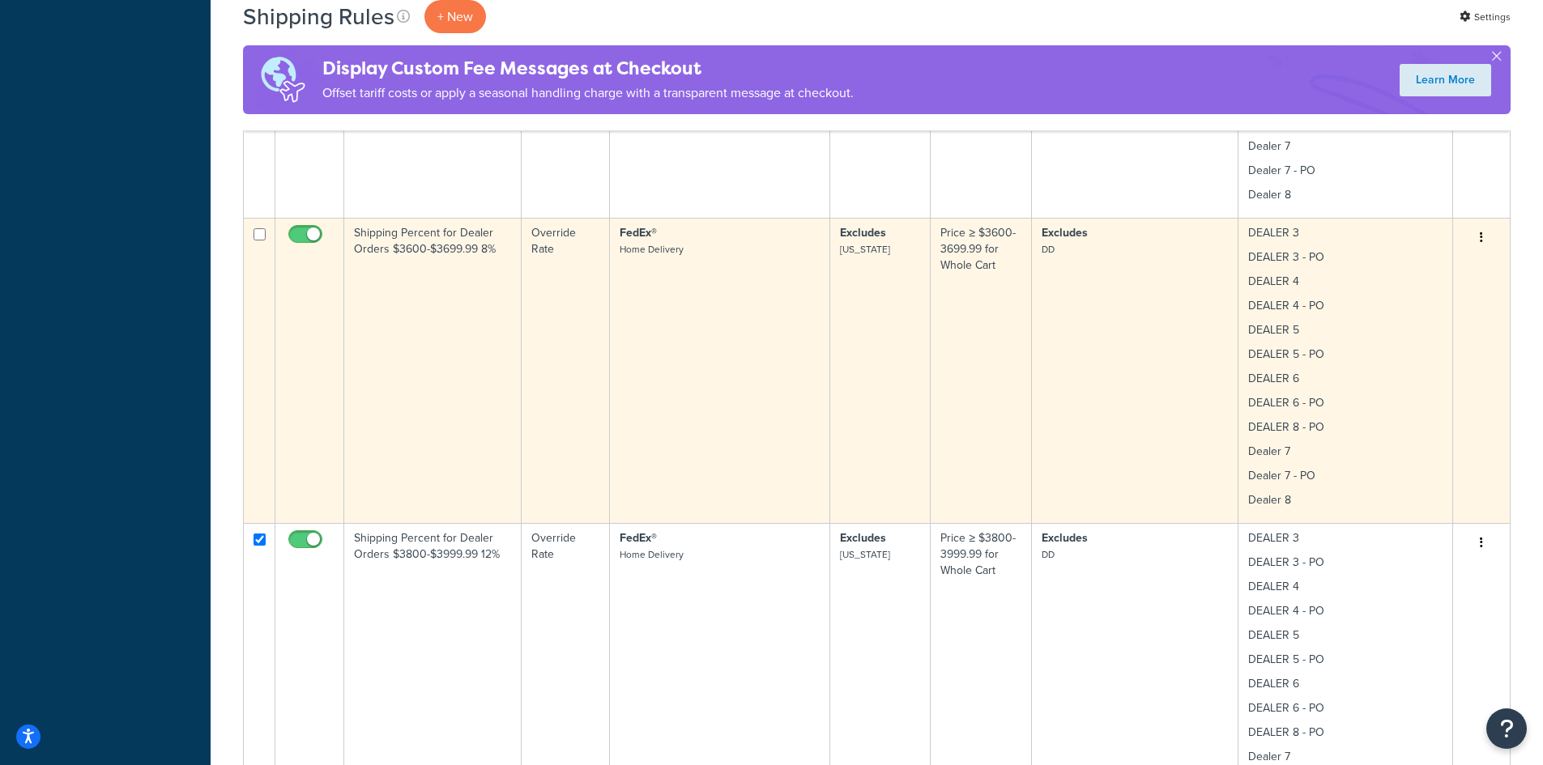
click at [257, 232] on input "checkbox" at bounding box center [259, 234] width 12 height 12
checkbox input "true"
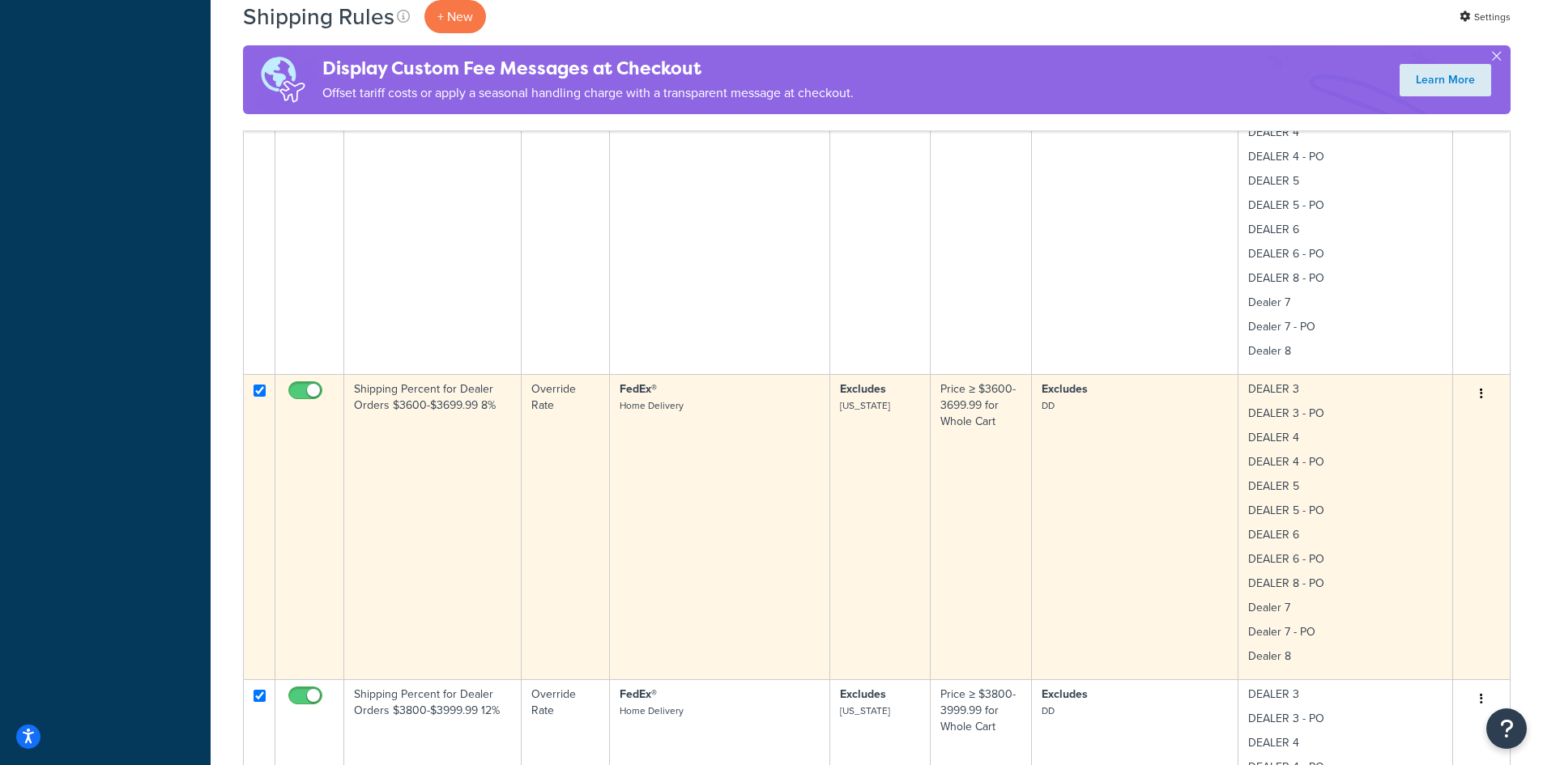
scroll to position [1798, 0]
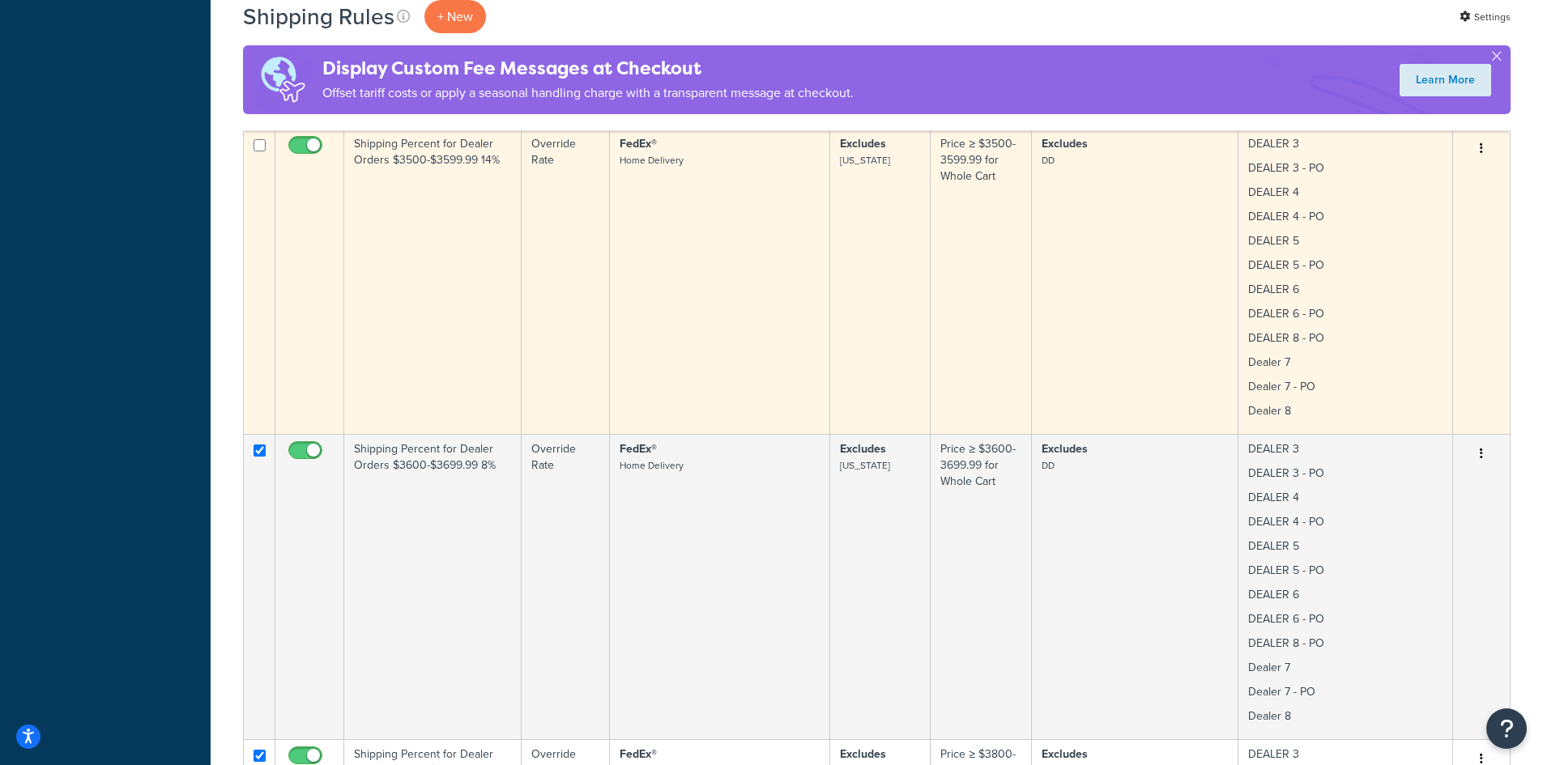
click at [260, 144] on input "checkbox" at bounding box center [259, 145] width 12 height 12
checkbox input "true"
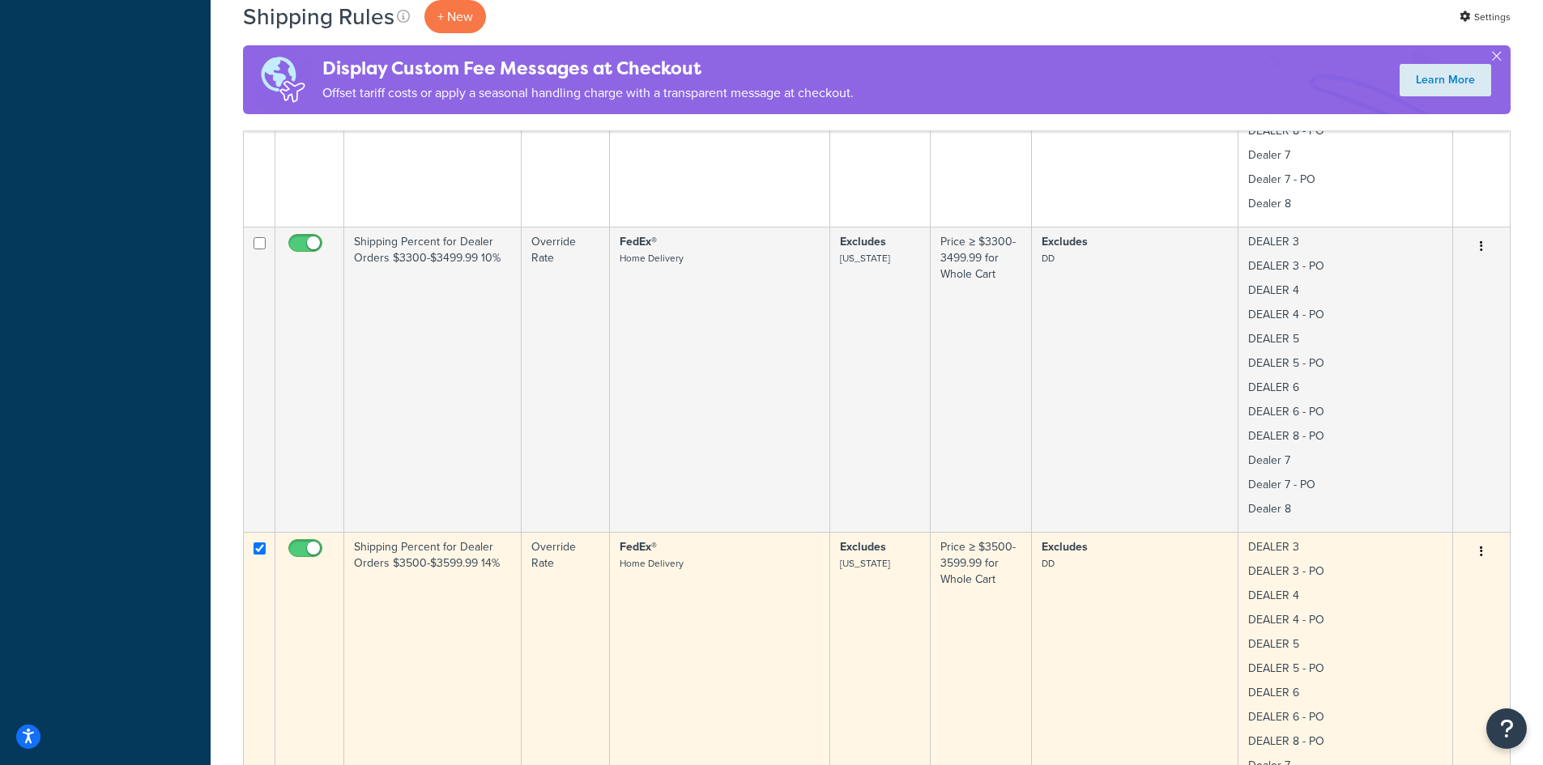
scroll to position [1366, 0]
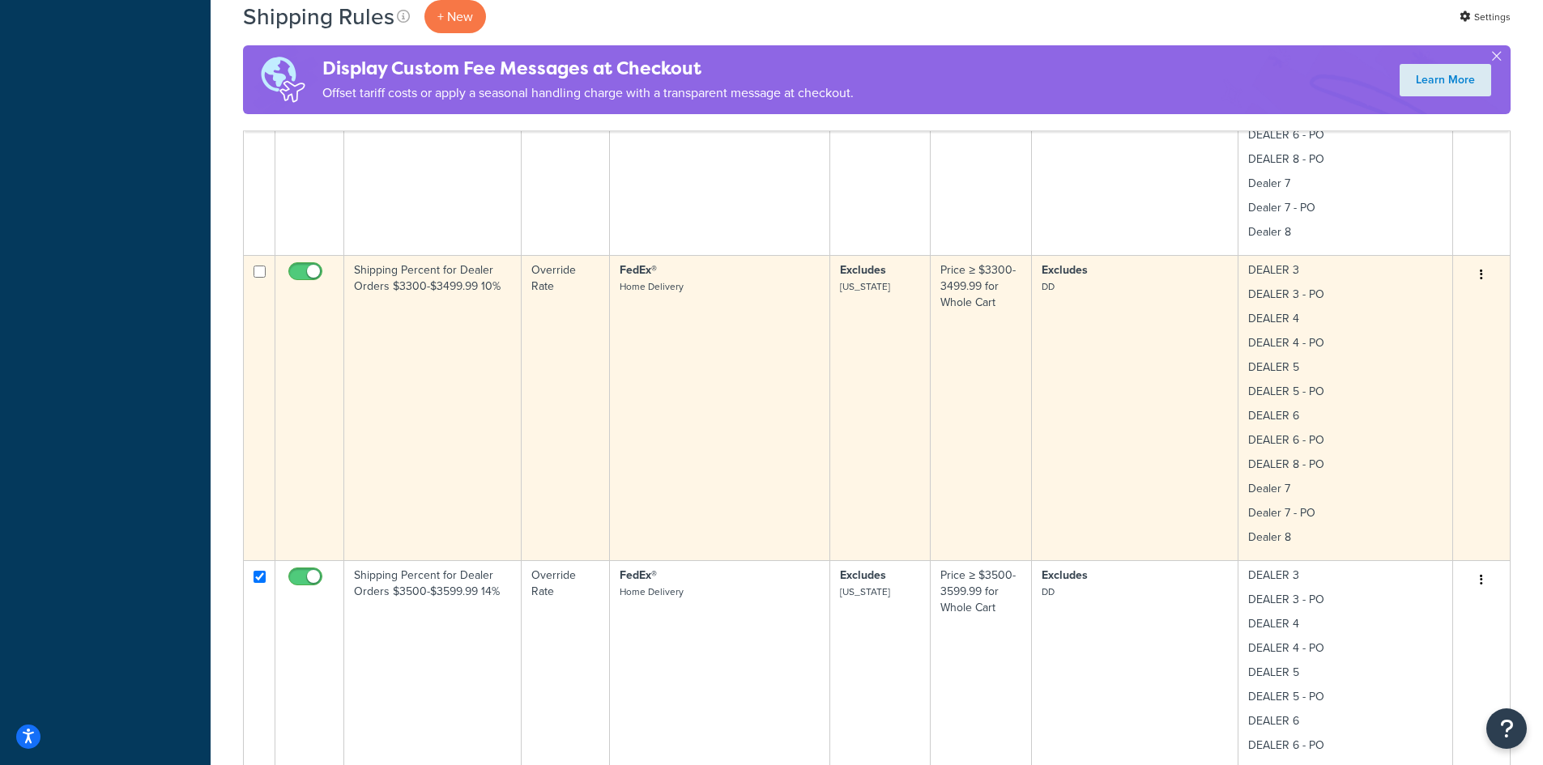
click at [258, 268] on input "checkbox" at bounding box center [259, 272] width 12 height 12
checkbox input "true"
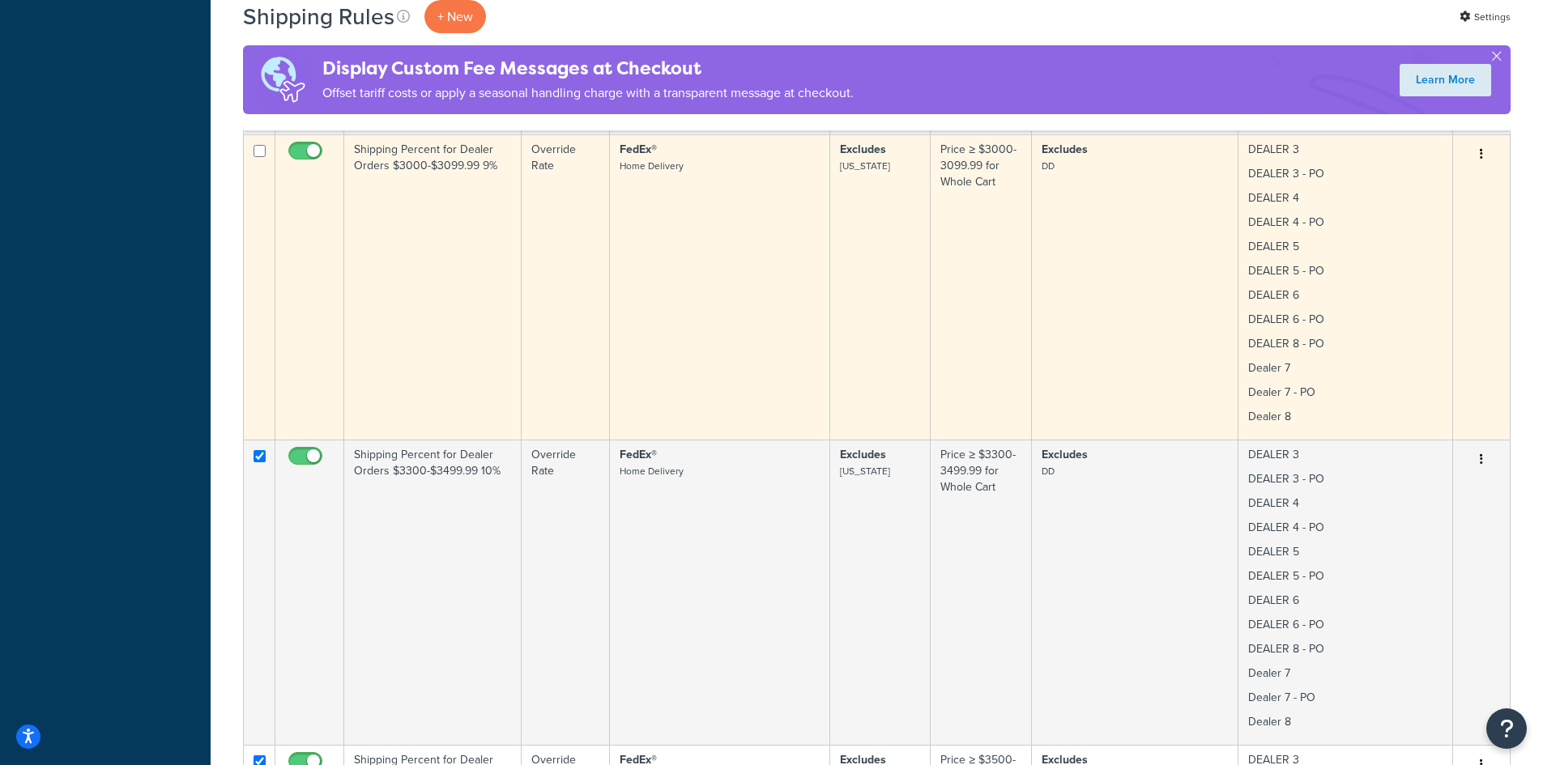
scroll to position [1150, 0]
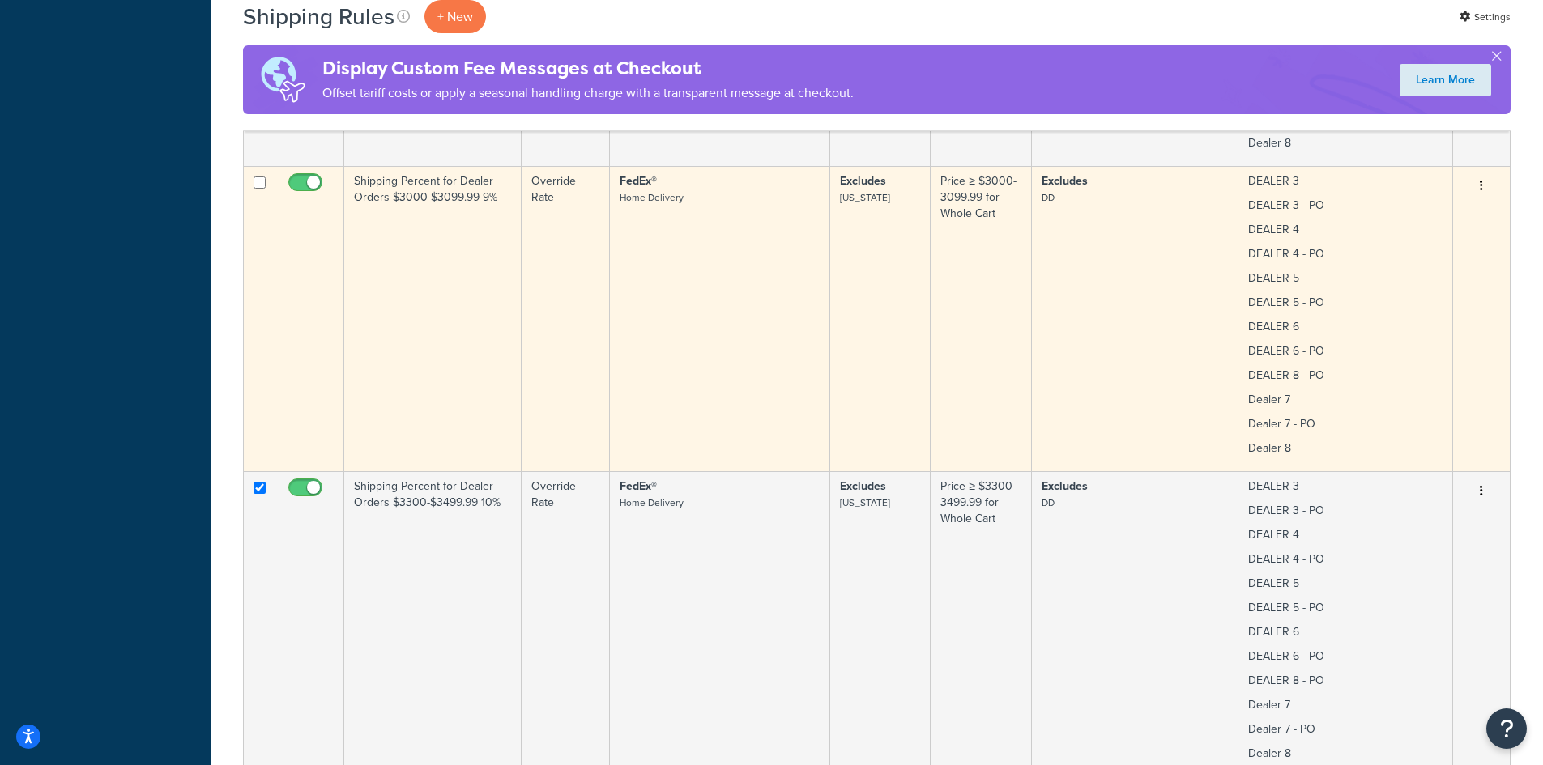
drag, startPoint x: 260, startPoint y: 180, endPoint x: 294, endPoint y: 231, distance: 61.3
click at [260, 182] on input "checkbox" at bounding box center [259, 183] width 12 height 12
checkbox input "true"
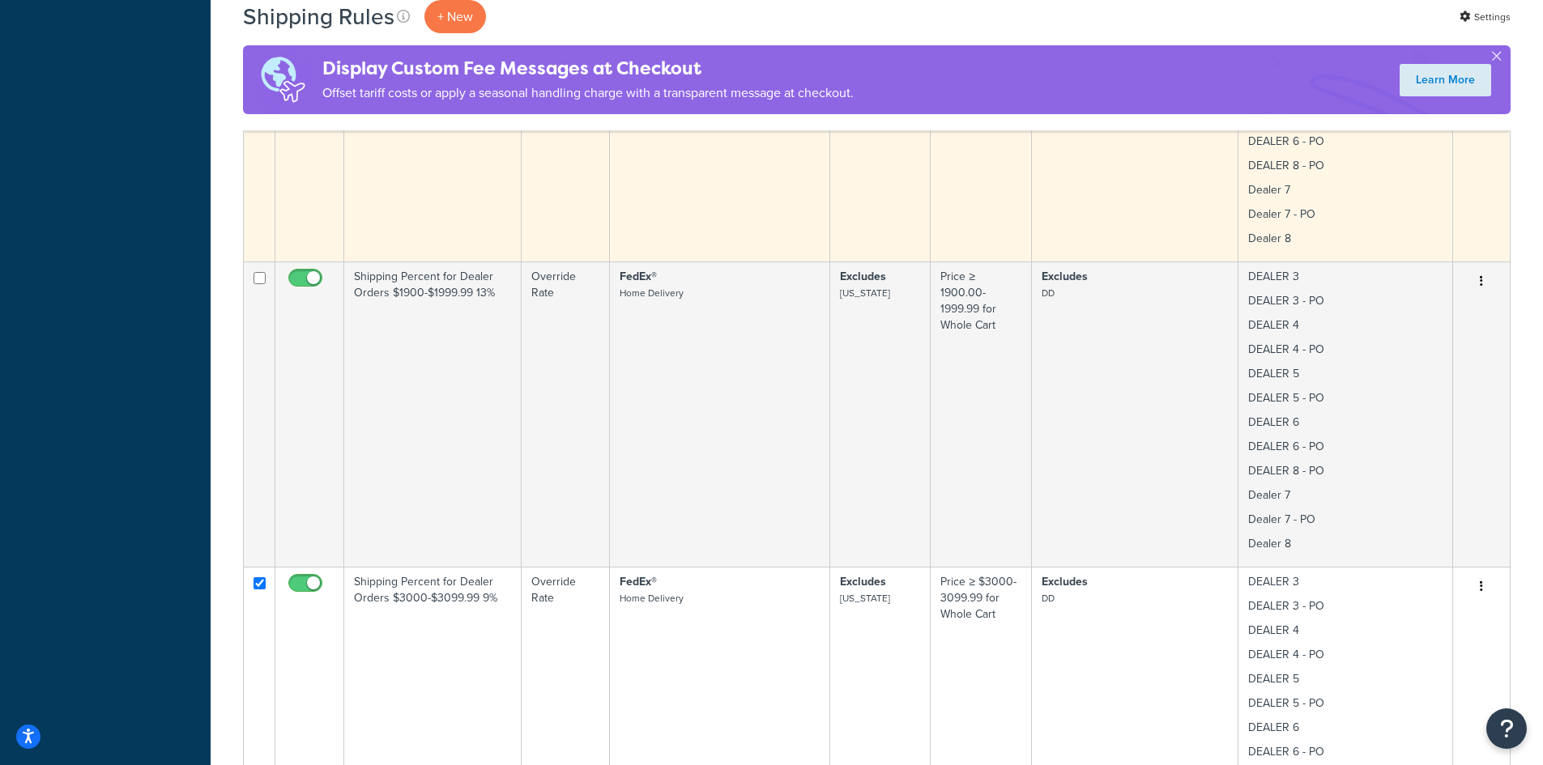
scroll to position [718, 0]
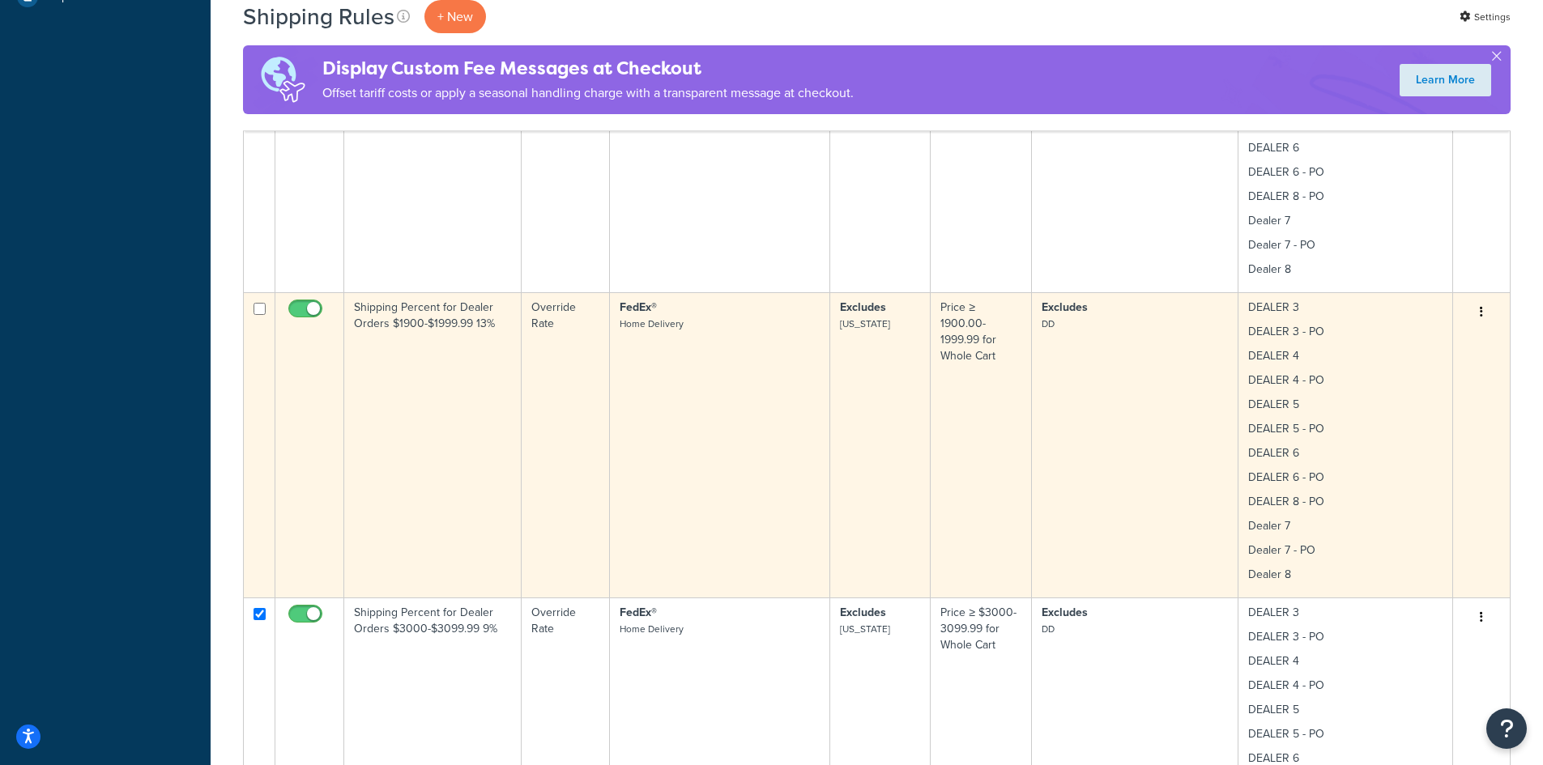
click at [261, 305] on input "checkbox" at bounding box center [259, 309] width 12 height 12
checkbox input "true"
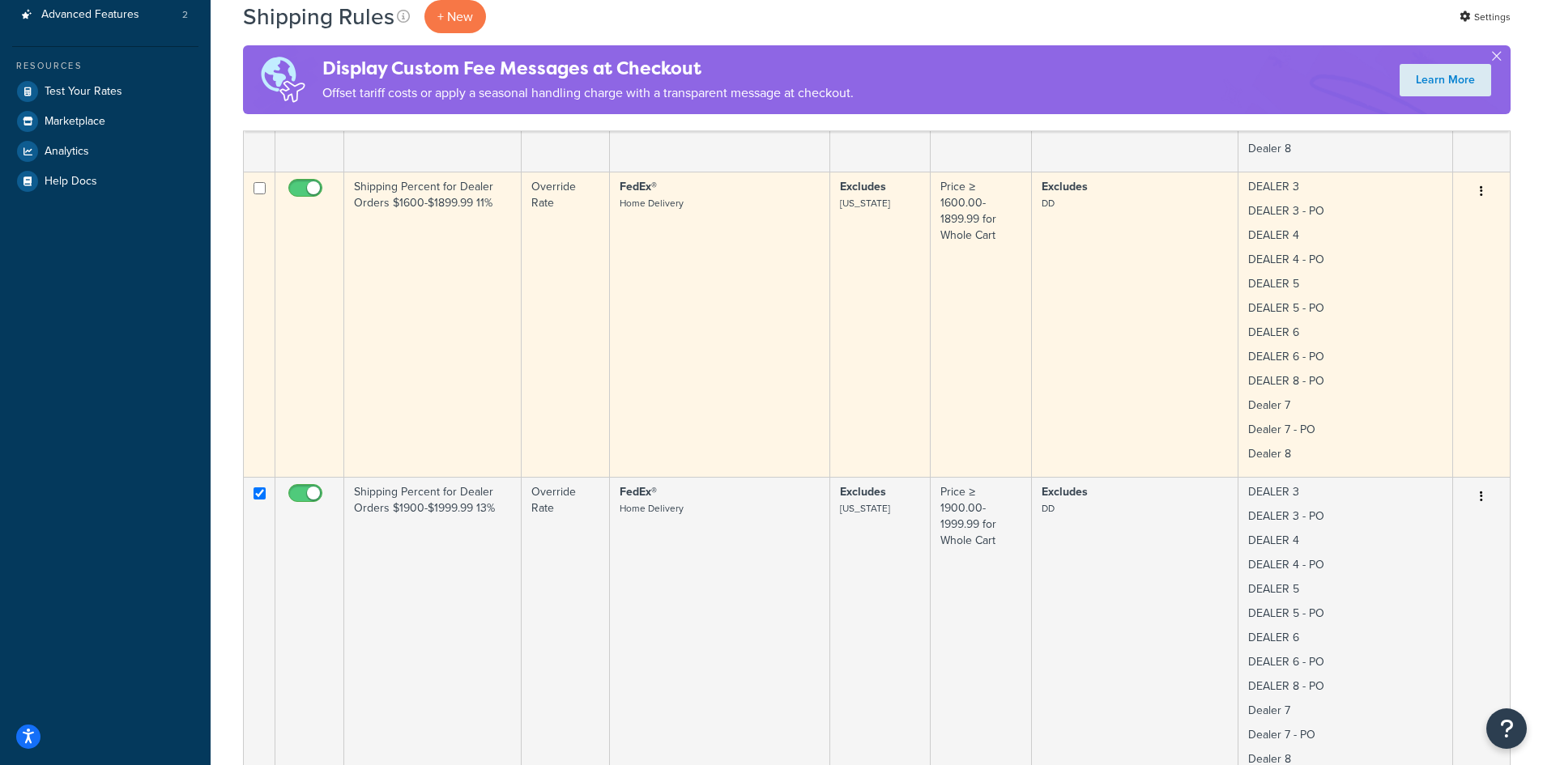
scroll to position [502, 0]
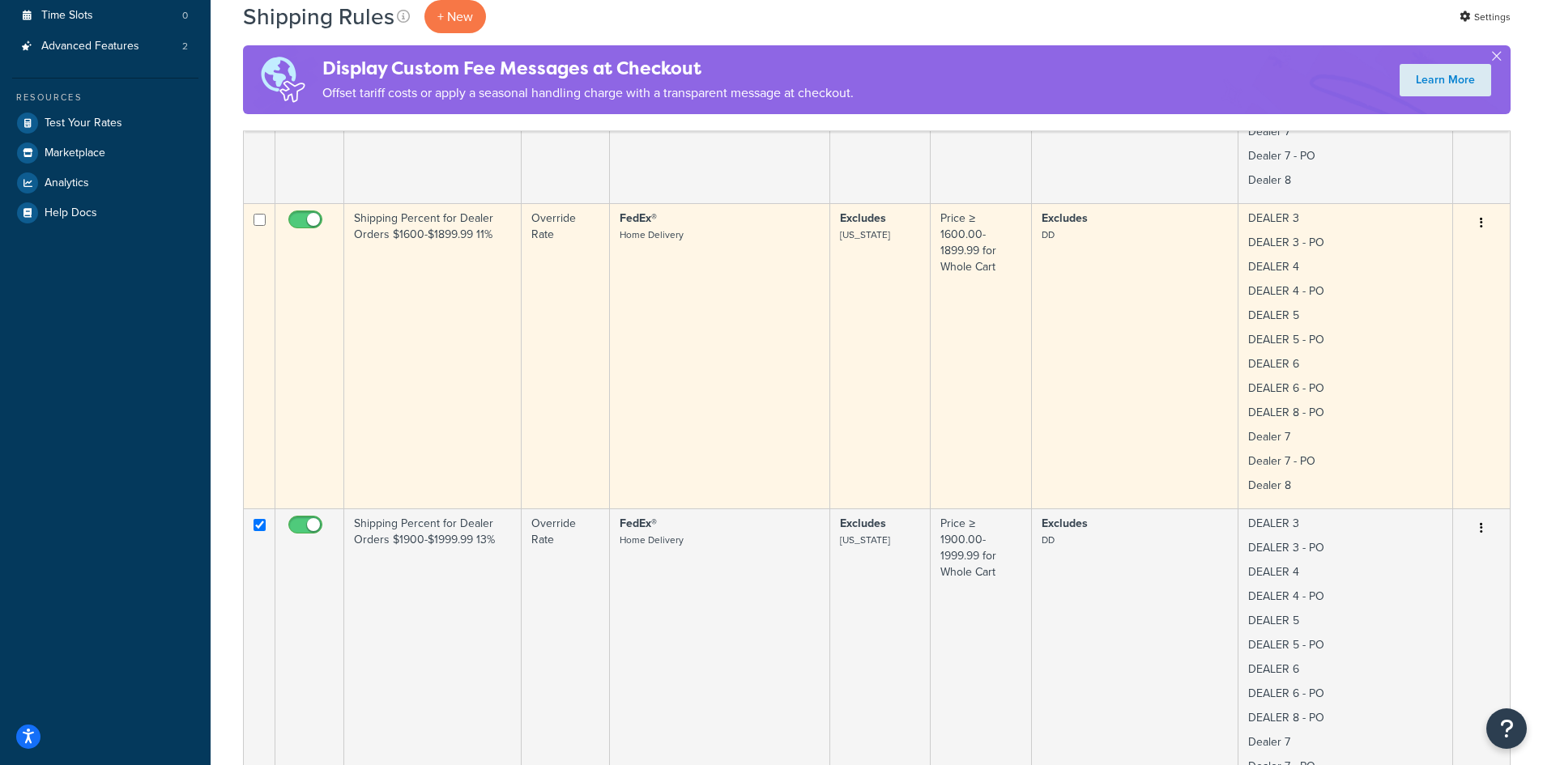
click at [258, 219] on input "checkbox" at bounding box center [259, 220] width 12 height 12
checkbox input "true"
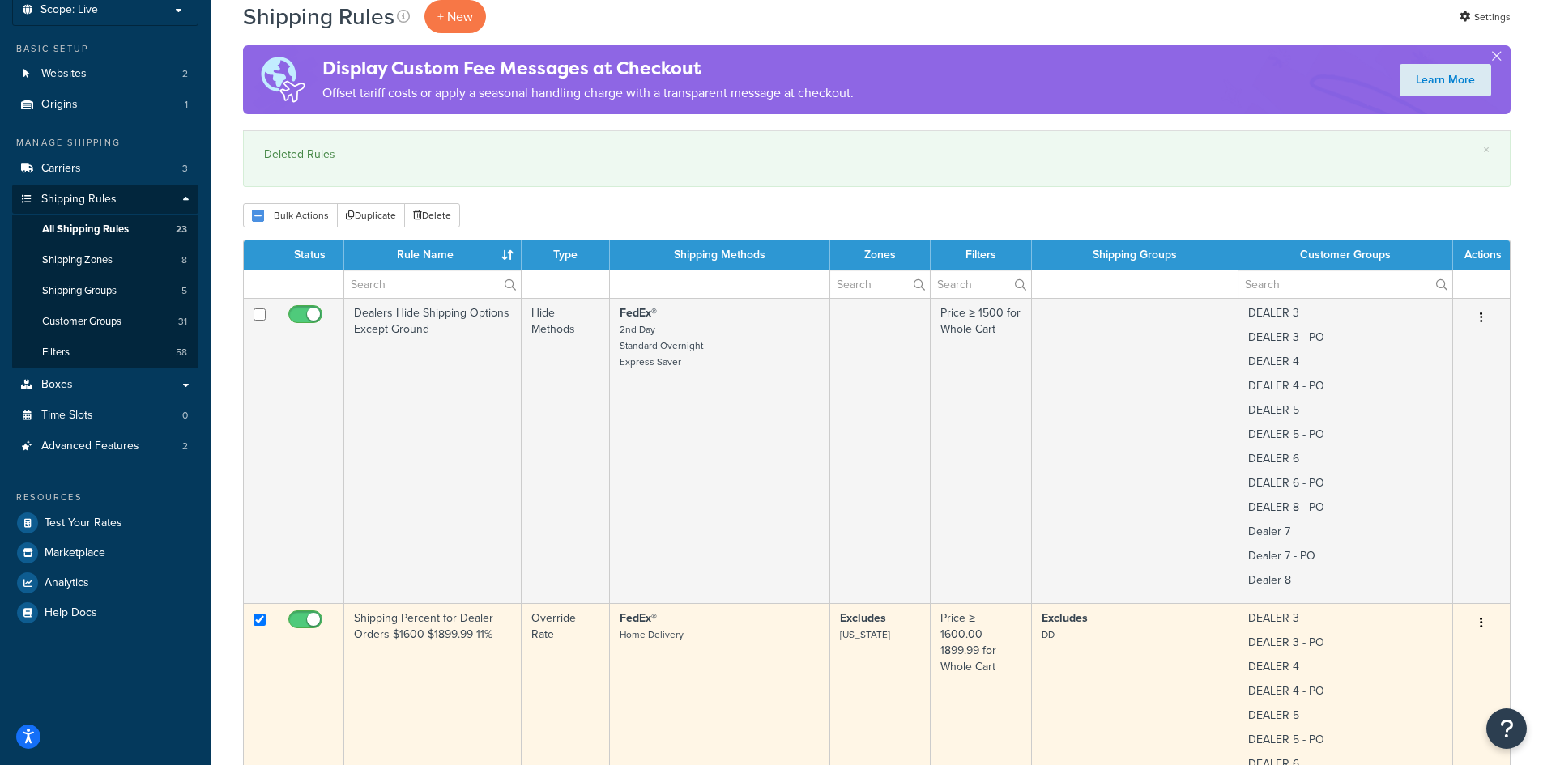
scroll to position [70, 0]
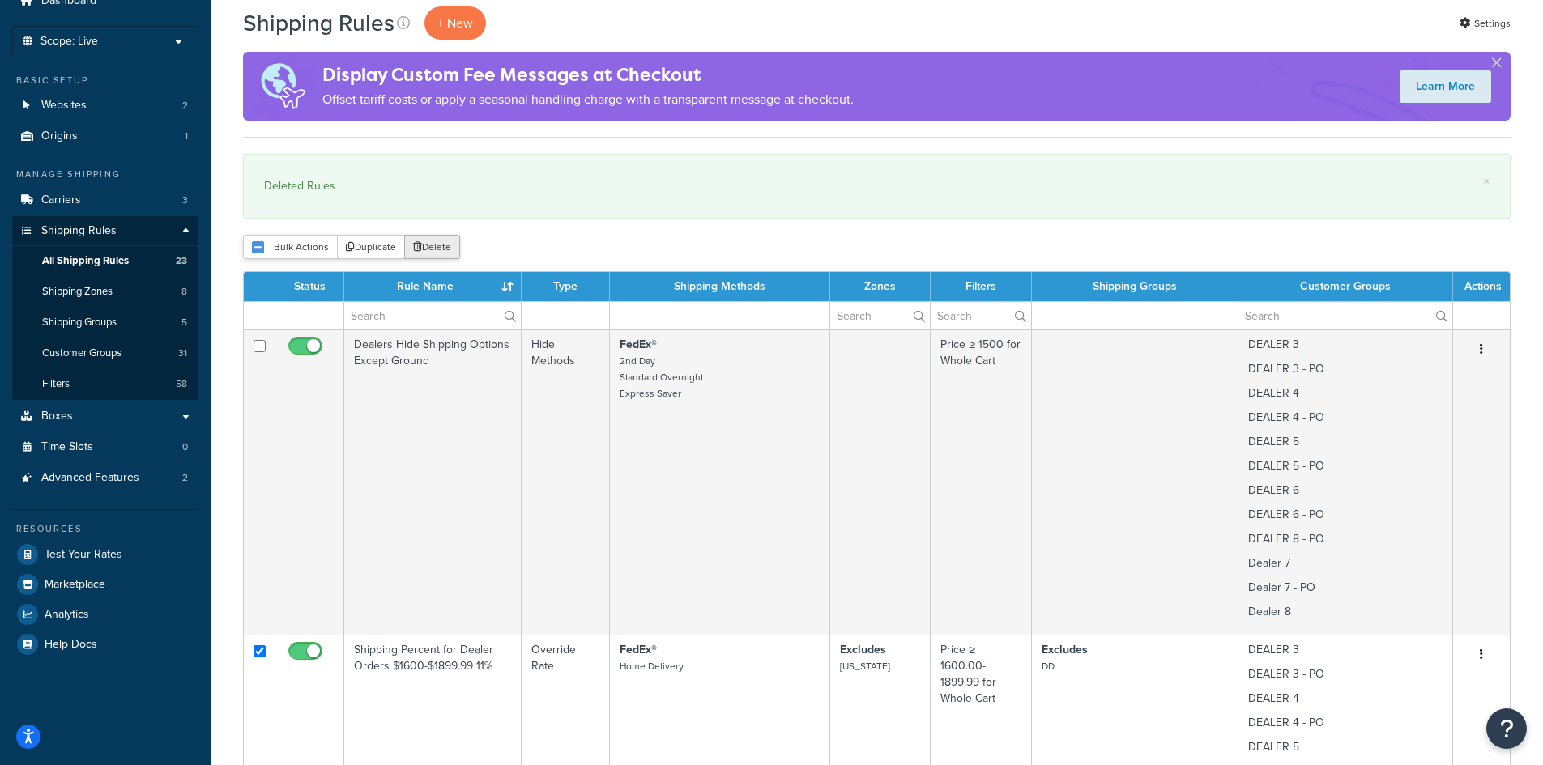
click at [428, 249] on button "Delete" at bounding box center [432, 247] width 56 height 24
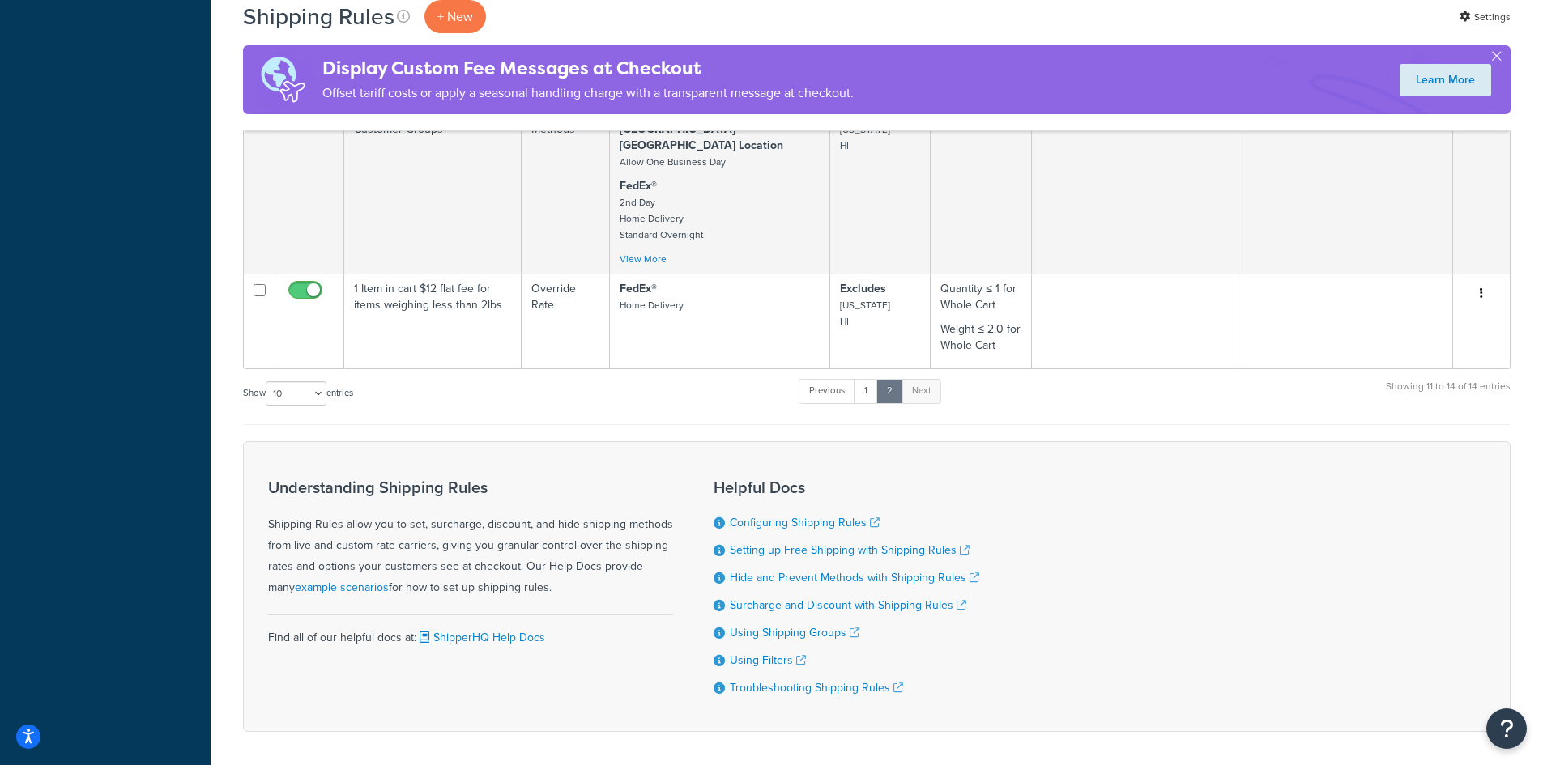
scroll to position [960, 0]
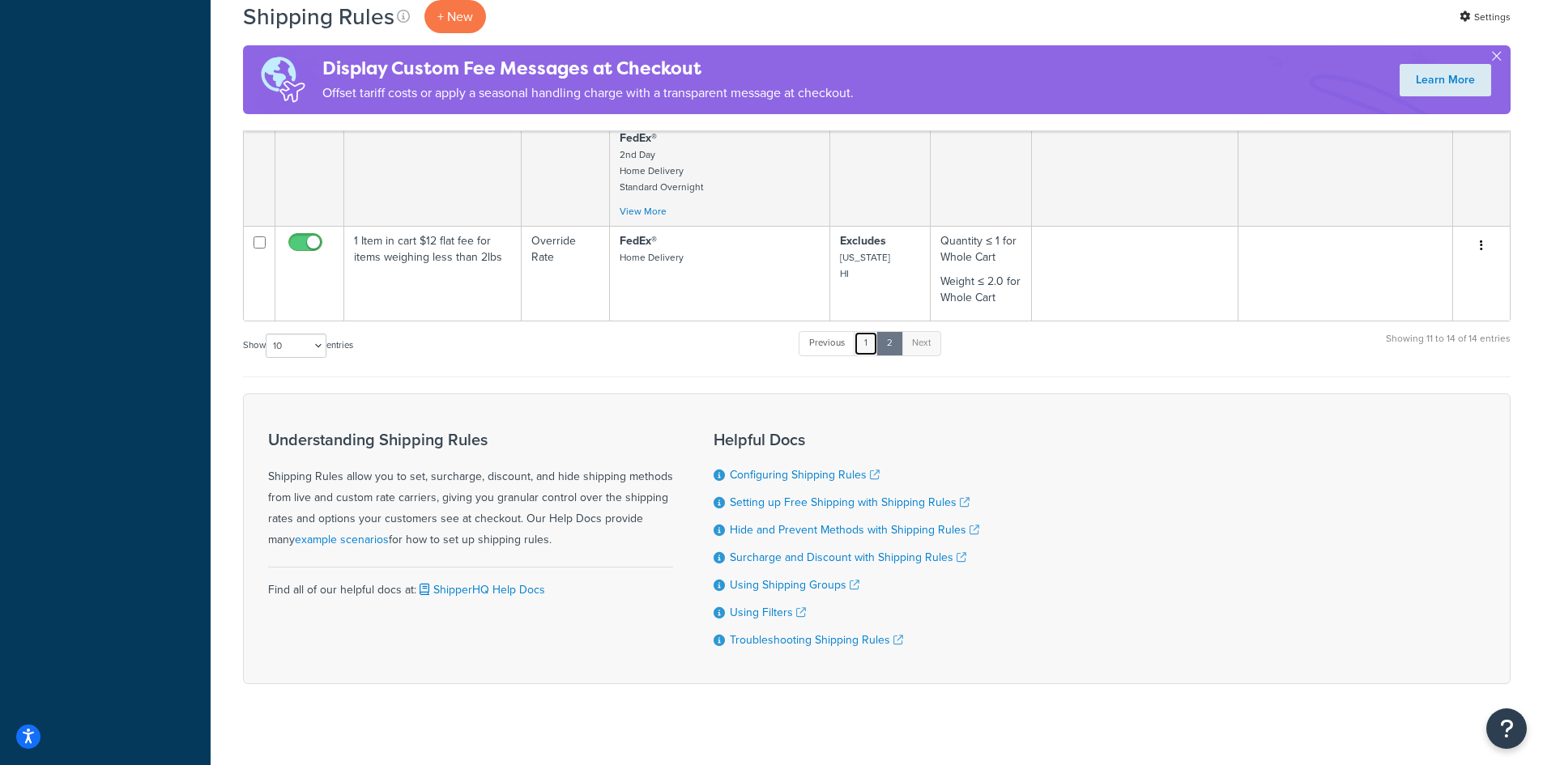
click at [873, 331] on link "1" at bounding box center [865, 343] width 24 height 24
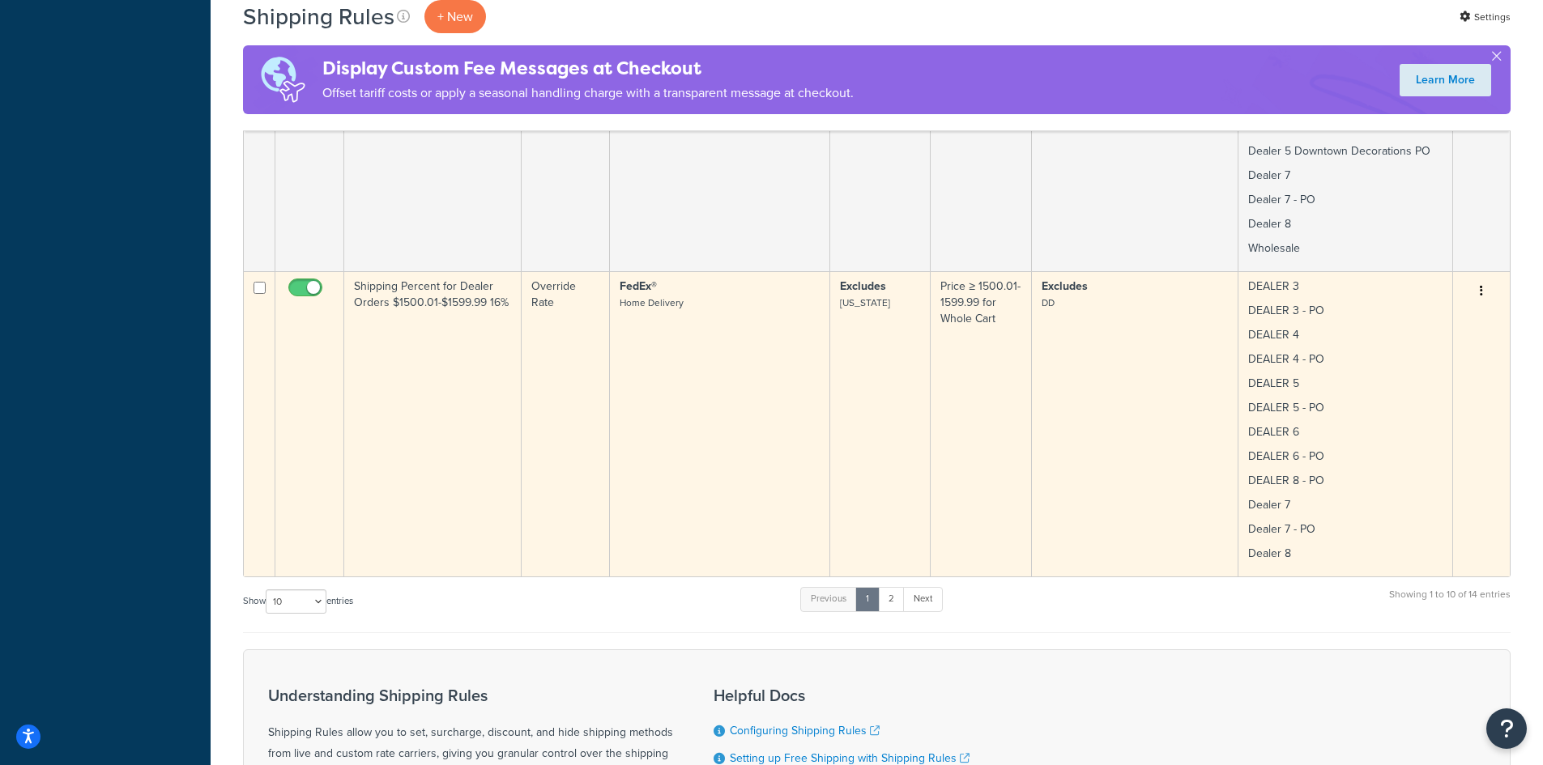
scroll to position [2756, 0]
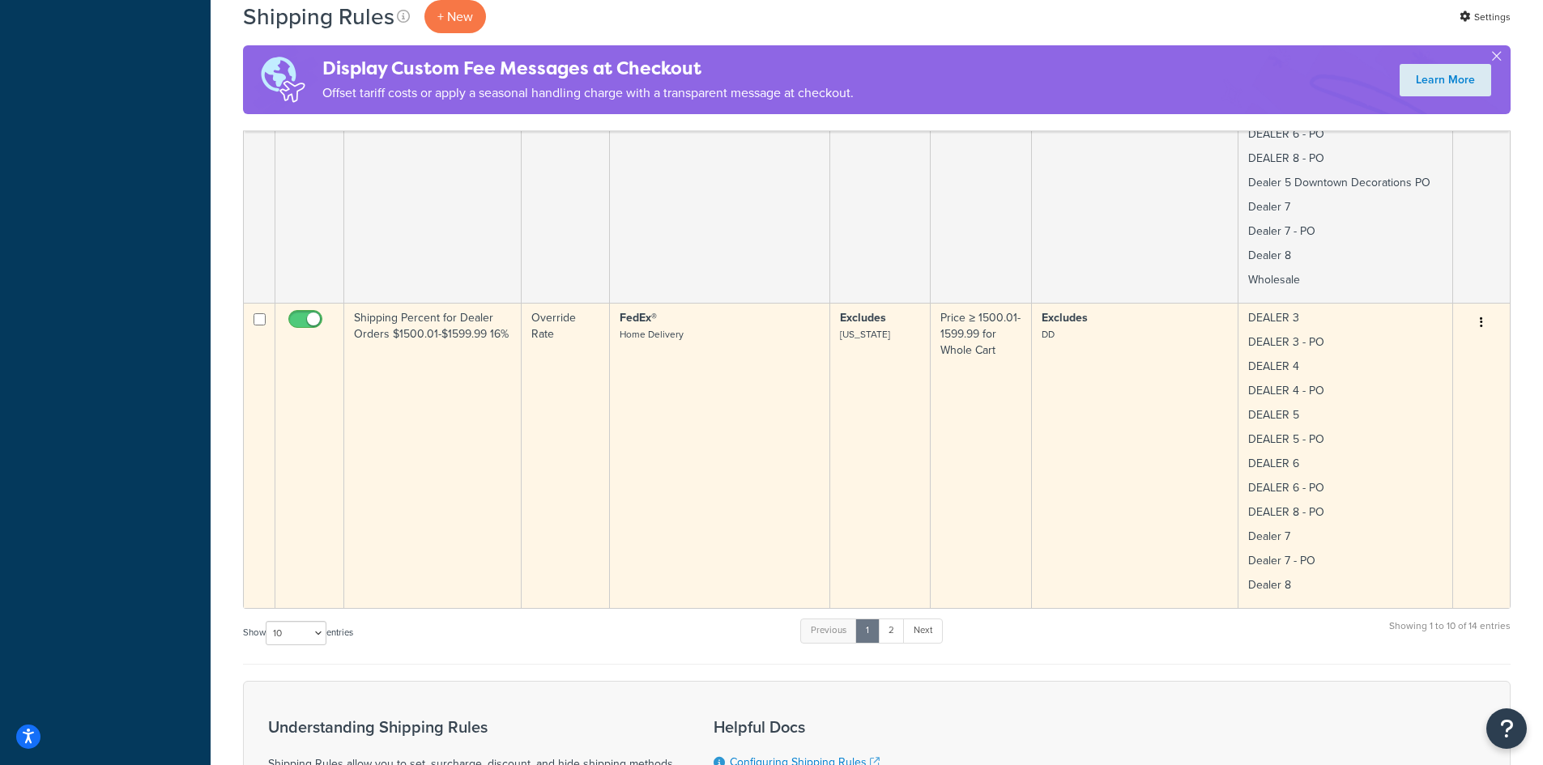
click at [261, 313] on input "checkbox" at bounding box center [259, 319] width 12 height 12
checkbox input "true"
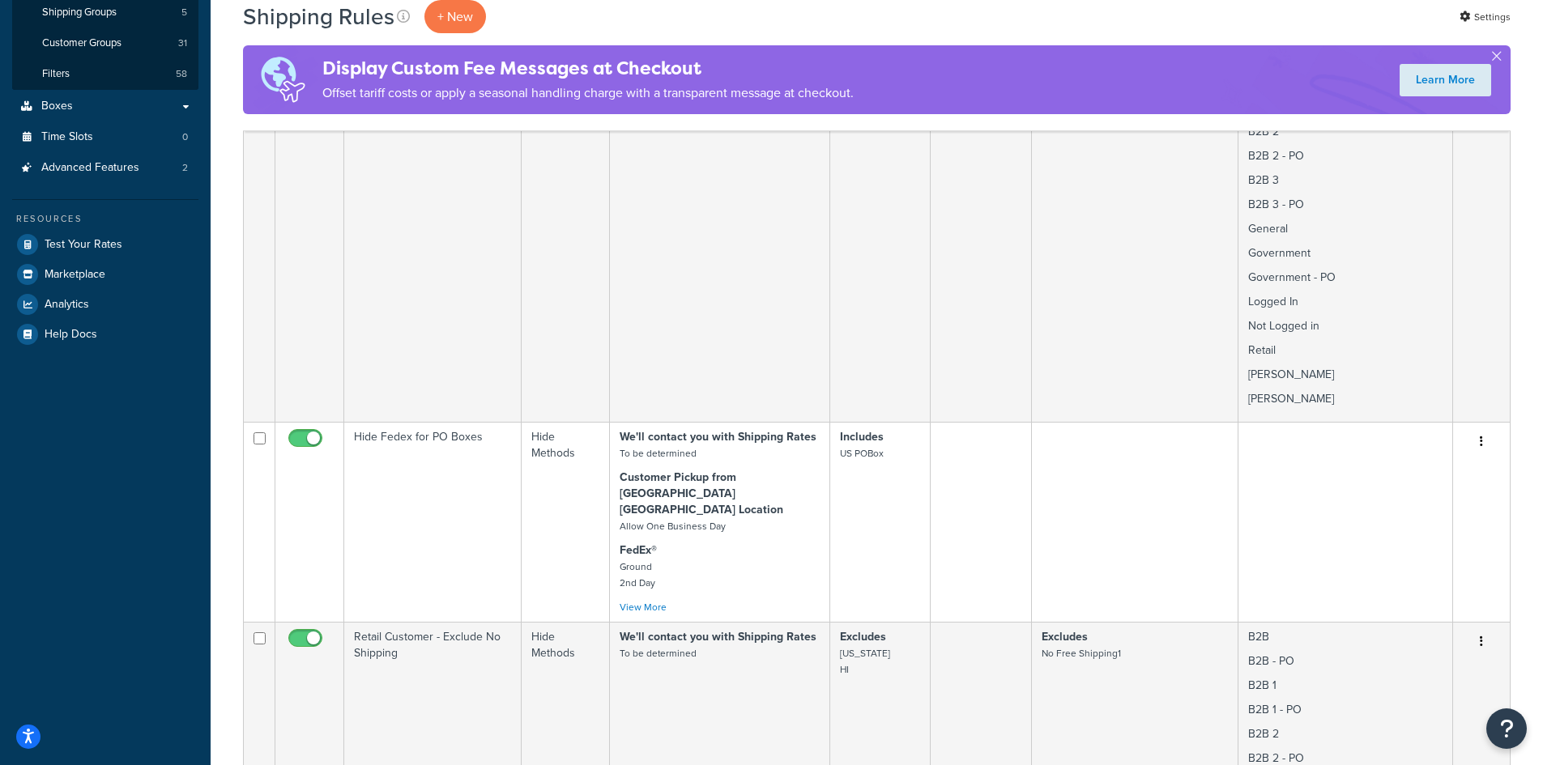
scroll to position [164, 0]
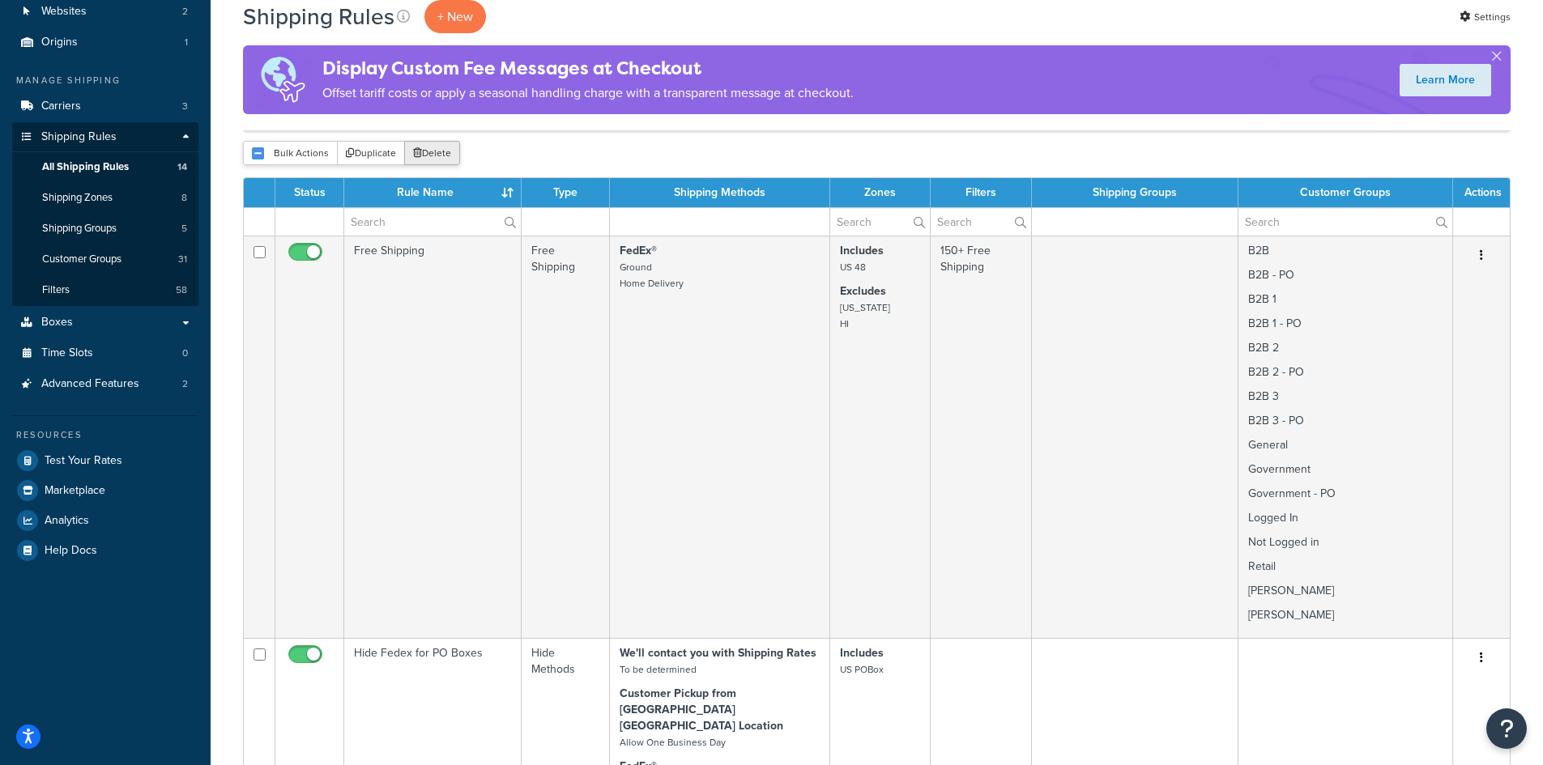
click at [444, 151] on button "Delete" at bounding box center [432, 153] width 56 height 24
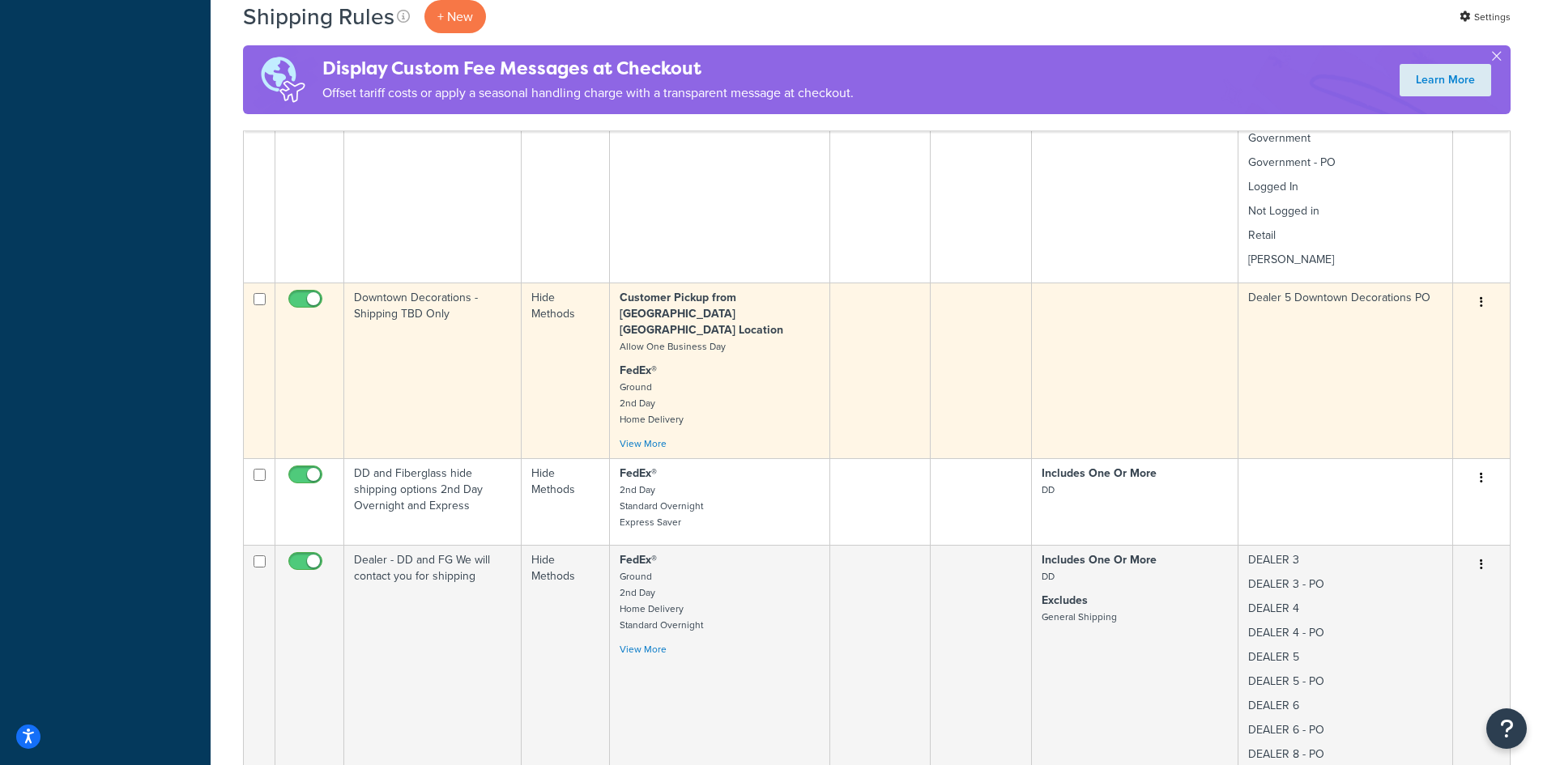
scroll to position [2375, 0]
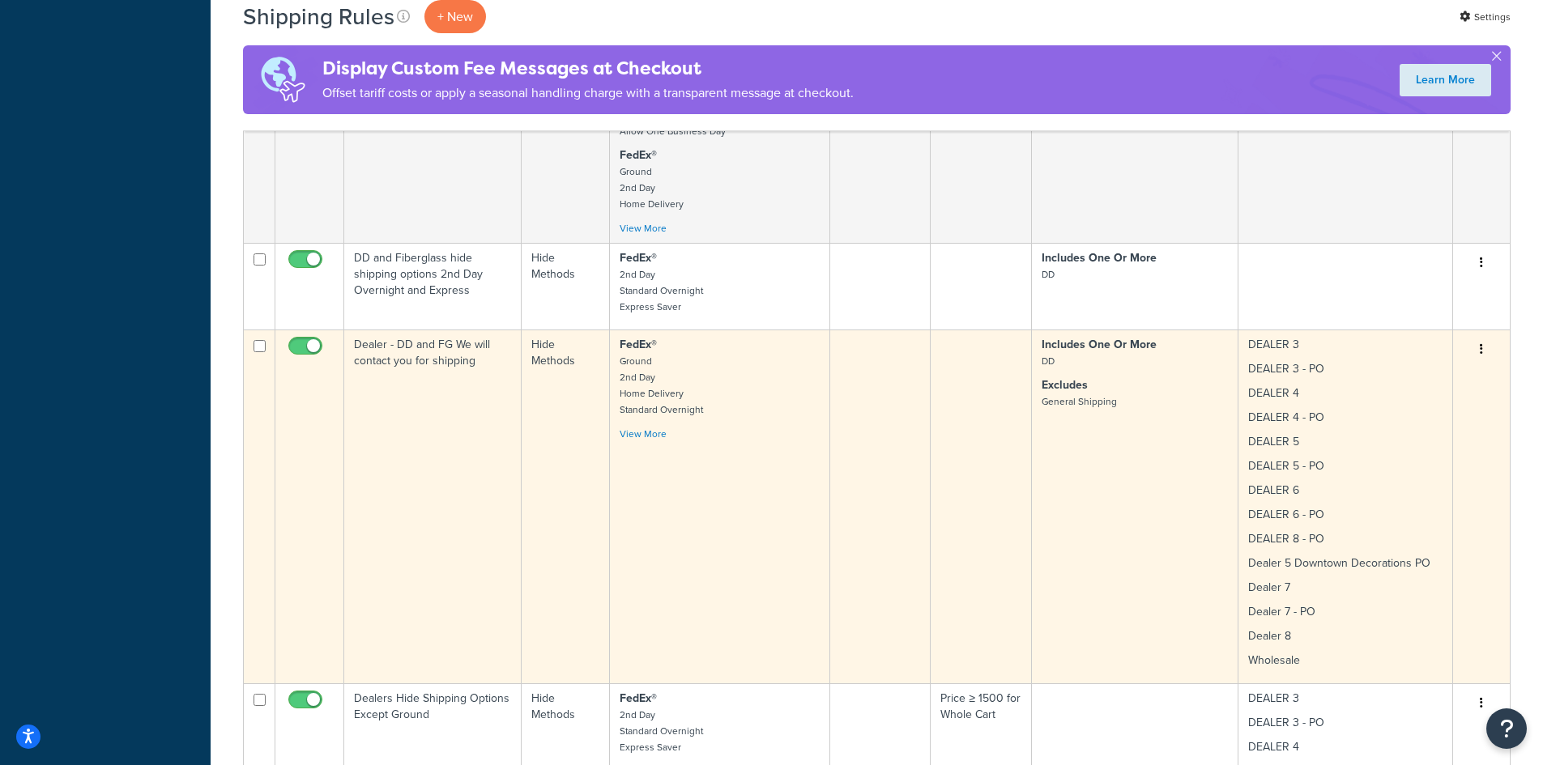
click at [768, 403] on div "FedEx® Ground 2nd Day Home Delivery Standard Overnight Express Saver View More" at bounding box center [719, 389] width 200 height 105
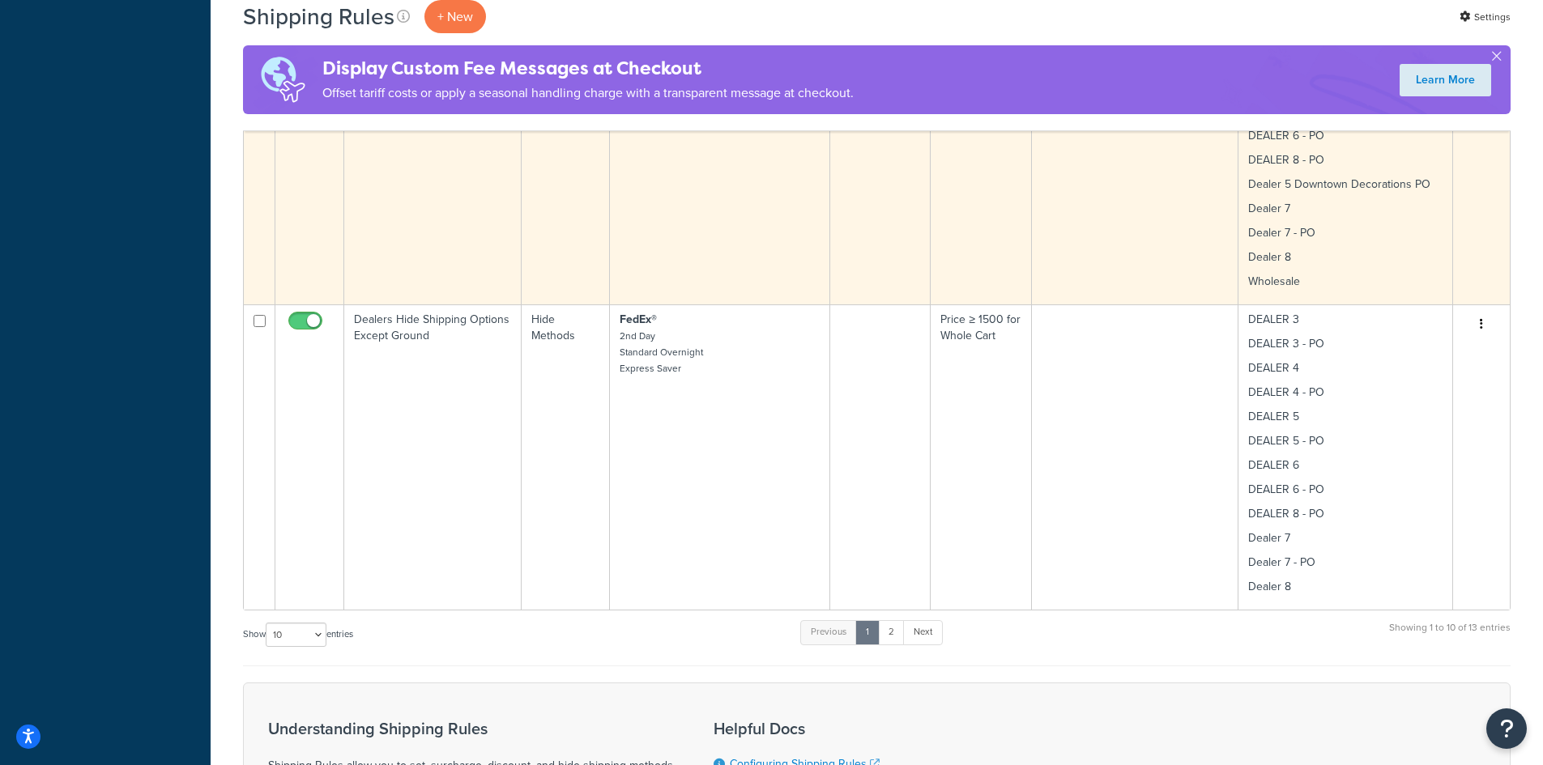
scroll to position [2807, 0]
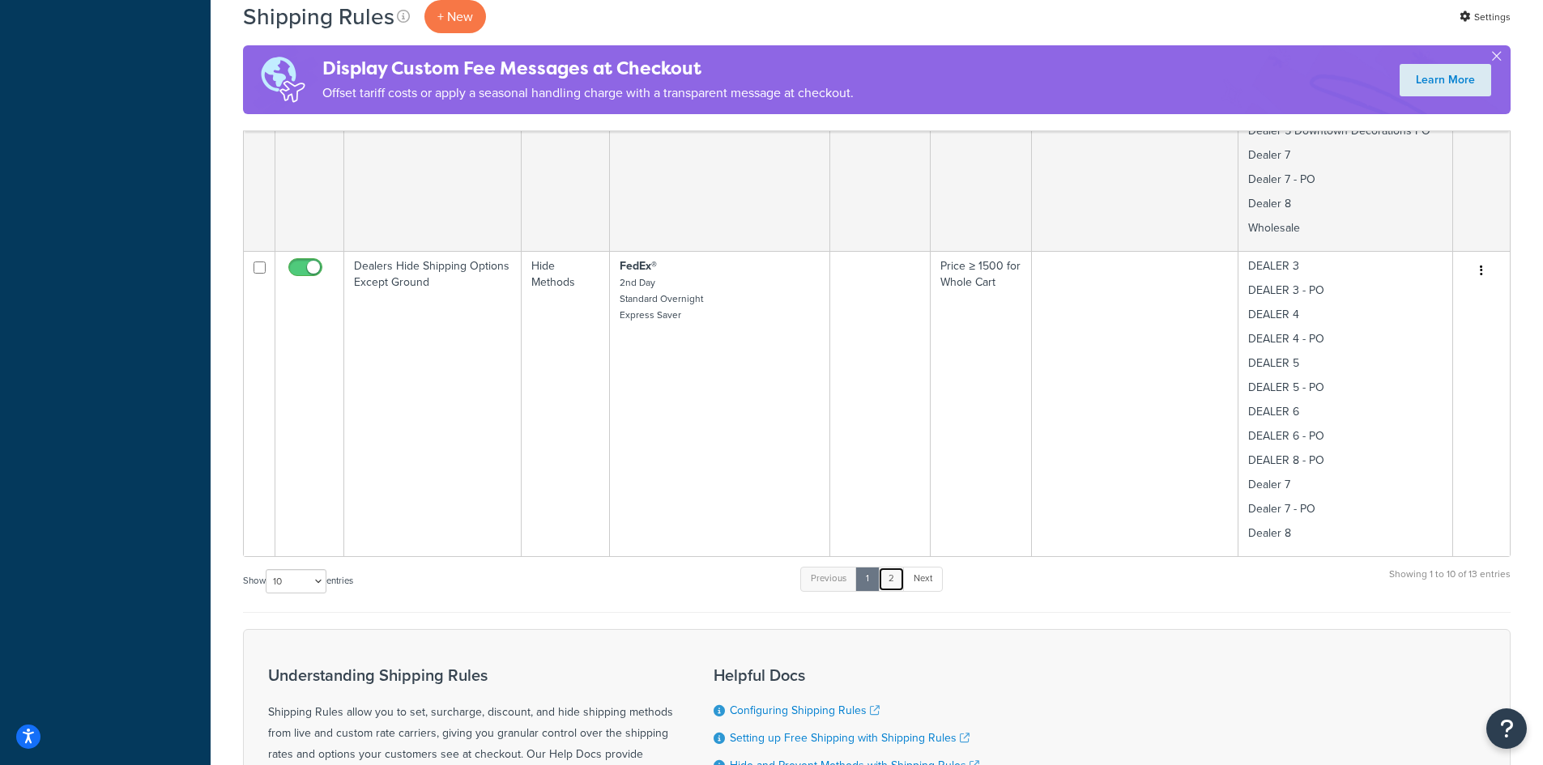
click at [899, 567] on link "2" at bounding box center [891, 579] width 27 height 24
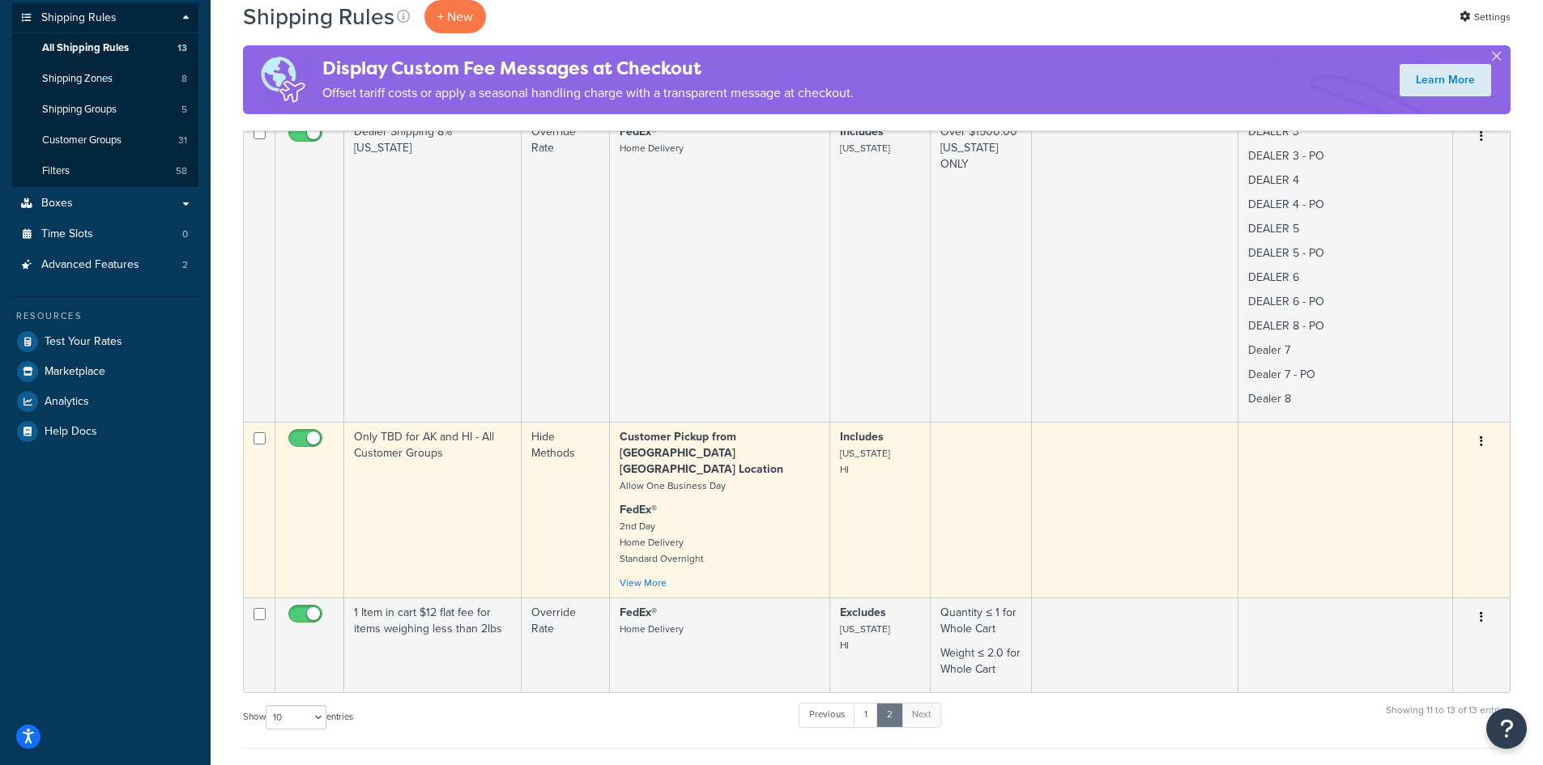
scroll to position [223, 0]
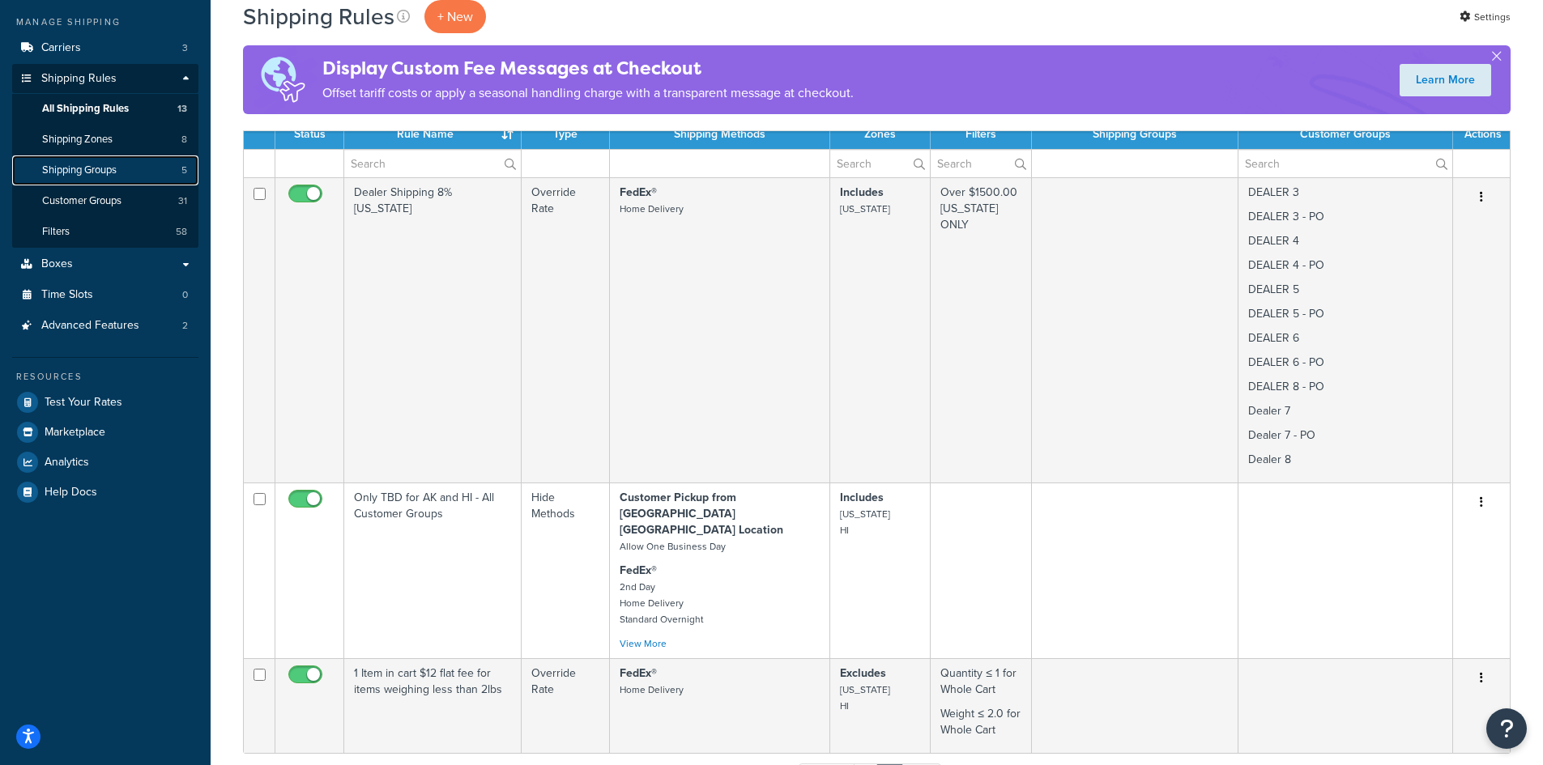
click at [131, 176] on link "Shipping Groups 5" at bounding box center [105, 170] width 186 height 30
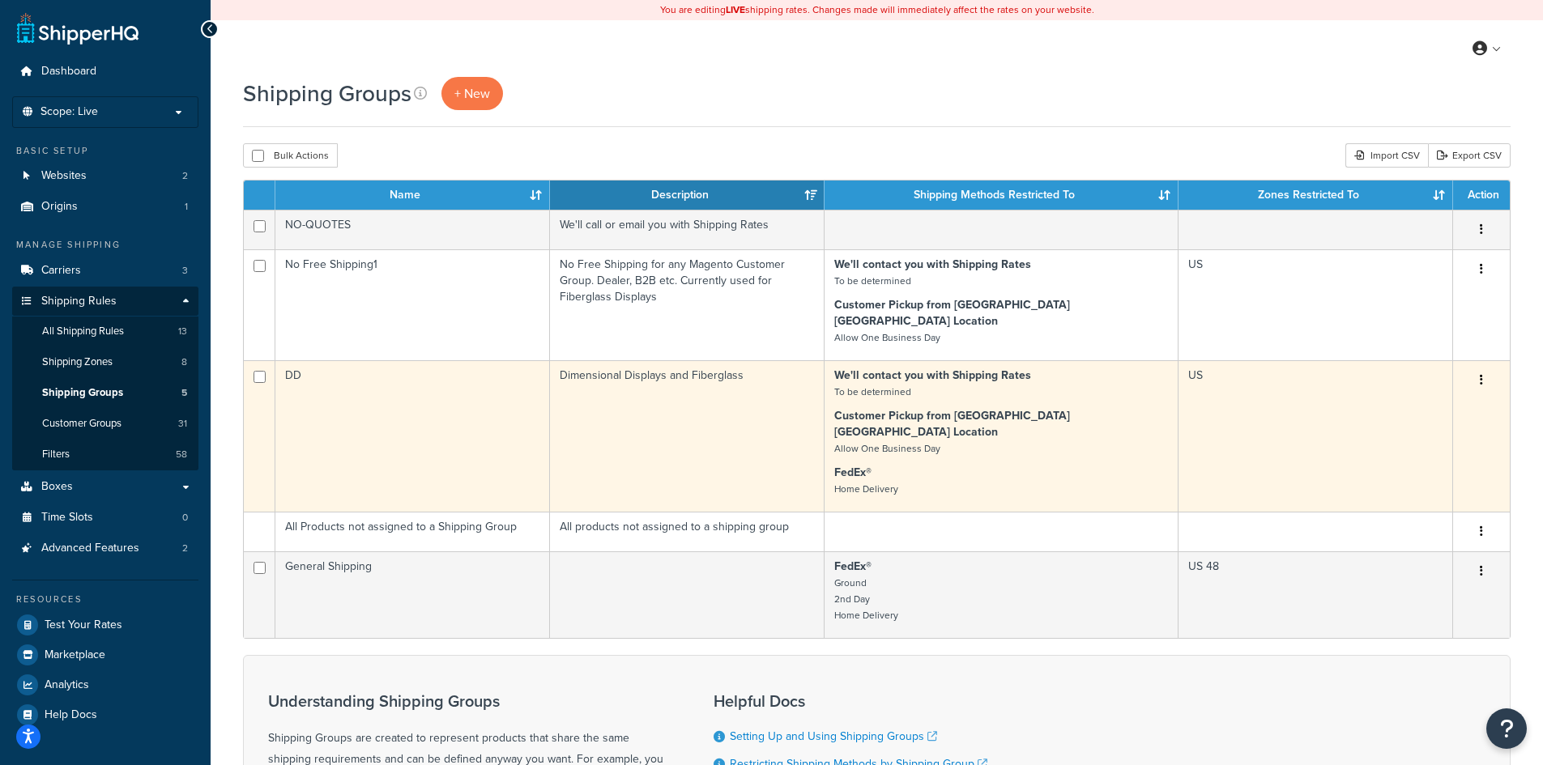
click at [424, 411] on td "DD" at bounding box center [412, 435] width 275 height 151
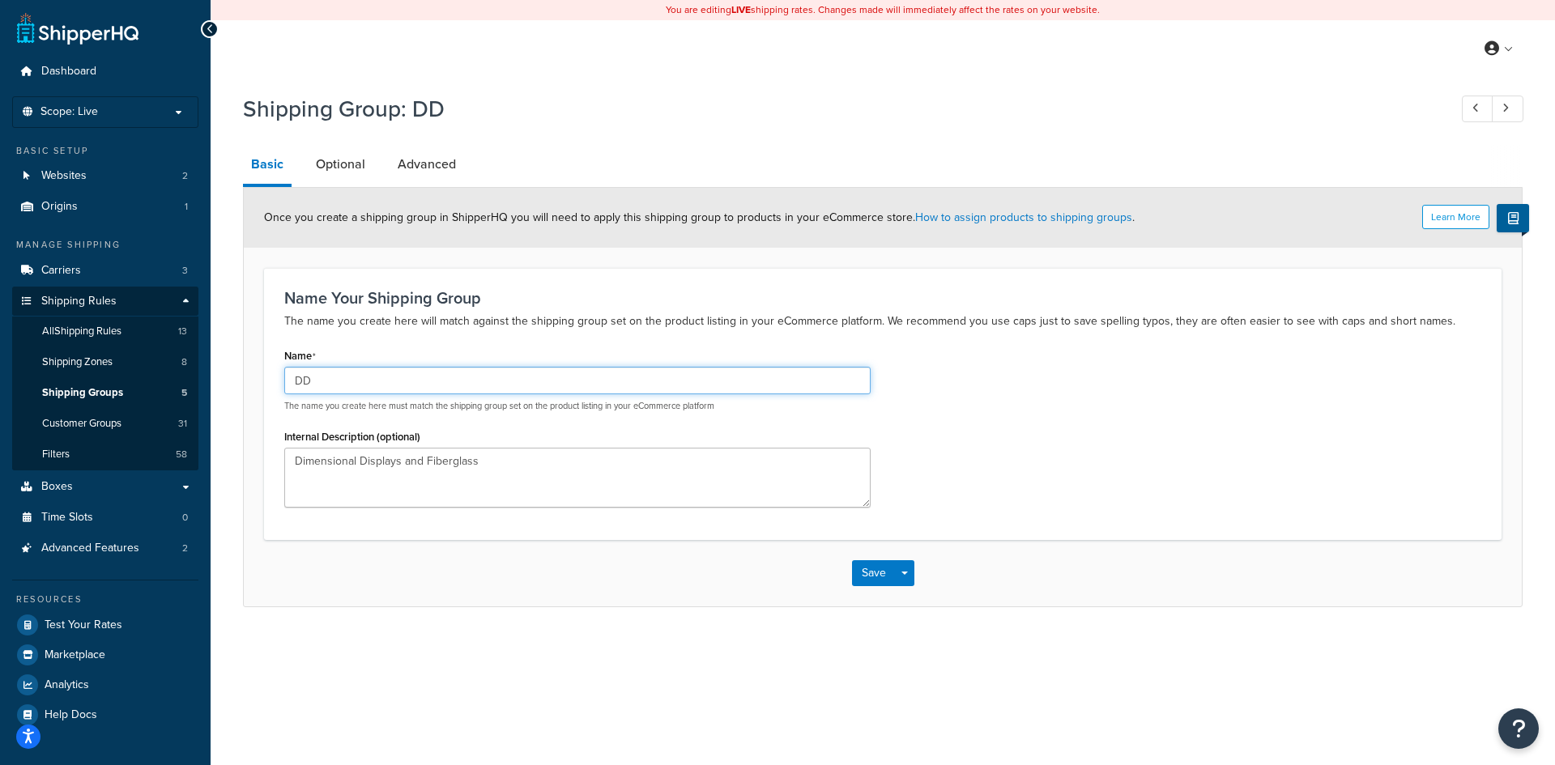
drag, startPoint x: 348, startPoint y: 380, endPoint x: 284, endPoint y: 373, distance: 64.3
click at [284, 373] on input "DD" at bounding box center [577, 381] width 586 height 28
type input "Dealer - Shipping TBD"
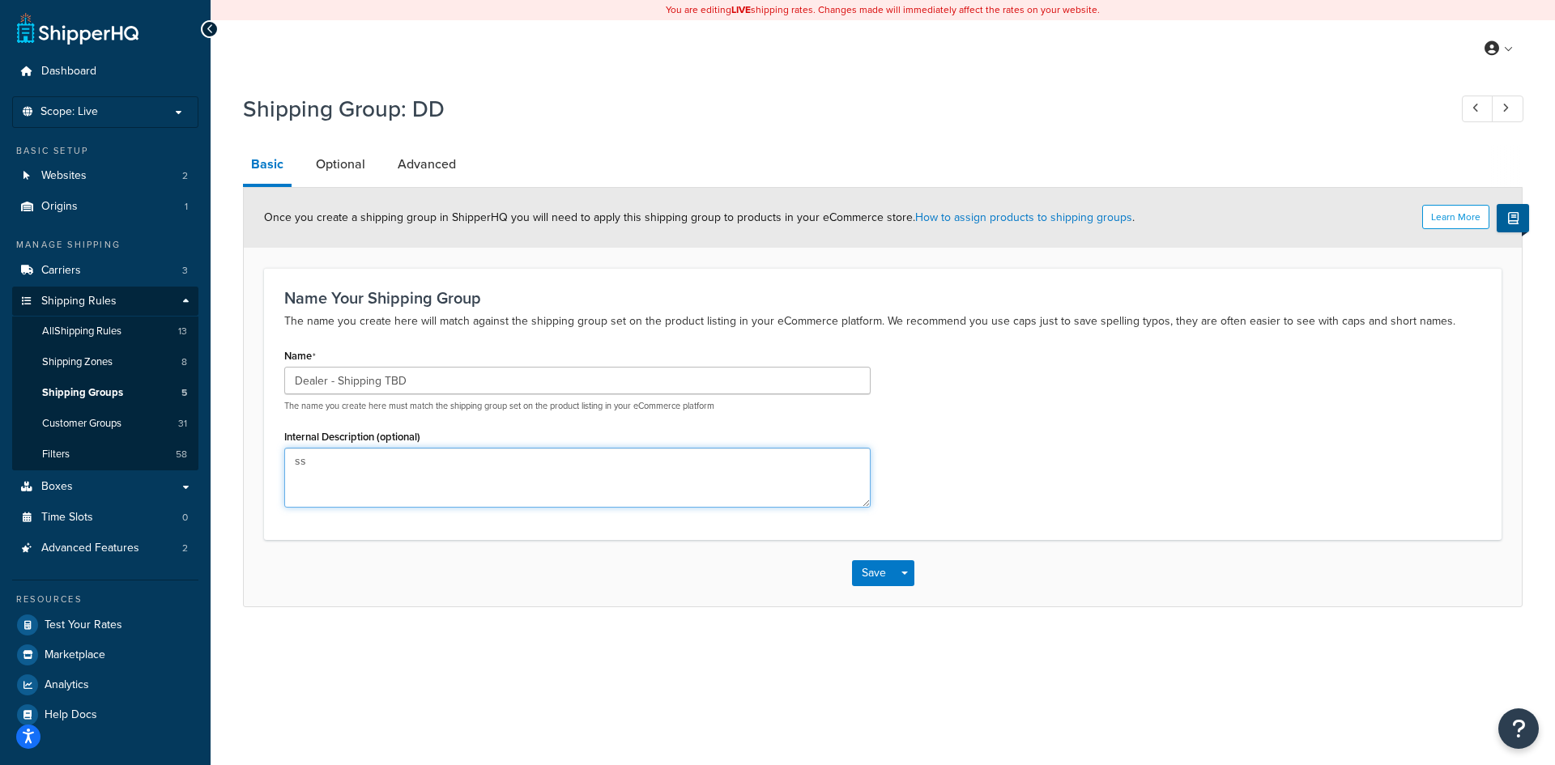
type textarea "s"
type textarea "Dealer Products That are oversized and will need to have shipping quoted"
click at [341, 165] on link "Optional" at bounding box center [341, 164] width 66 height 39
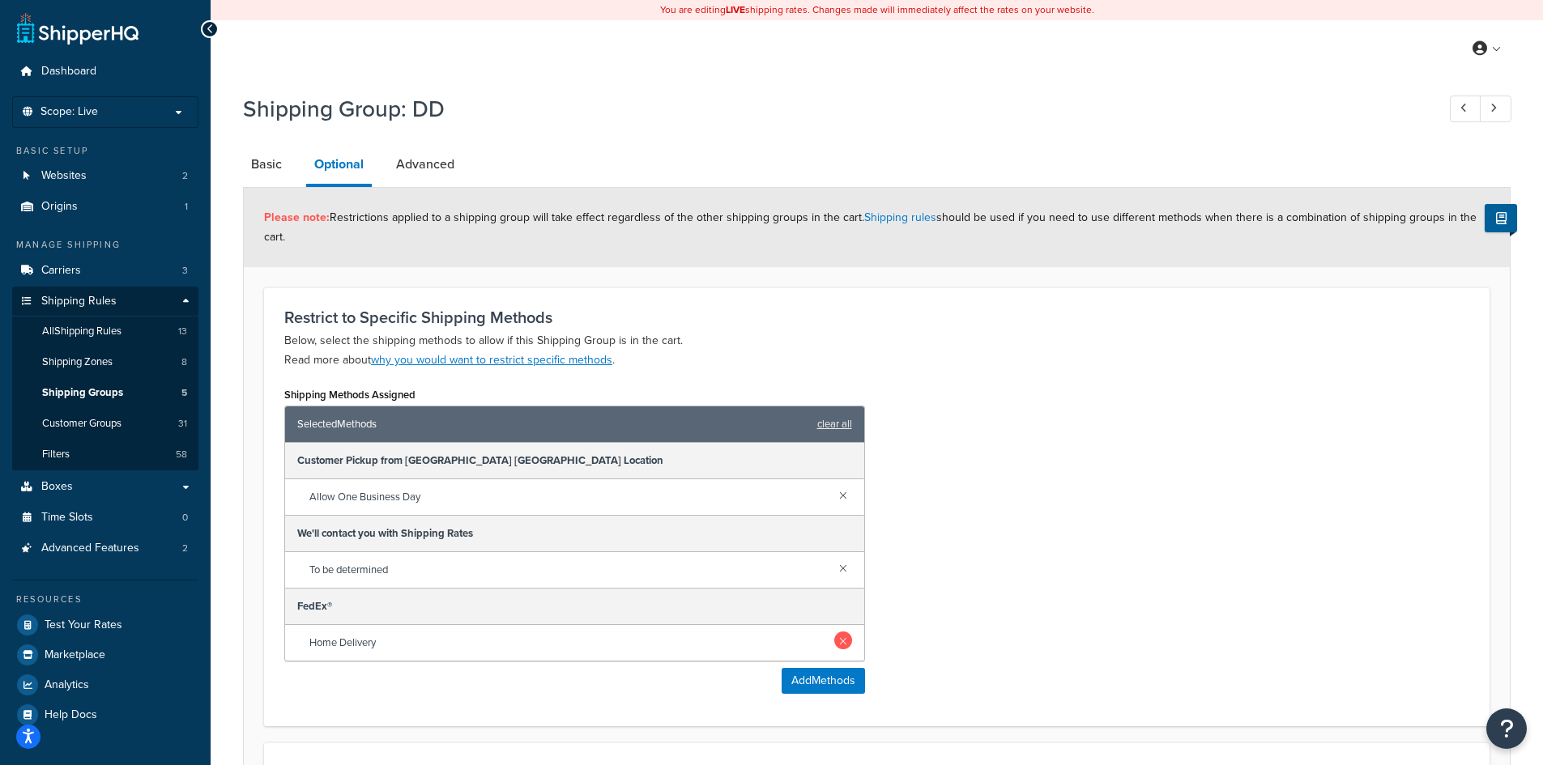
click at [842, 643] on link at bounding box center [843, 641] width 18 height 18
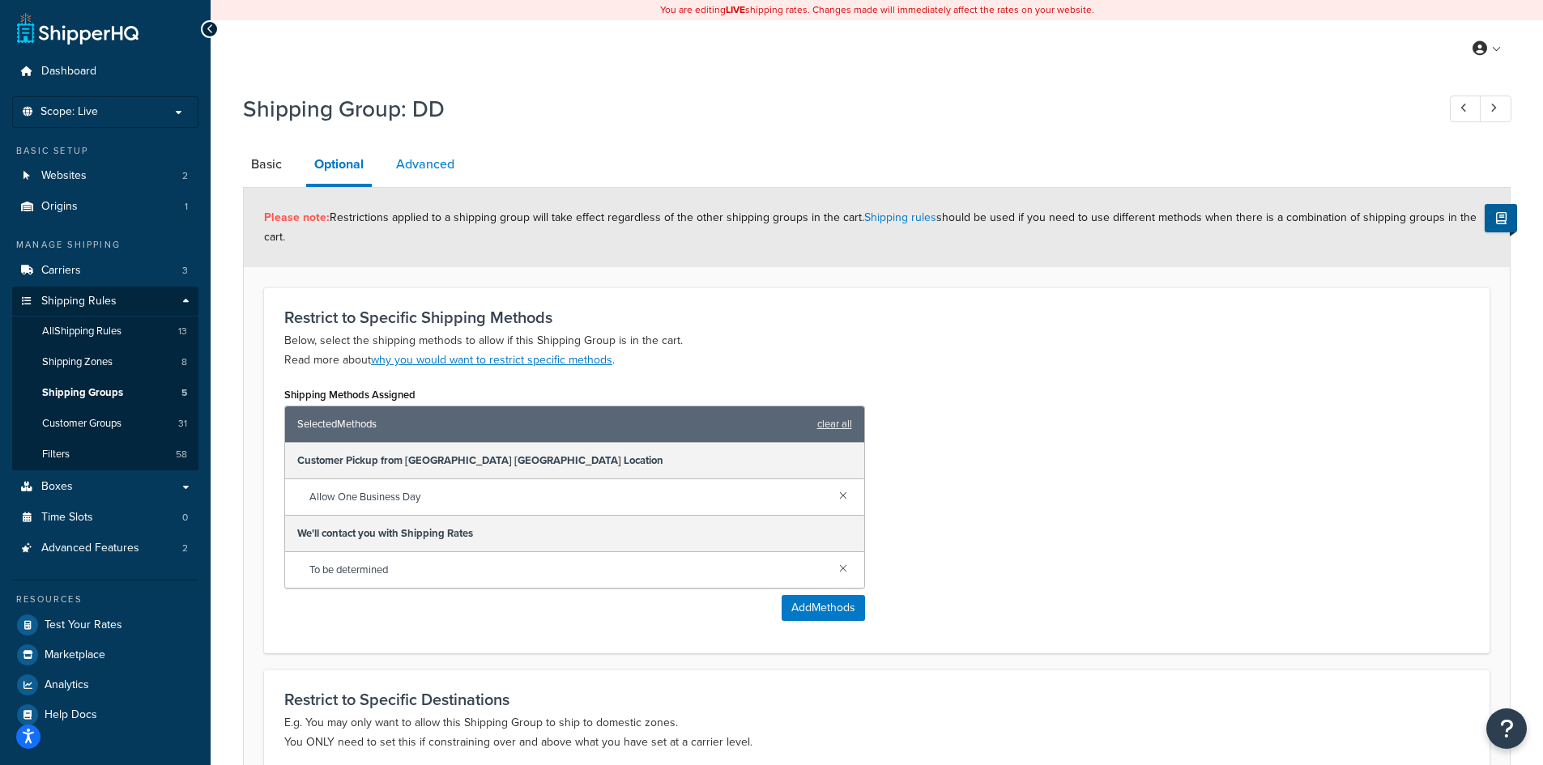
click at [430, 162] on link "Advanced" at bounding box center [425, 164] width 74 height 39
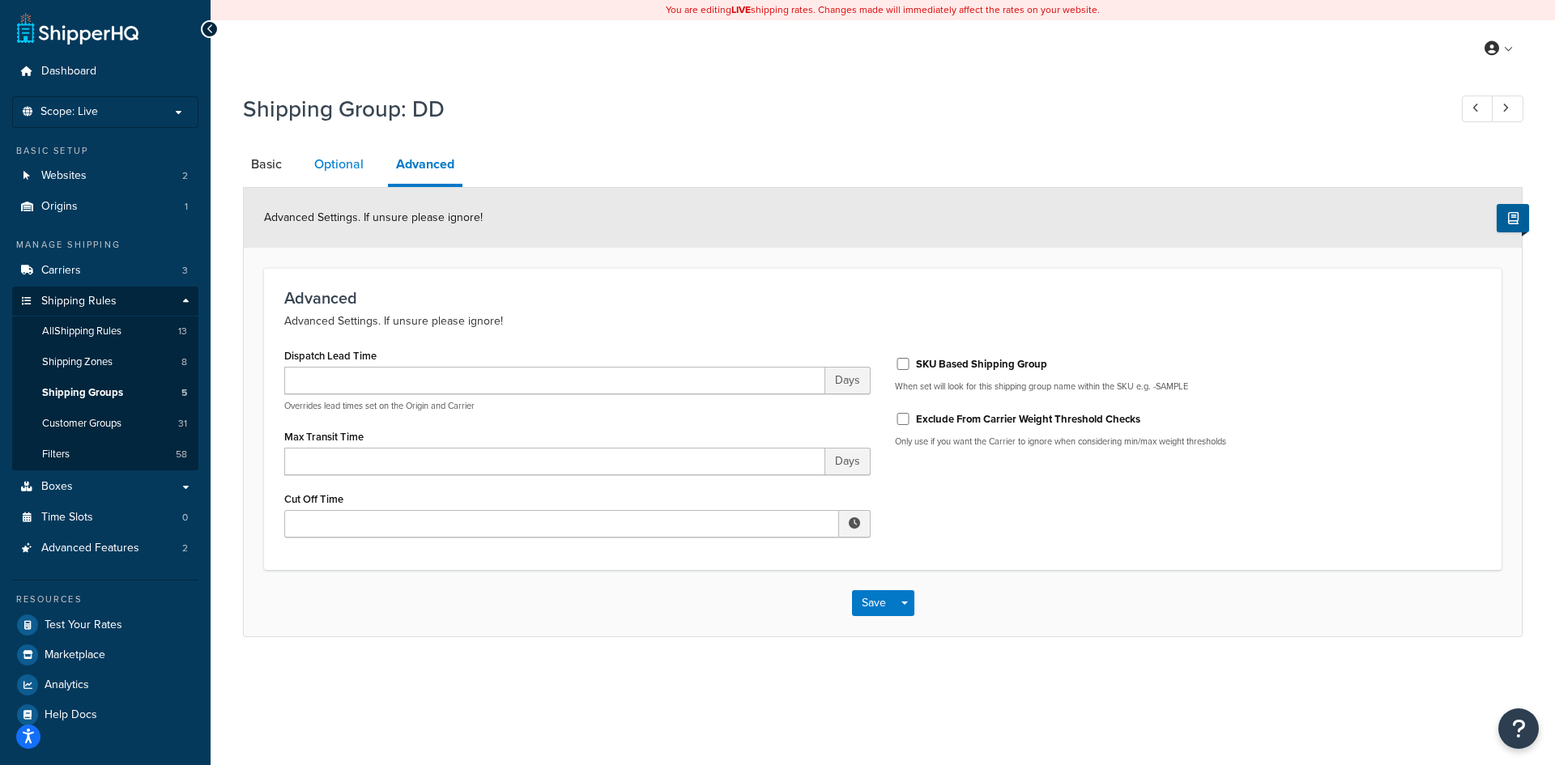
click at [319, 159] on link "Optional" at bounding box center [339, 164] width 66 height 39
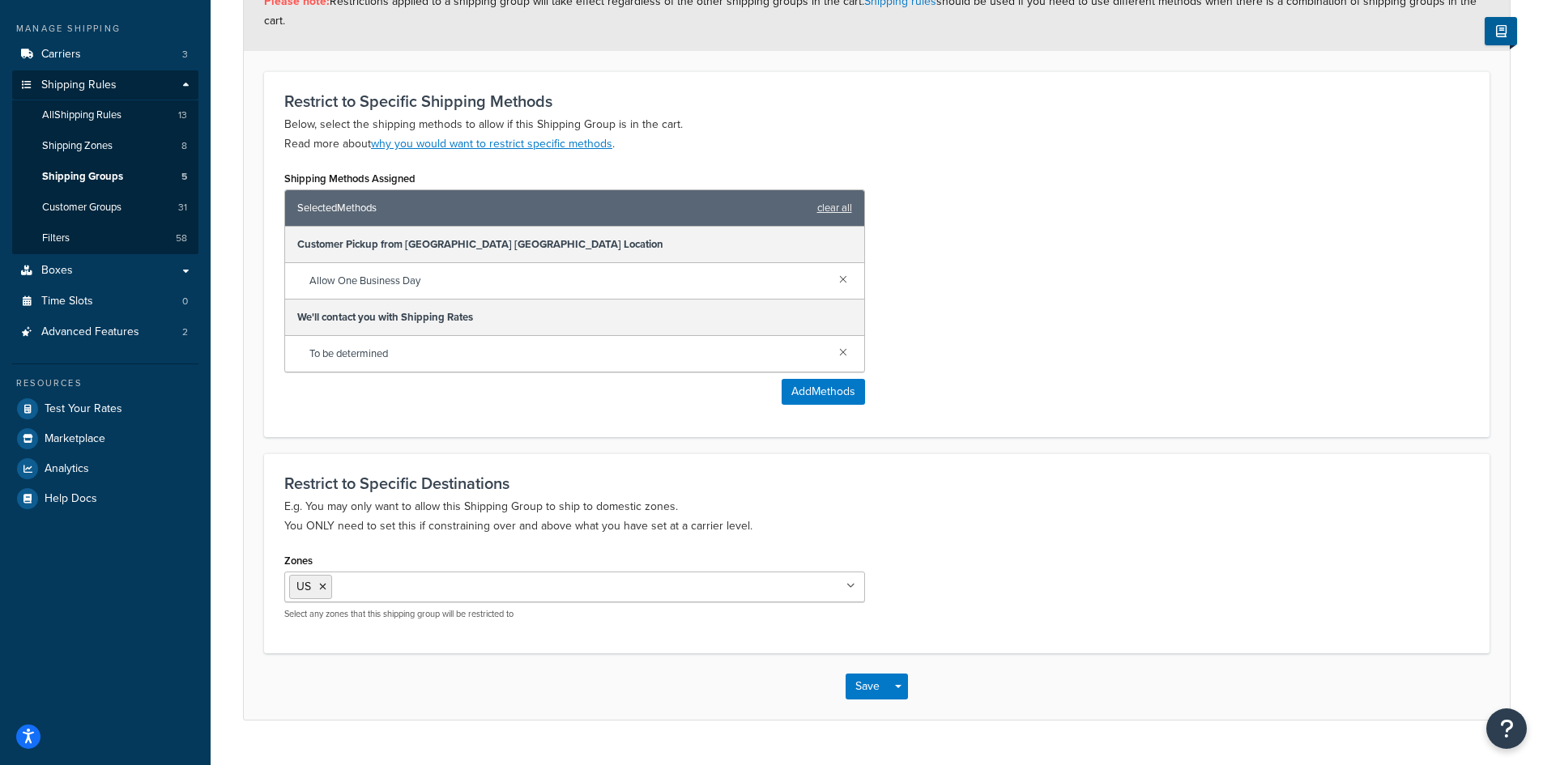
scroll to position [253, 0]
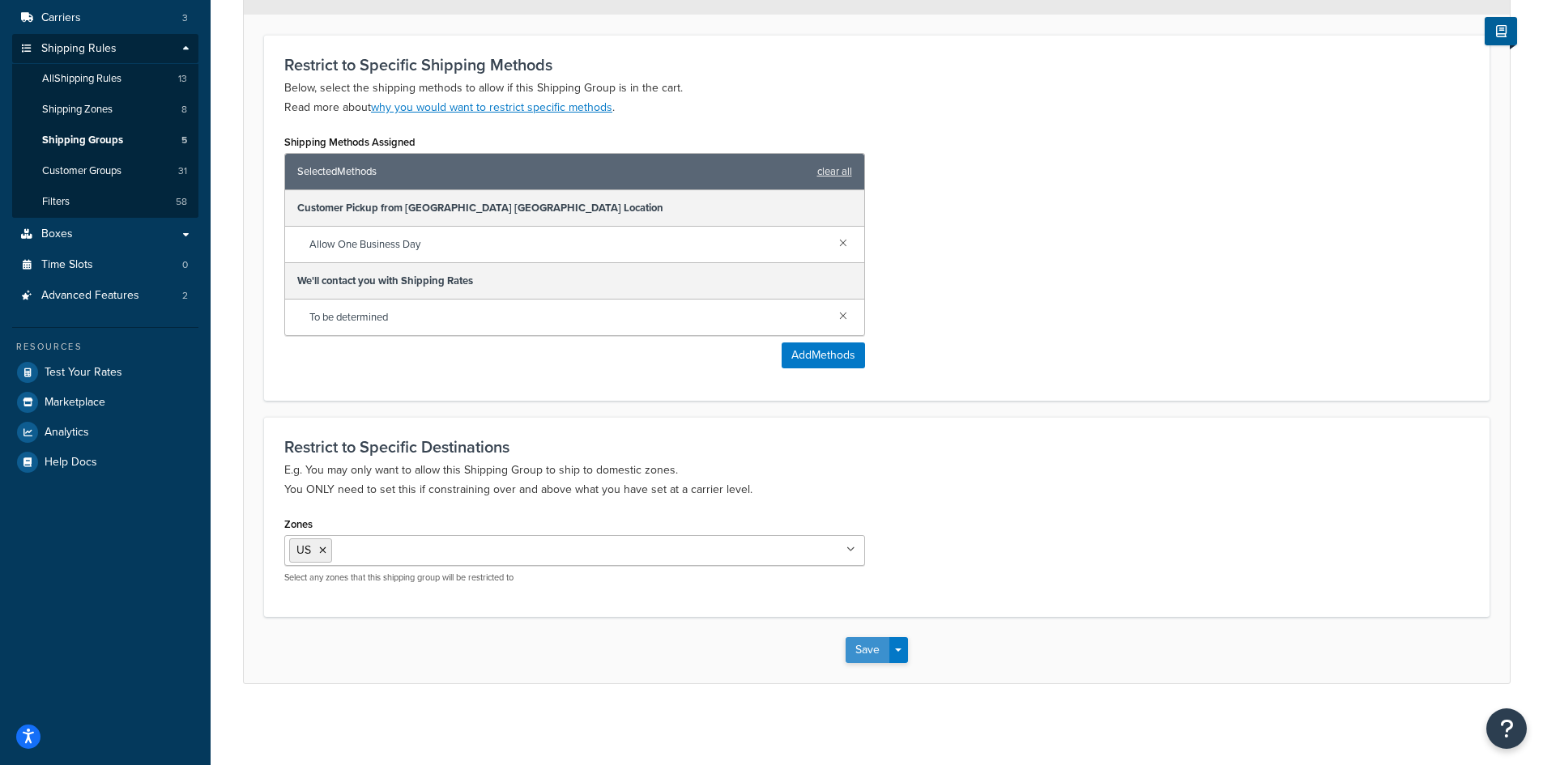
click at [862, 646] on button "Save" at bounding box center [867, 650] width 44 height 26
